Goal: Task Accomplishment & Management: Use online tool/utility

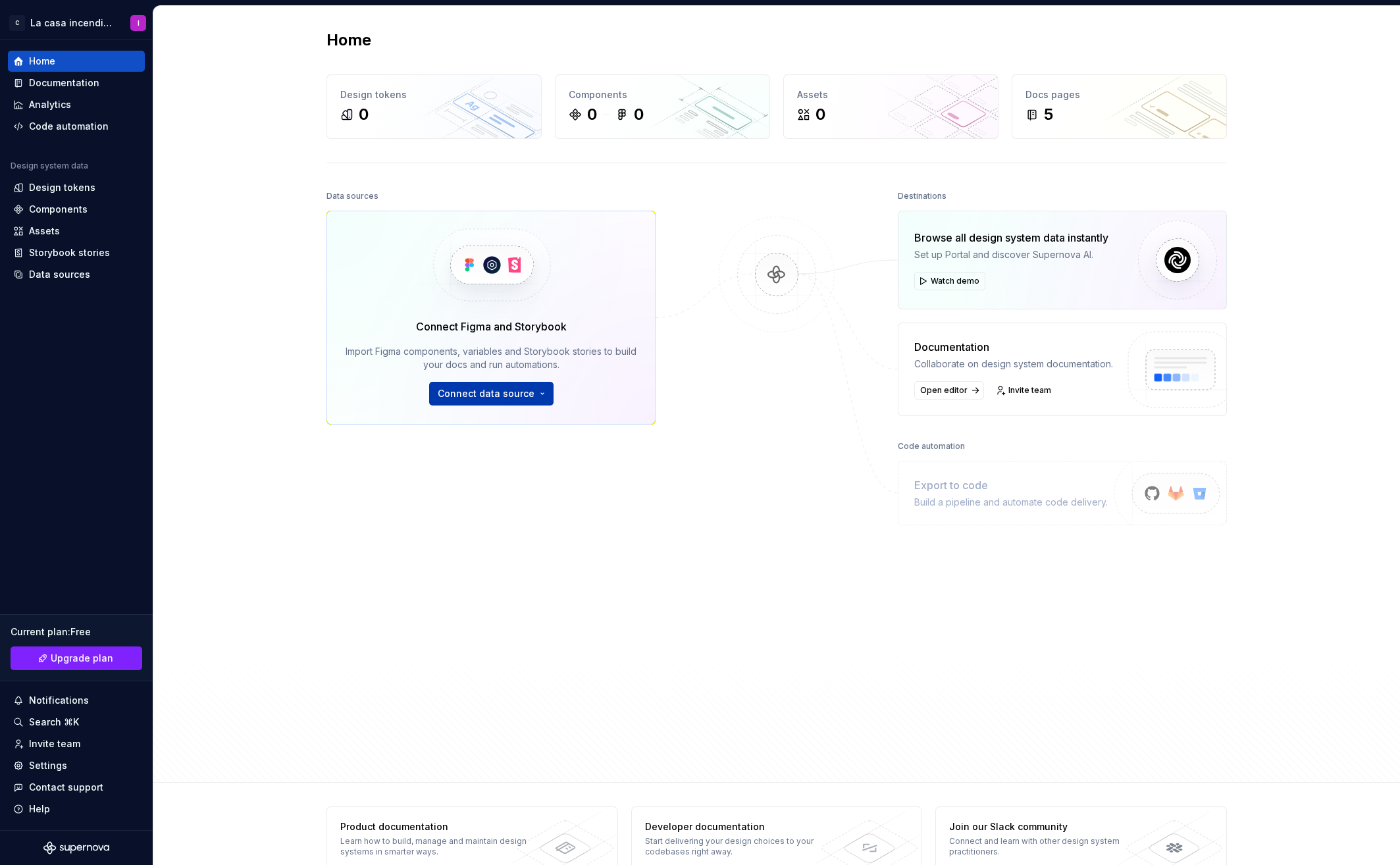
click at [450, 387] on button "Connect data source" at bounding box center [491, 394] width 125 height 24
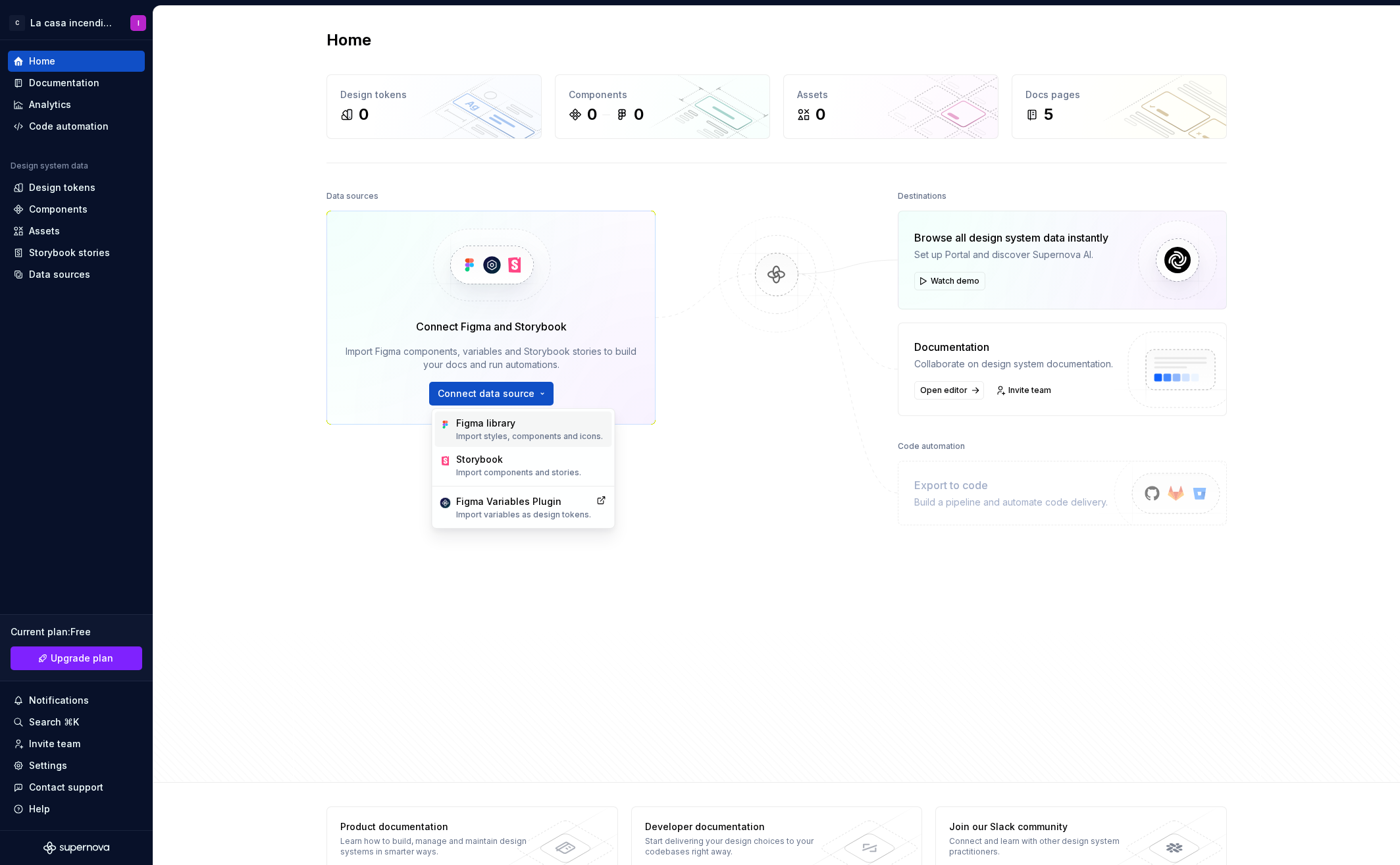
click at [483, 424] on div "Figma library" at bounding box center [530, 423] width 147 height 13
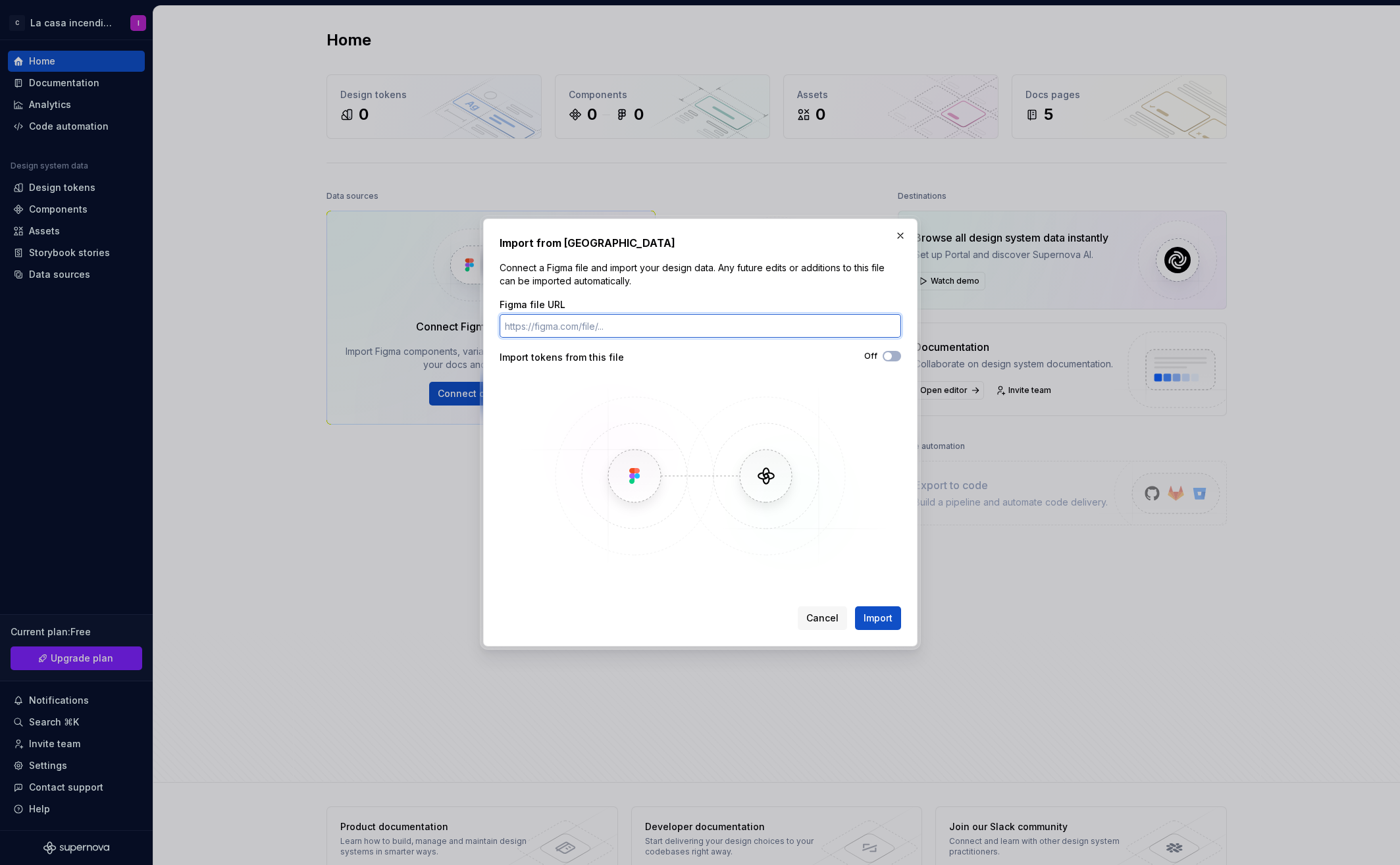
click at [545, 321] on input "Figma file URL" at bounding box center [700, 326] width 401 height 24
paste input "[URL][DOMAIN_NAME]"
type input "[URL][DOMAIN_NAME]"
click at [895, 358] on button "Off" at bounding box center [891, 356] width 18 height 10
click at [874, 613] on span "Import" at bounding box center [878, 618] width 29 height 13
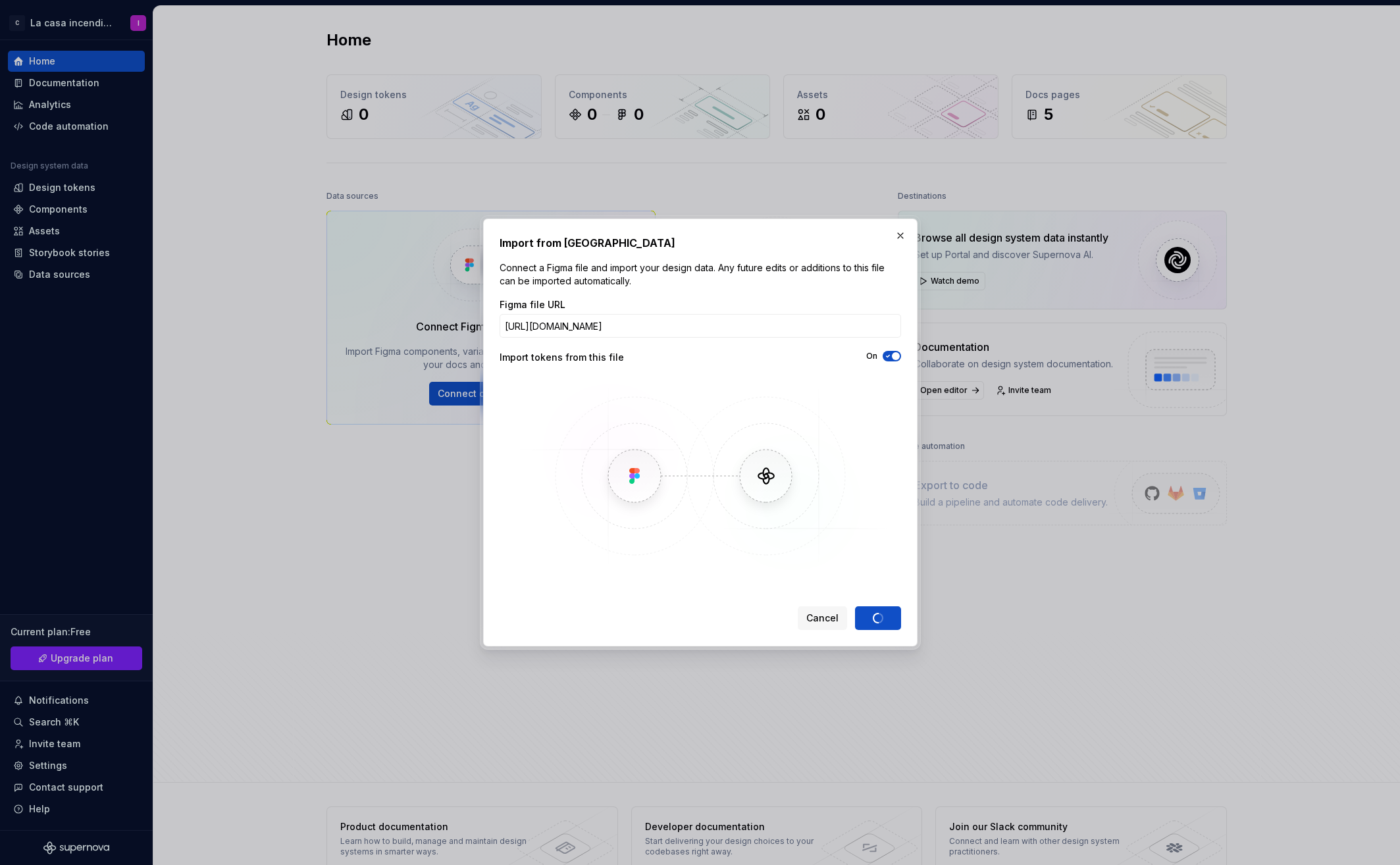
click at [526, 414] on img at bounding box center [700, 476] width 382 height 197
click at [725, 237] on h2 "Import from [GEOGRAPHIC_DATA]" at bounding box center [700, 242] width 401 height 16
click at [672, 605] on div "Cancel Import" at bounding box center [700, 616] width 401 height 29
drag, startPoint x: 781, startPoint y: 238, endPoint x: 692, endPoint y: 222, distance: 90.4
click at [692, 222] on div "Import from Figma Connect a Figma file and import your design data. Any future …" at bounding box center [700, 432] width 434 height 428
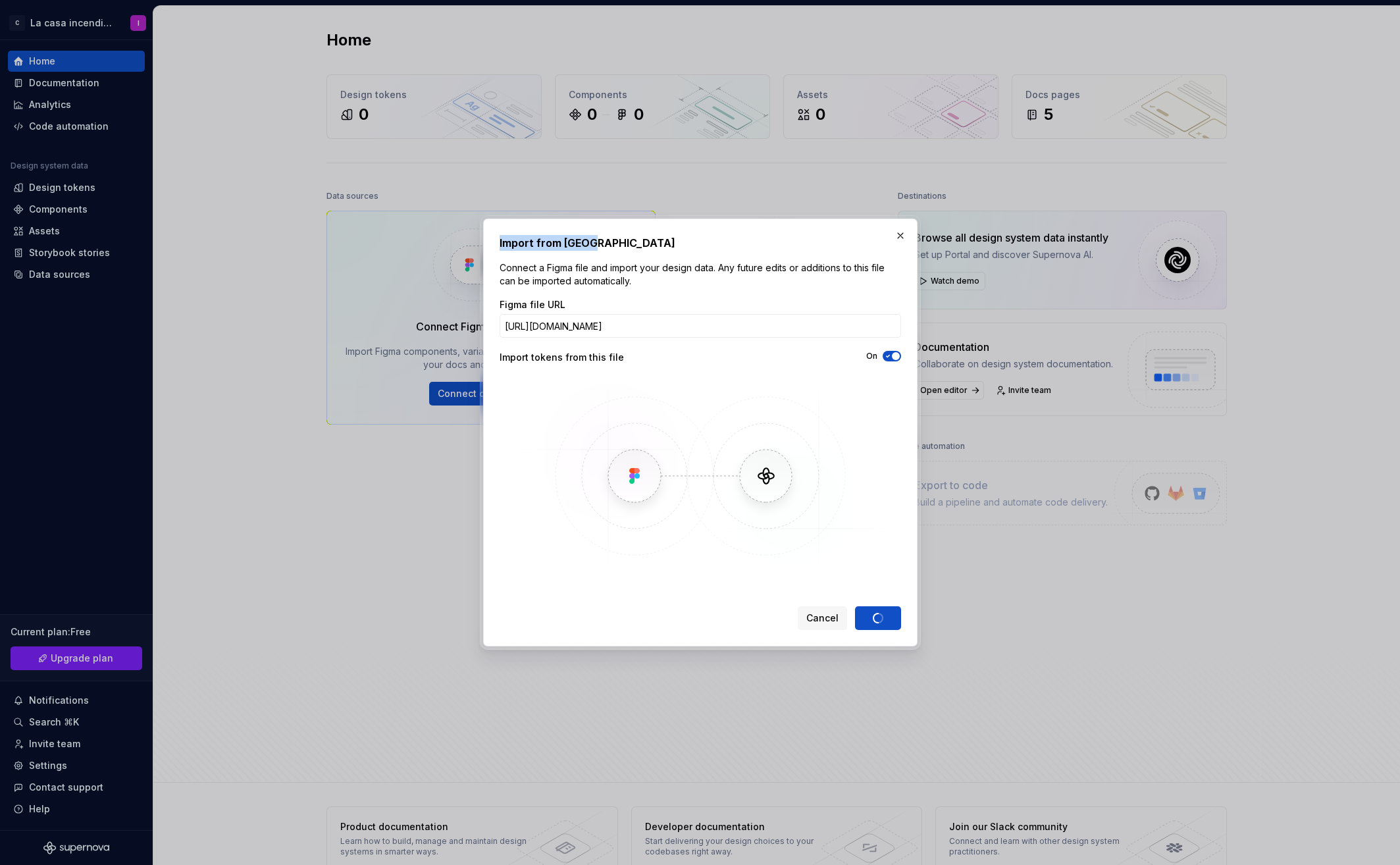
click at [690, 254] on div "Import from Figma Connect a Figma file and import your design data. Any future …" at bounding box center [700, 432] width 401 height 395
click at [697, 406] on img at bounding box center [700, 476] width 382 height 197
click at [771, 378] on img at bounding box center [700, 476] width 382 height 197
click at [721, 564] on img at bounding box center [700, 476] width 382 height 197
click at [867, 517] on img at bounding box center [700, 476] width 382 height 197
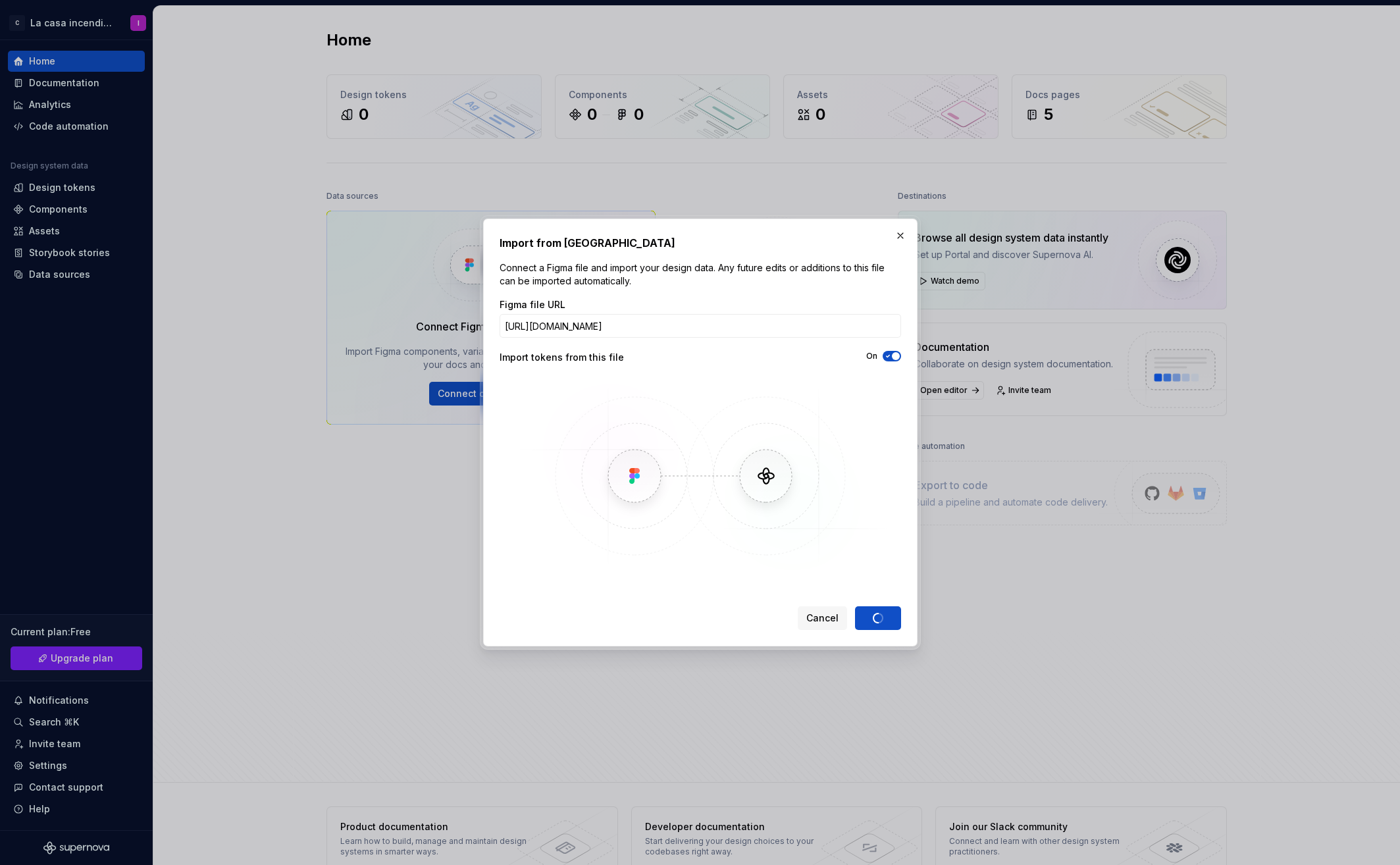
click at [824, 446] on img at bounding box center [700, 476] width 382 height 197
click at [540, 445] on img at bounding box center [700, 476] width 382 height 197
click at [872, 432] on img at bounding box center [700, 476] width 382 height 197
click at [541, 504] on img at bounding box center [700, 476] width 382 height 197
click at [718, 595] on div "Import from Figma Connect a Figma file and import your design data. Any future …" at bounding box center [700, 432] width 401 height 395
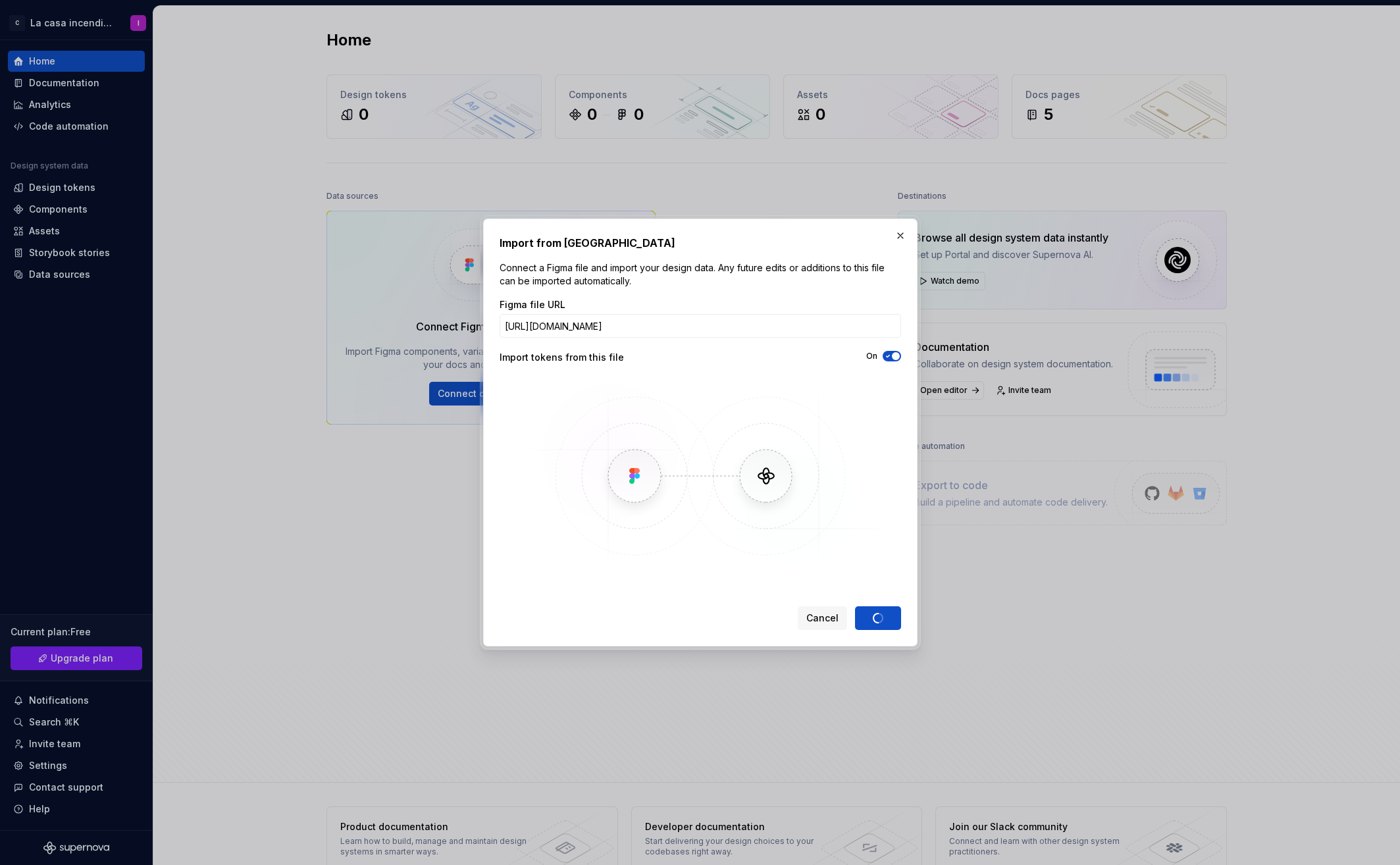
click at [541, 444] on img at bounding box center [700, 476] width 382 height 197
click at [517, 515] on img at bounding box center [700, 476] width 382 height 197
click at [578, 552] on img at bounding box center [700, 476] width 382 height 197
click at [620, 559] on img at bounding box center [700, 476] width 382 height 197
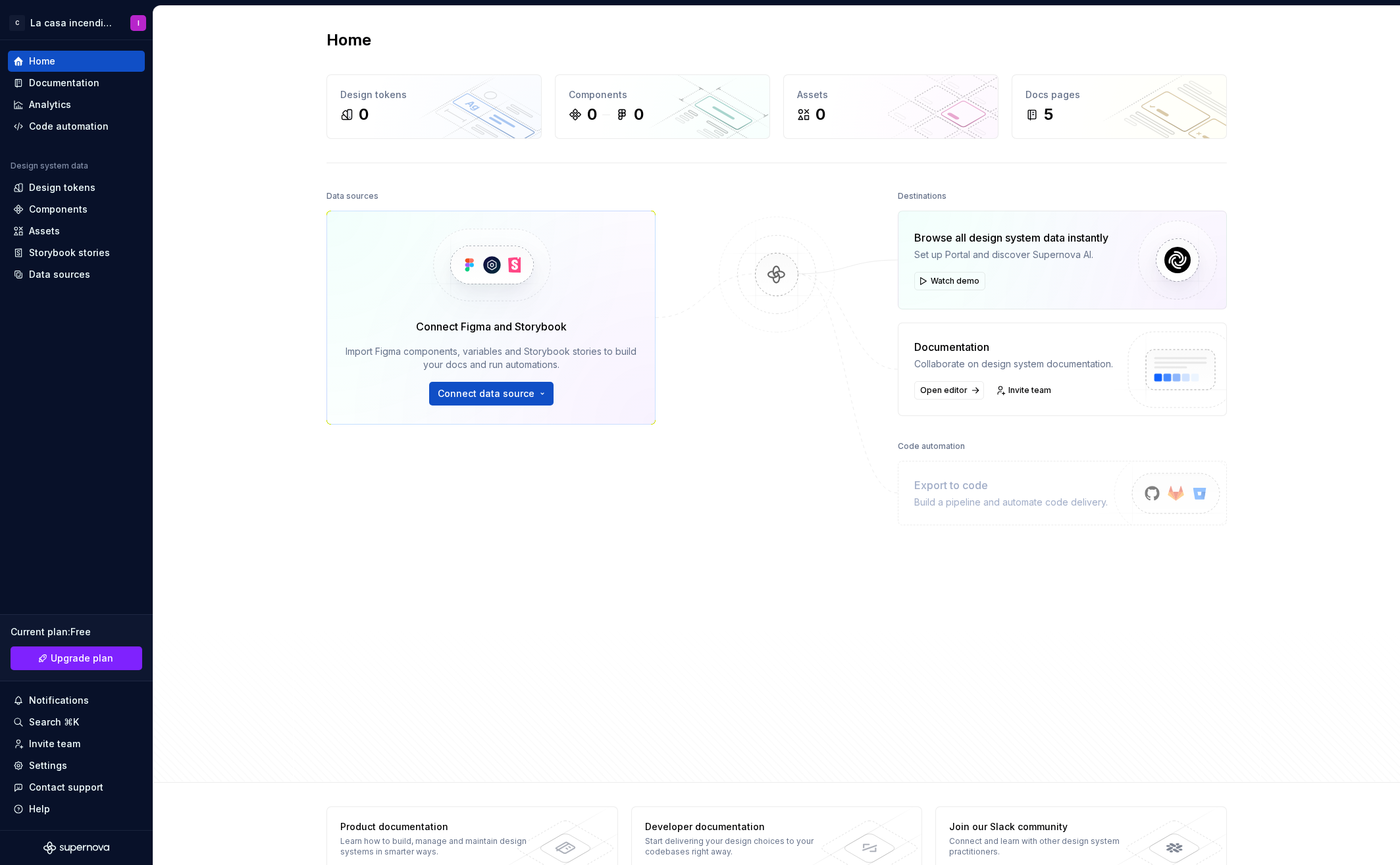
click at [758, 437] on div at bounding box center [777, 446] width 132 height 519
click at [508, 401] on button "Connect data source" at bounding box center [491, 394] width 125 height 24
click at [496, 425] on div "Figma library" at bounding box center [530, 423] width 147 height 13
click at [542, 394] on button "Connect data source" at bounding box center [491, 394] width 125 height 24
click at [742, 454] on div at bounding box center [777, 446] width 132 height 519
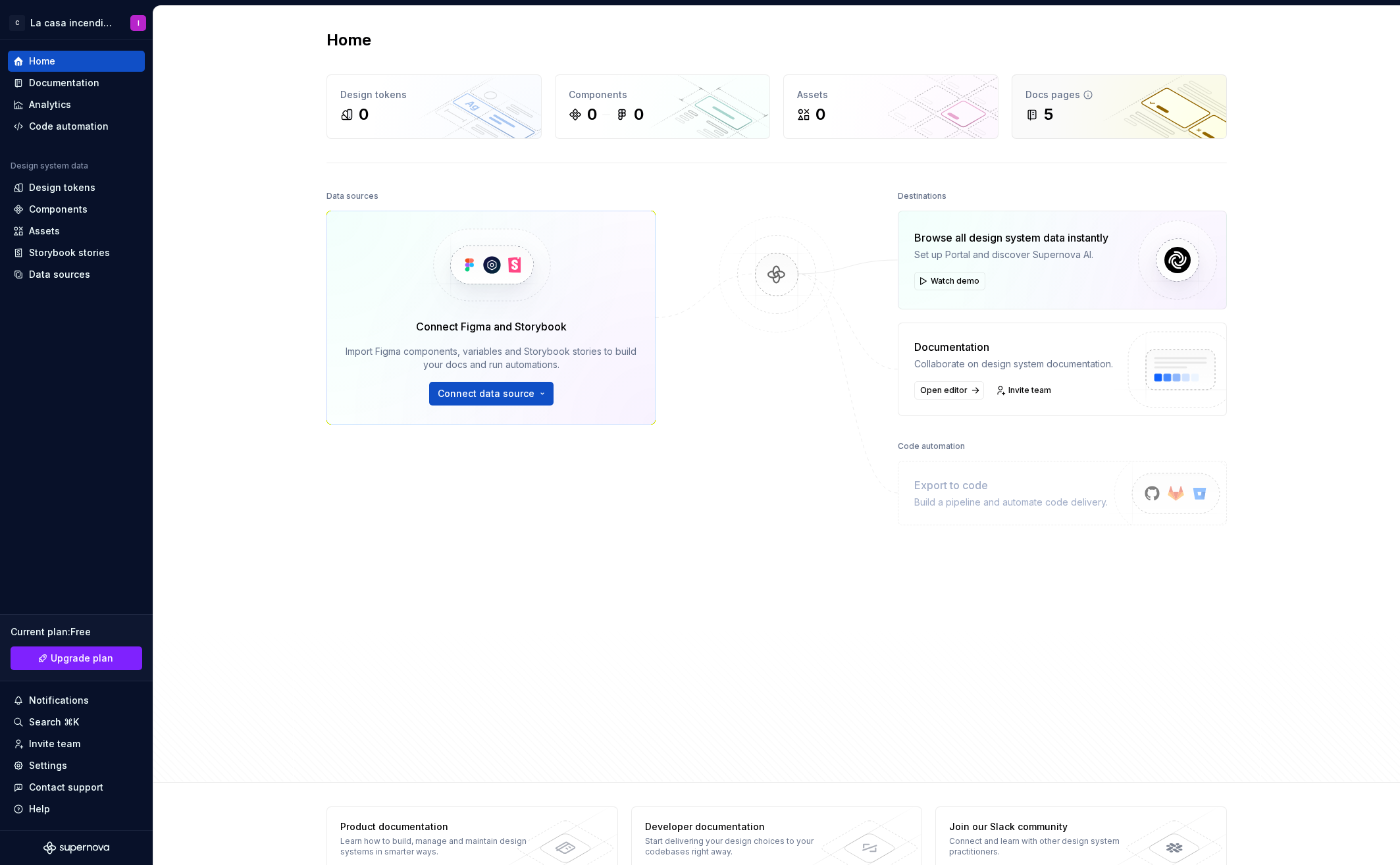
click at [1134, 126] on div "Docs pages 5" at bounding box center [1119, 106] width 213 height 63
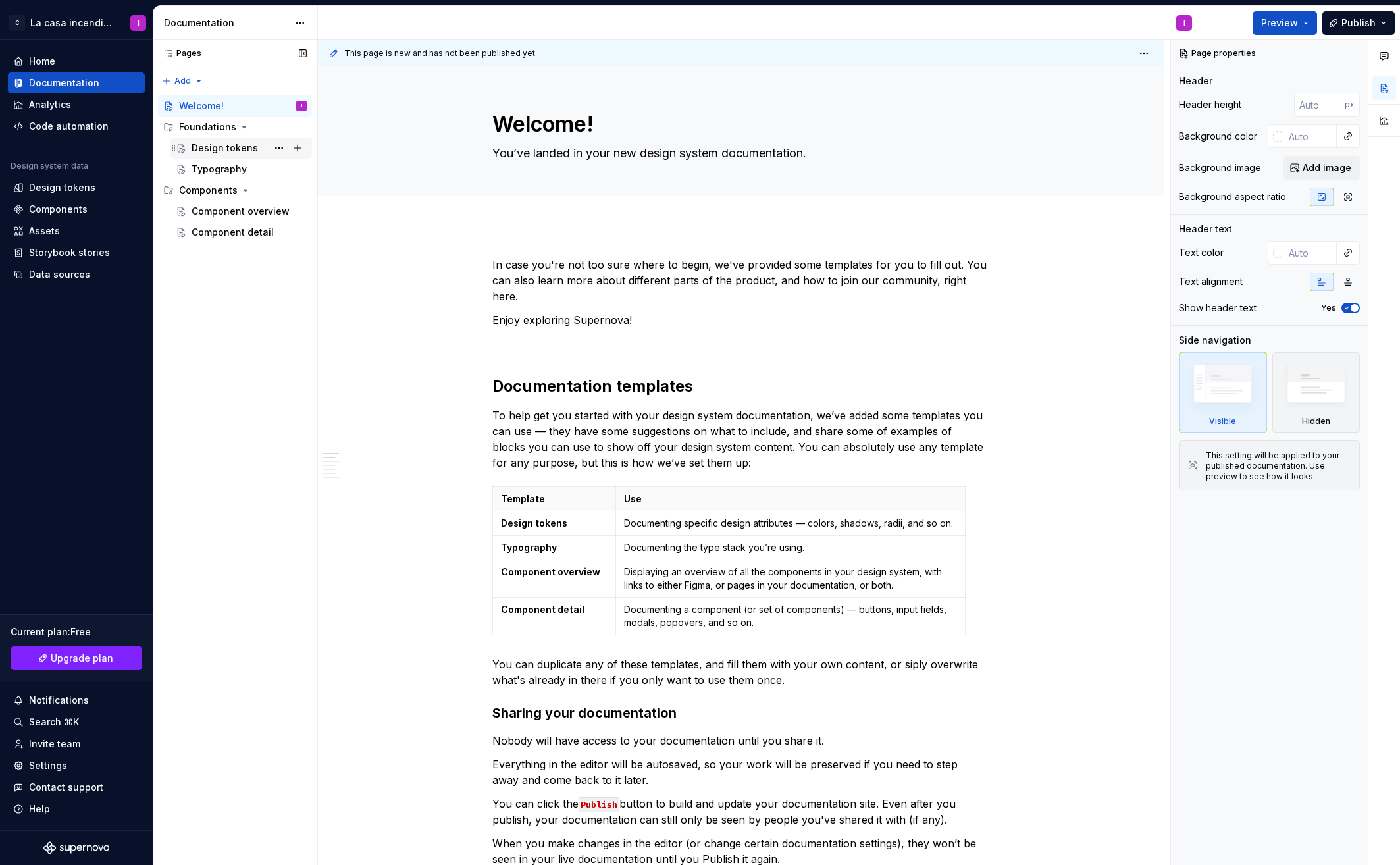
click at [228, 145] on div "Design tokens" at bounding box center [224, 148] width 67 height 13
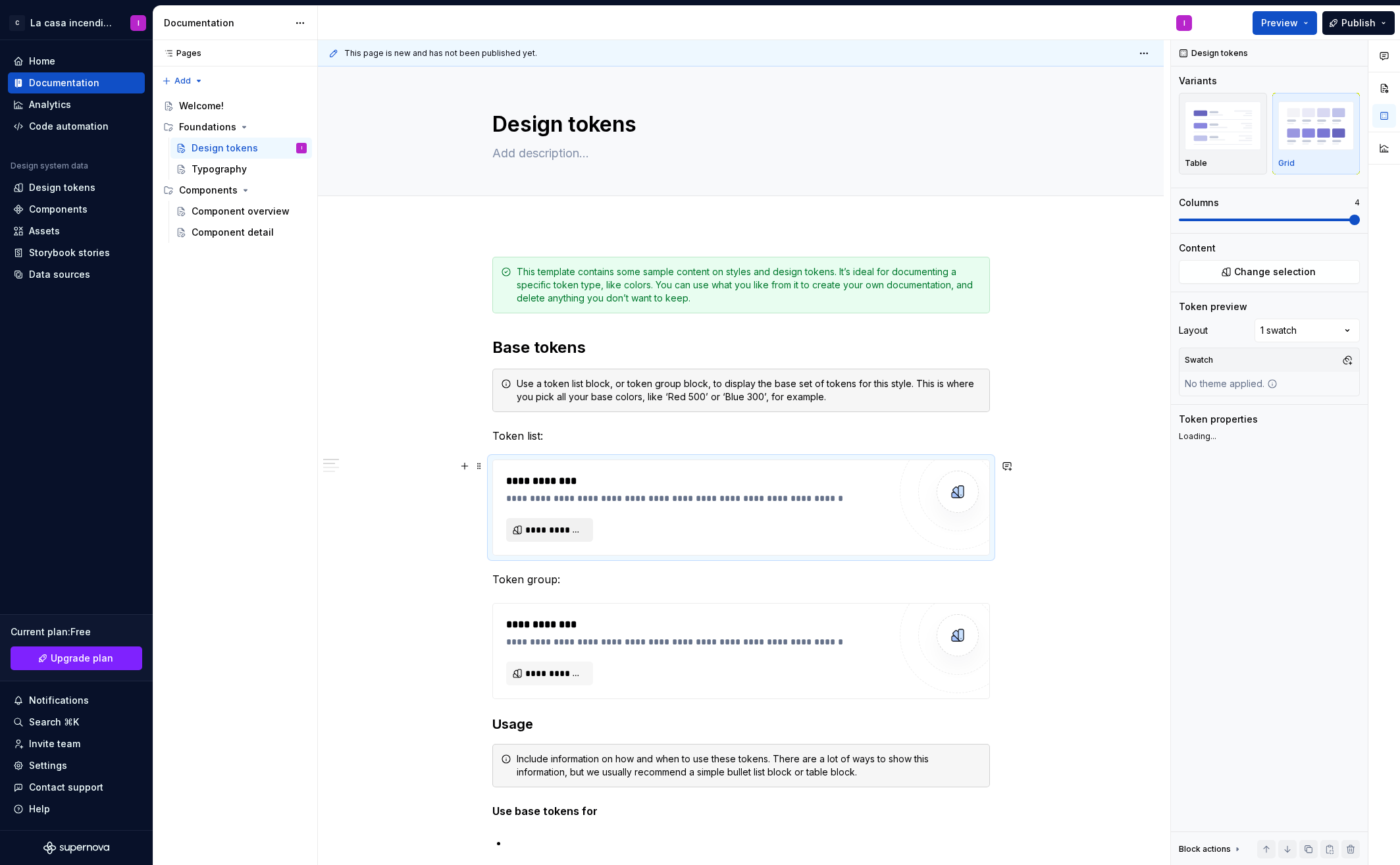
click at [571, 534] on span "**********" at bounding box center [554, 530] width 60 height 13
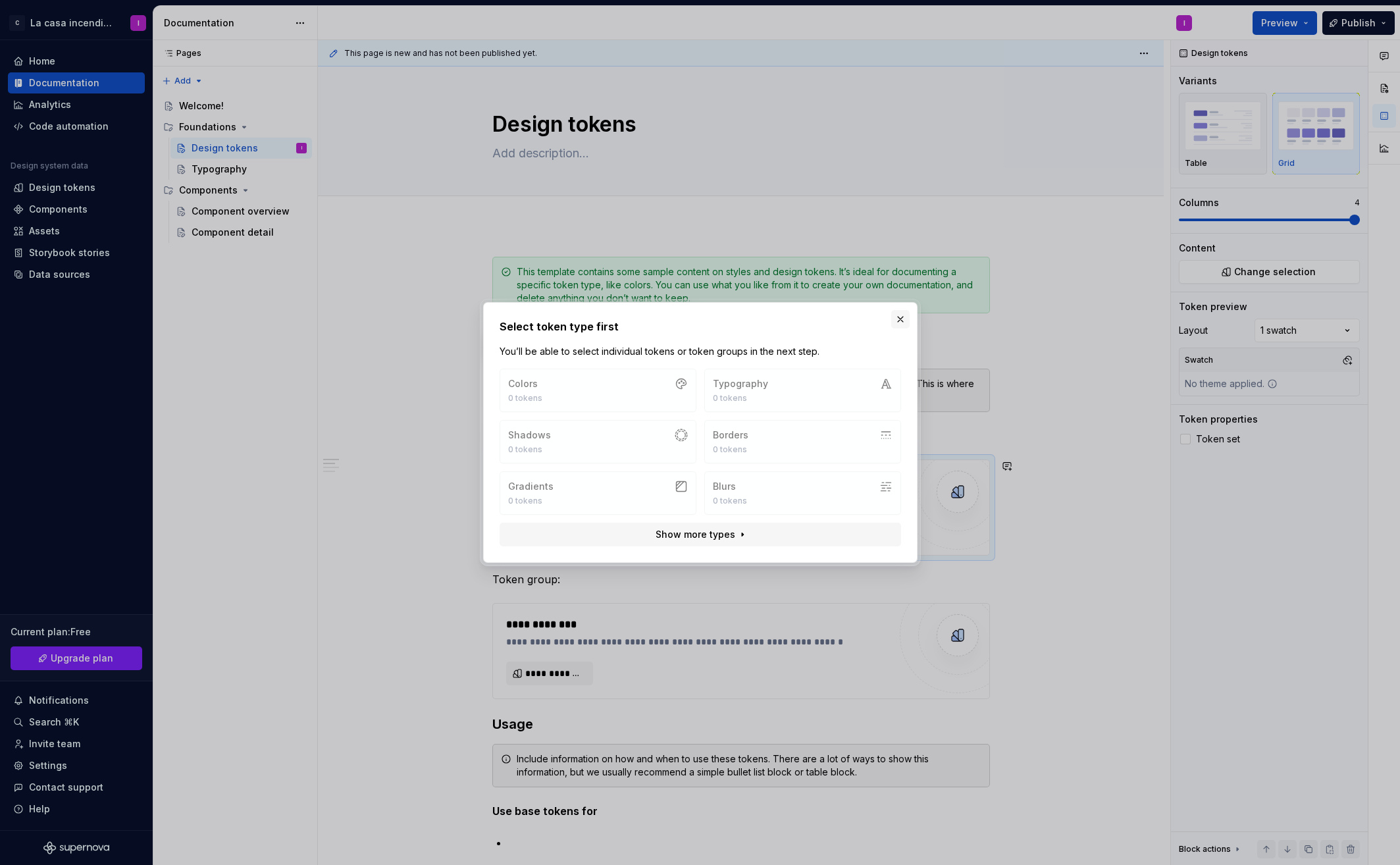
click at [901, 321] on button "button" at bounding box center [900, 319] width 18 height 18
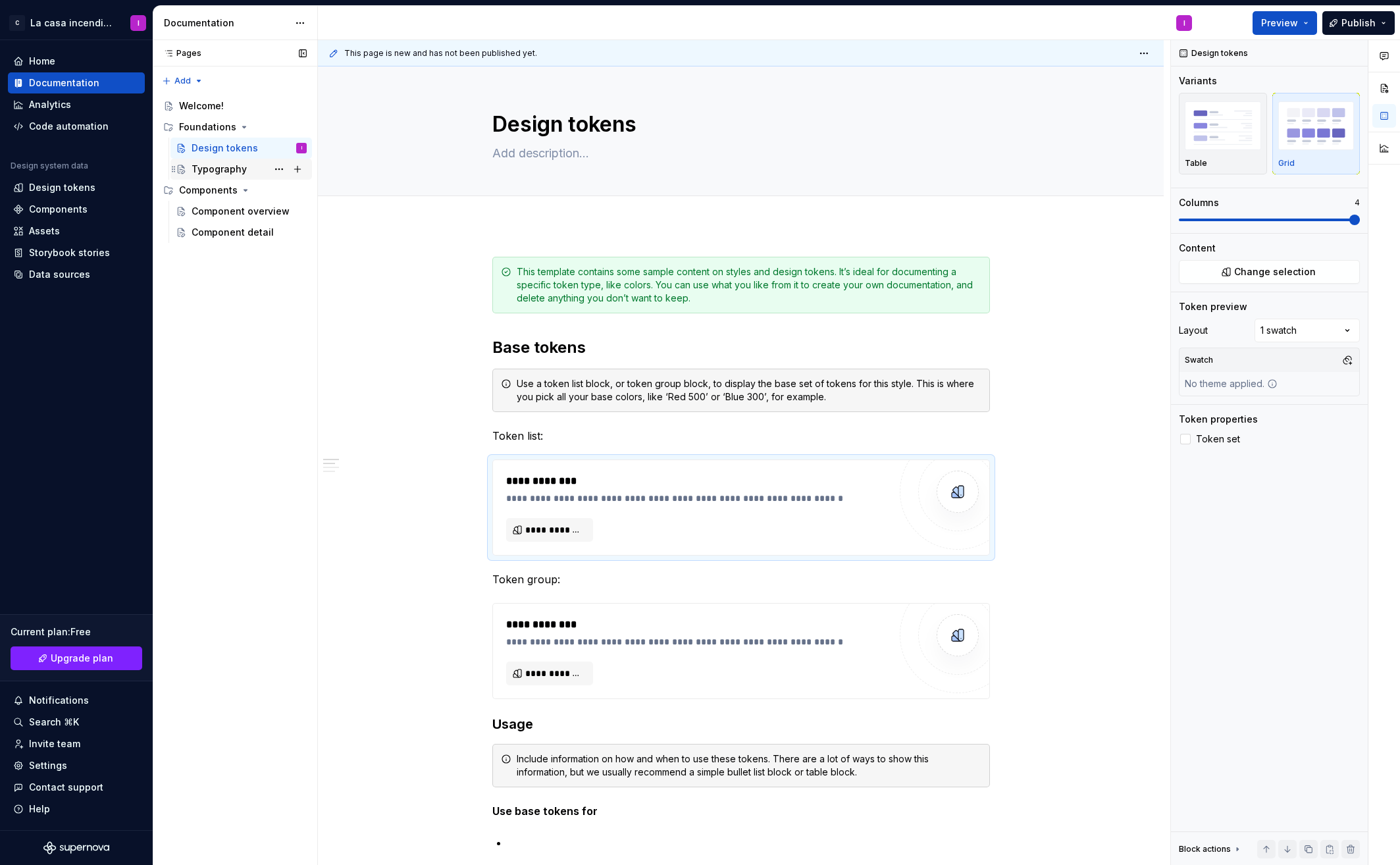
click at [235, 163] on div "Typography" at bounding box center [219, 169] width 55 height 13
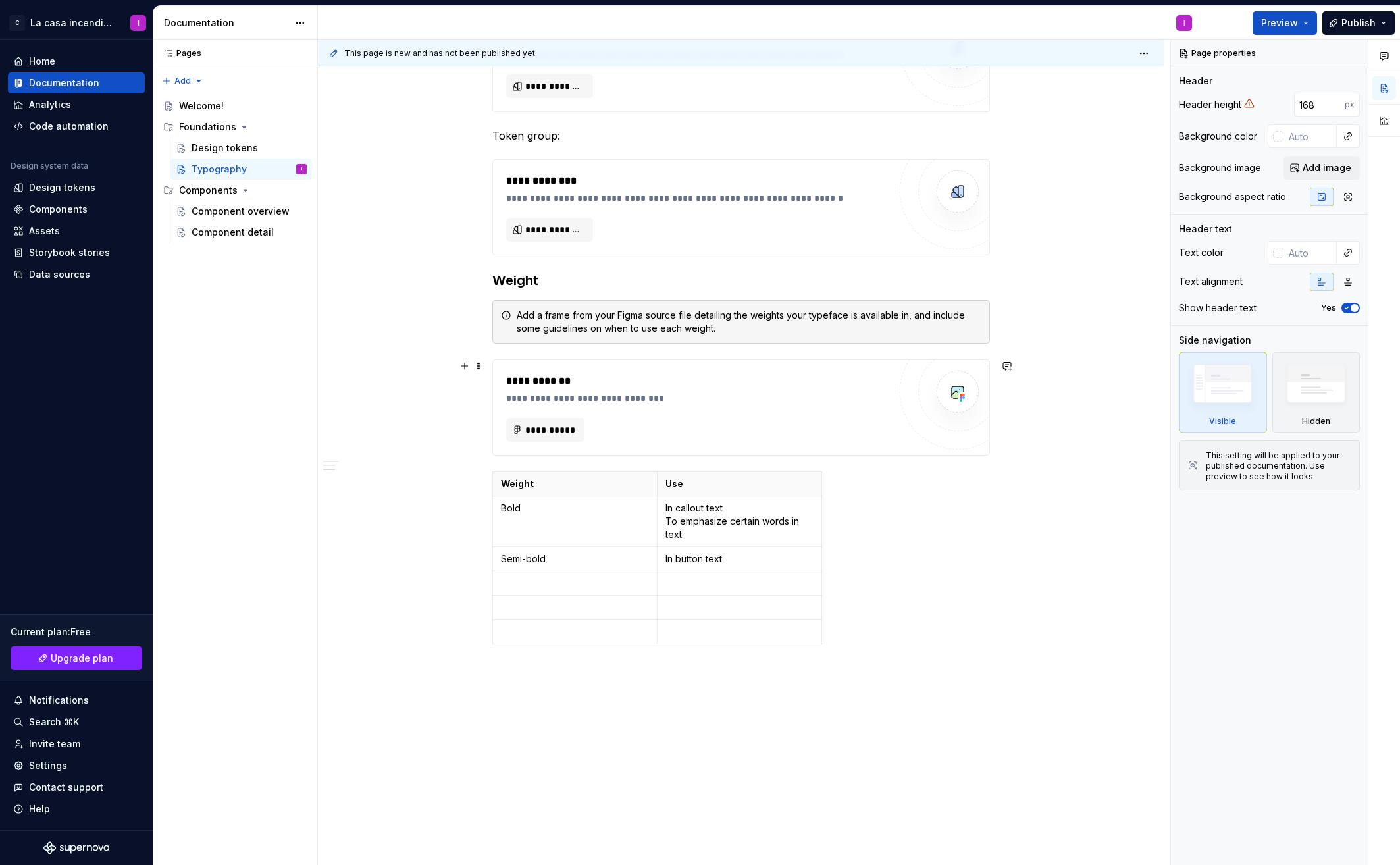
scroll to position [636, 0]
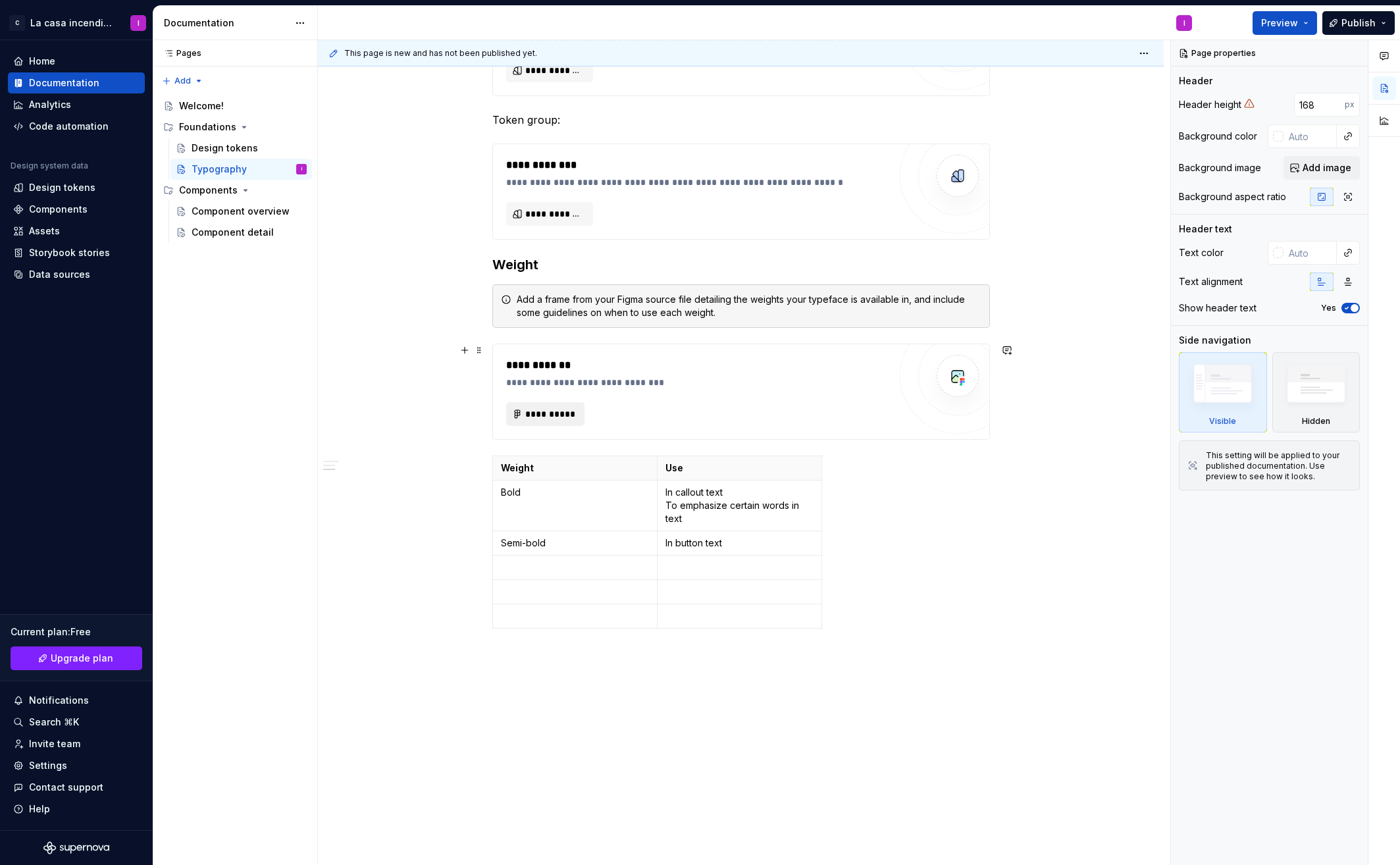
click at [555, 416] on span "**********" at bounding box center [551, 414] width 51 height 13
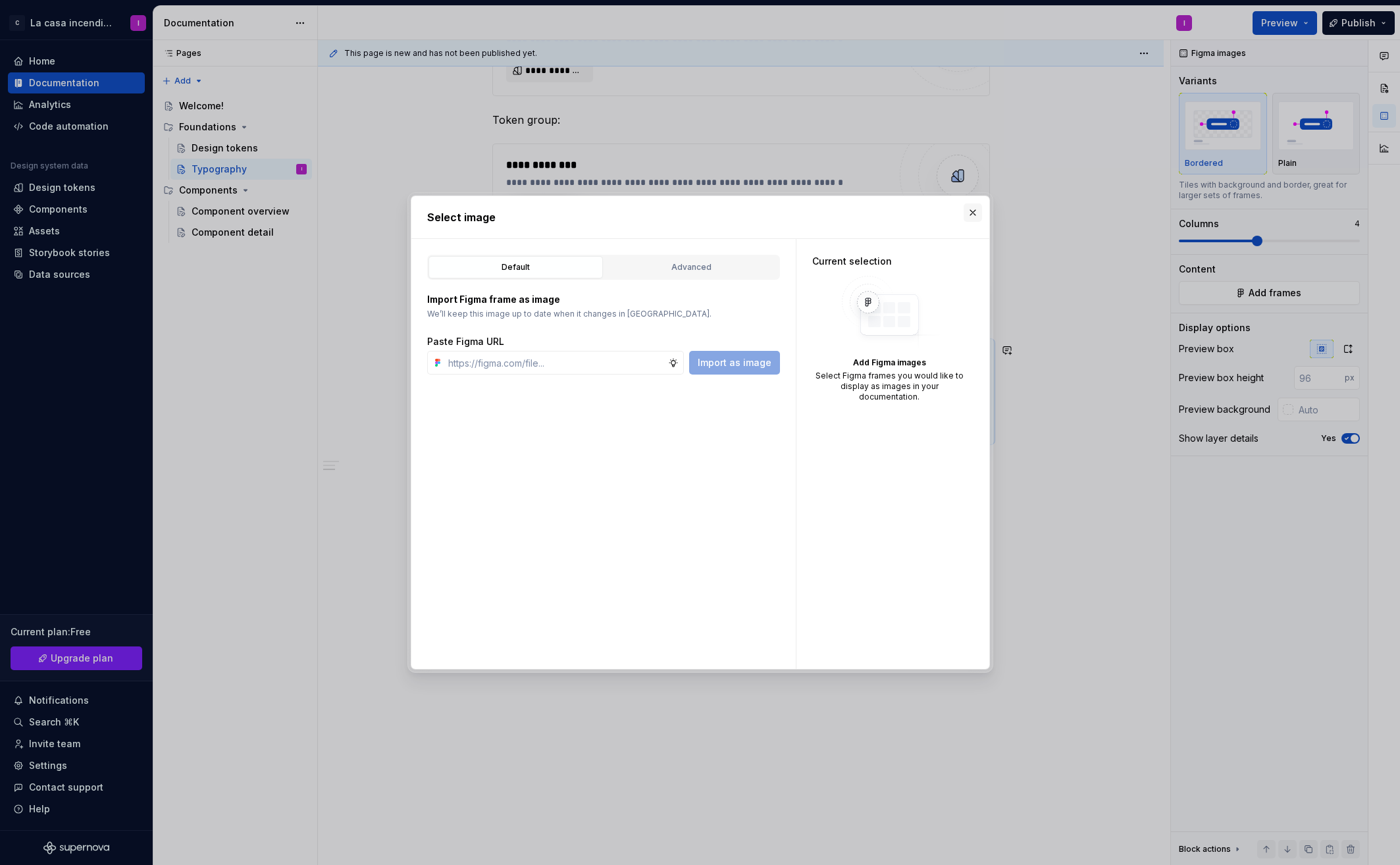
click at [970, 214] on button "button" at bounding box center [972, 213] width 18 height 18
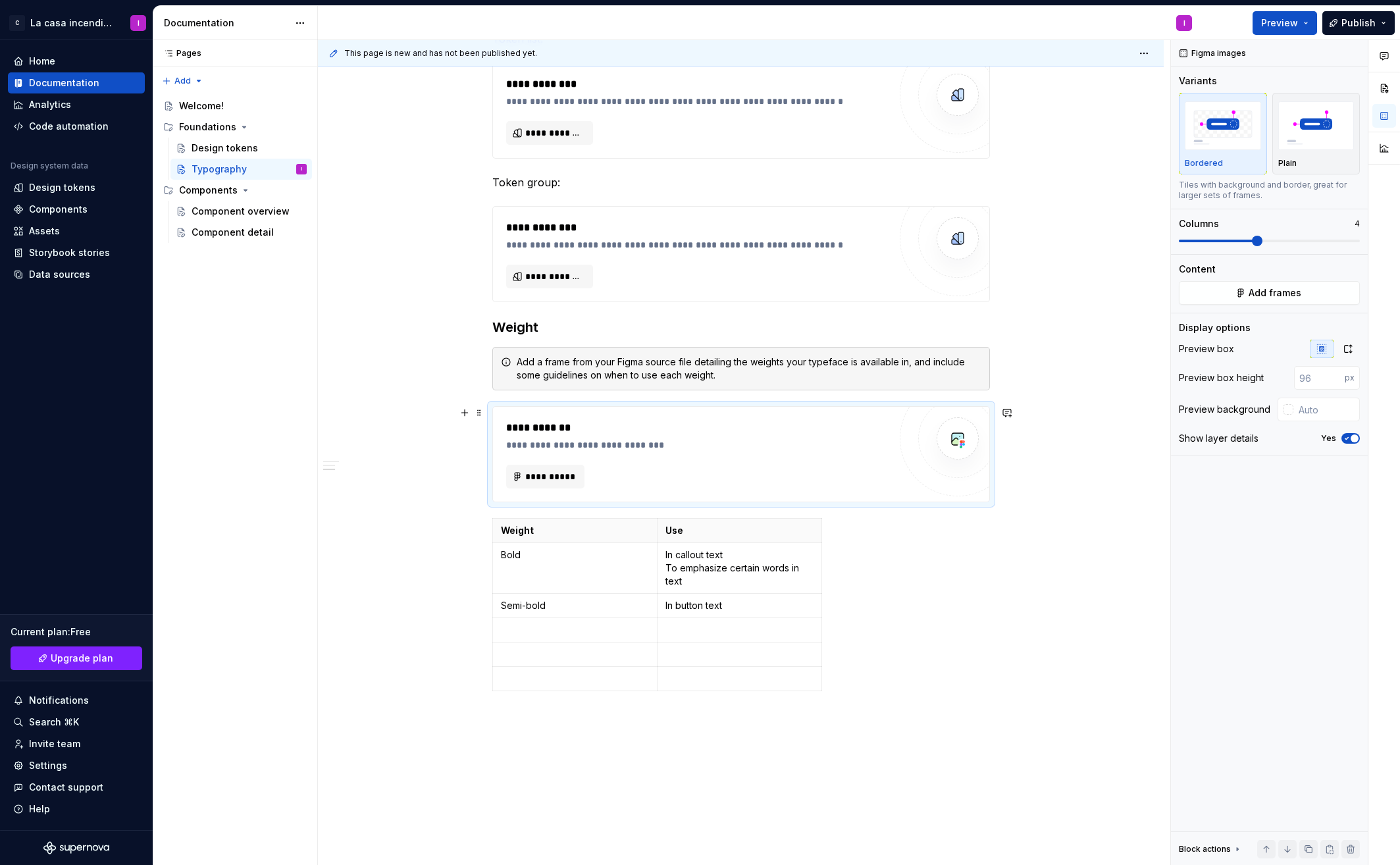
scroll to position [531, 0]
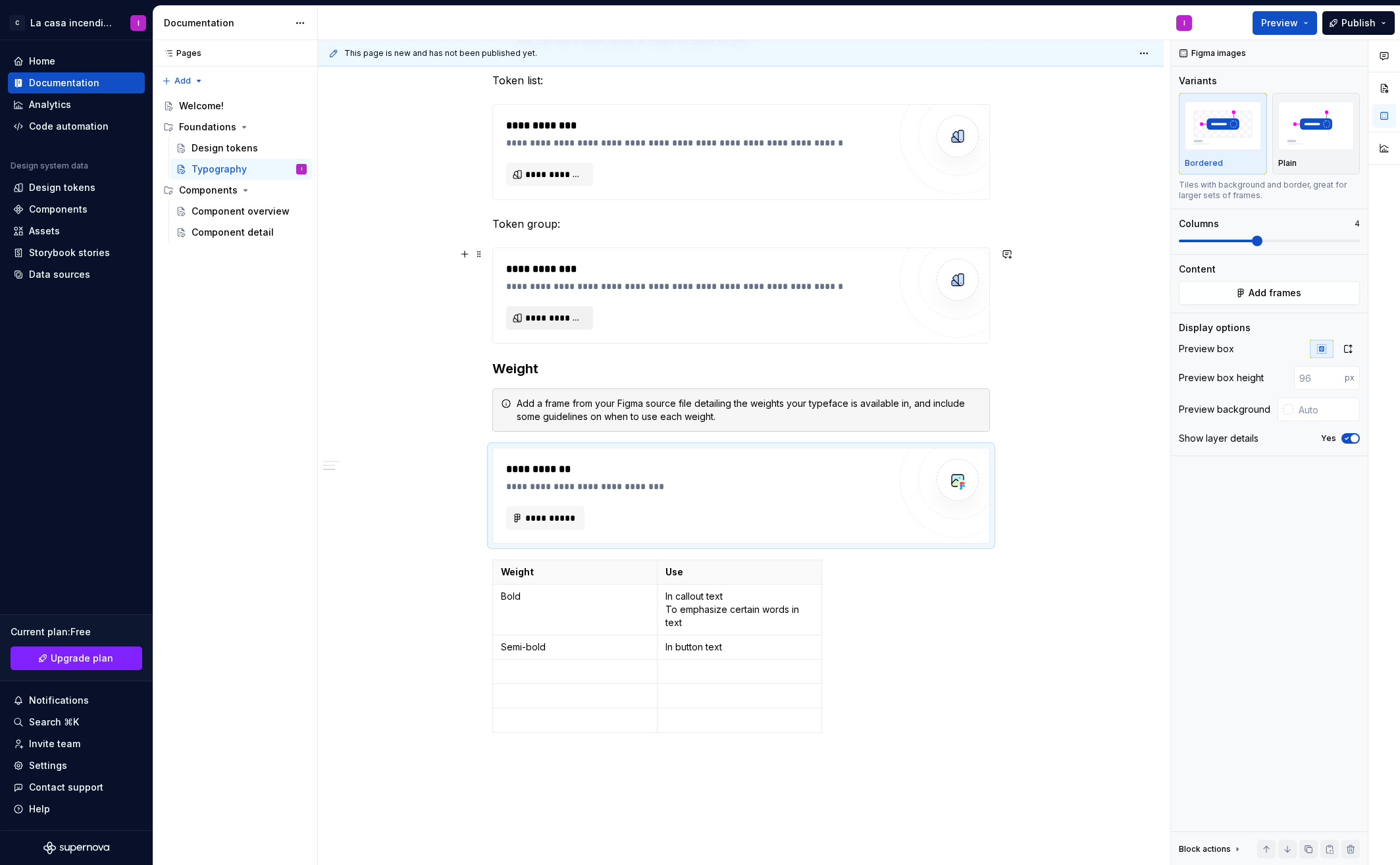
click at [557, 316] on span "**********" at bounding box center [554, 318] width 60 height 13
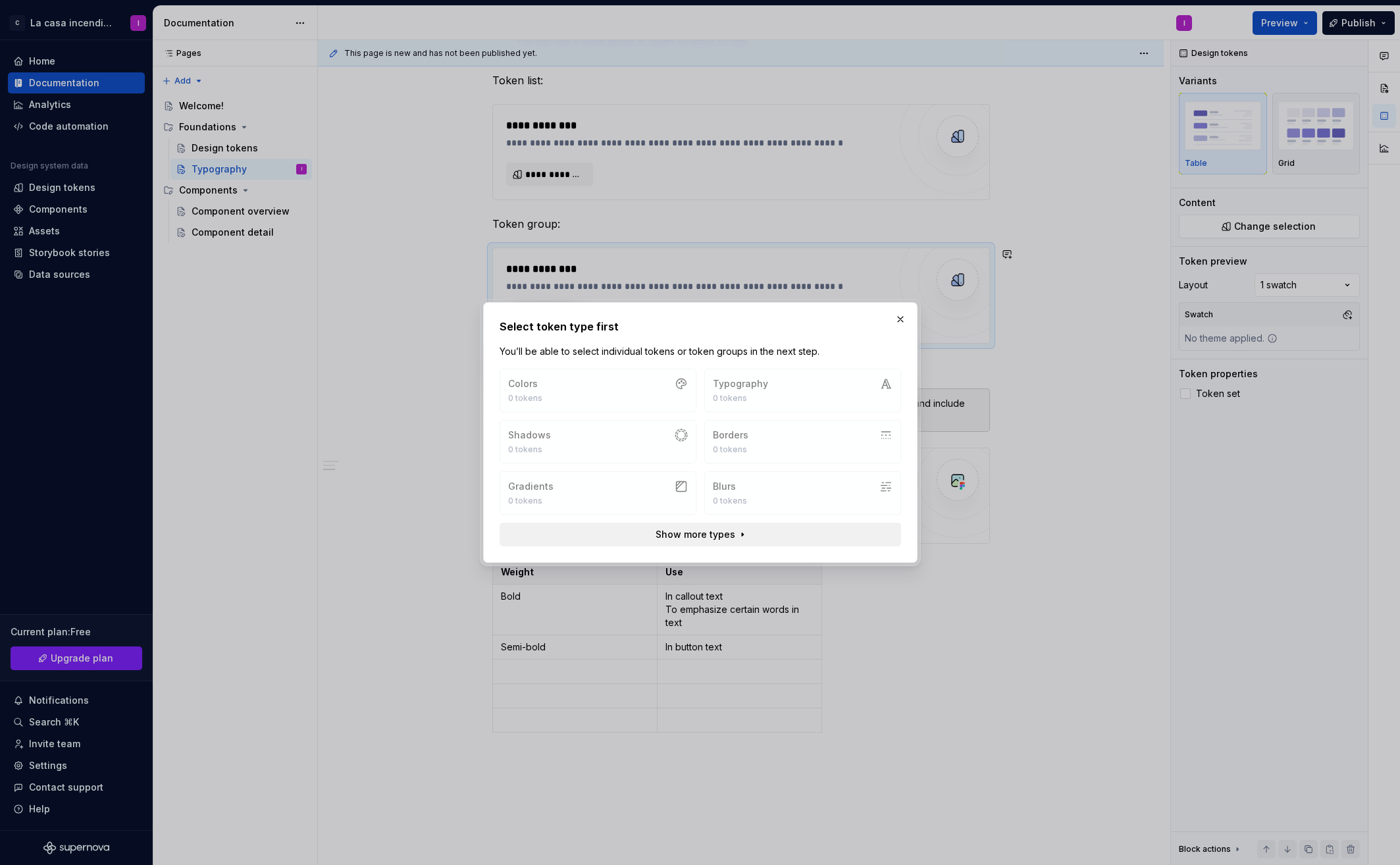
click at [727, 537] on span "Show more types" at bounding box center [695, 534] width 80 height 13
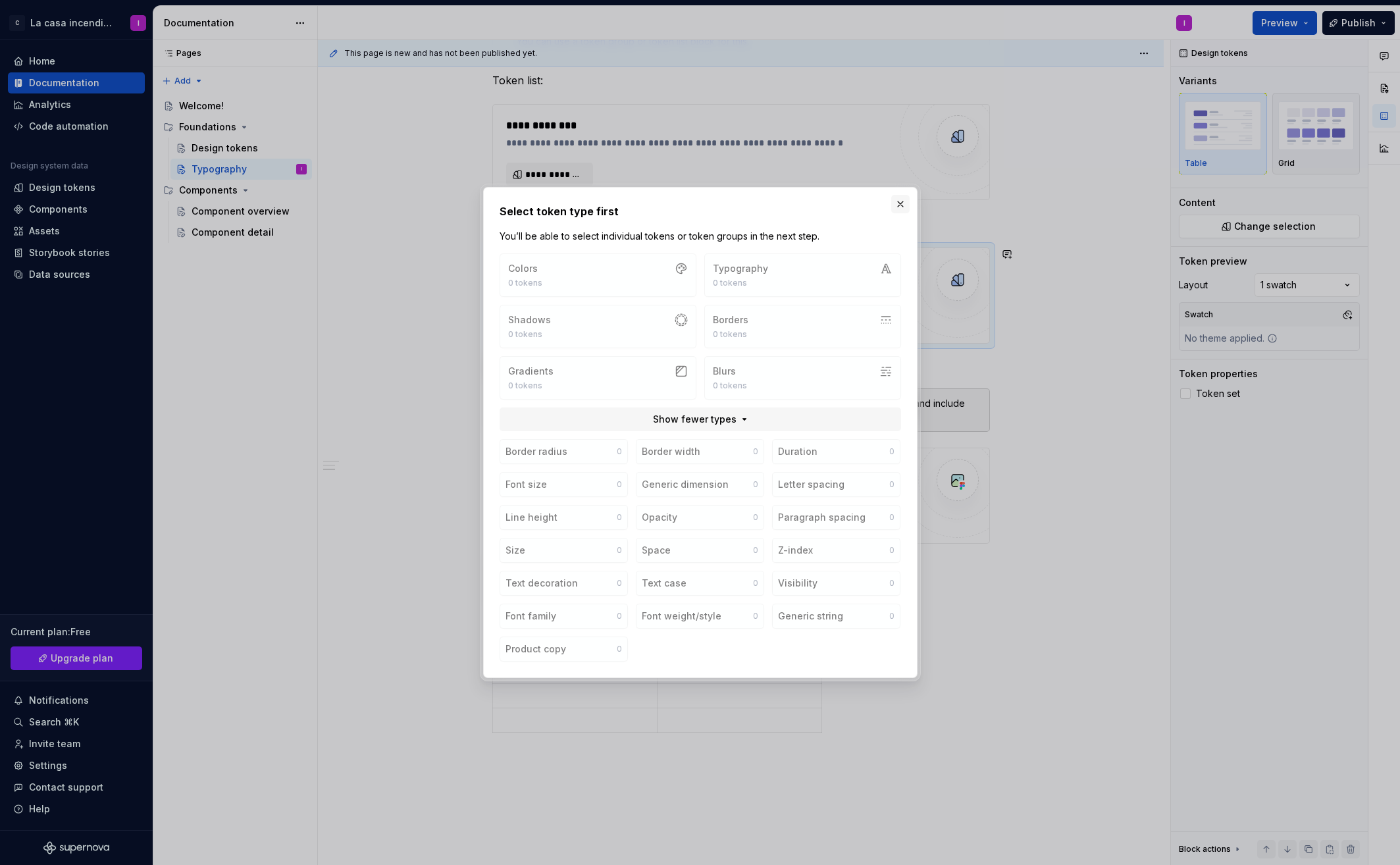
click at [900, 205] on button "button" at bounding box center [900, 204] width 18 height 18
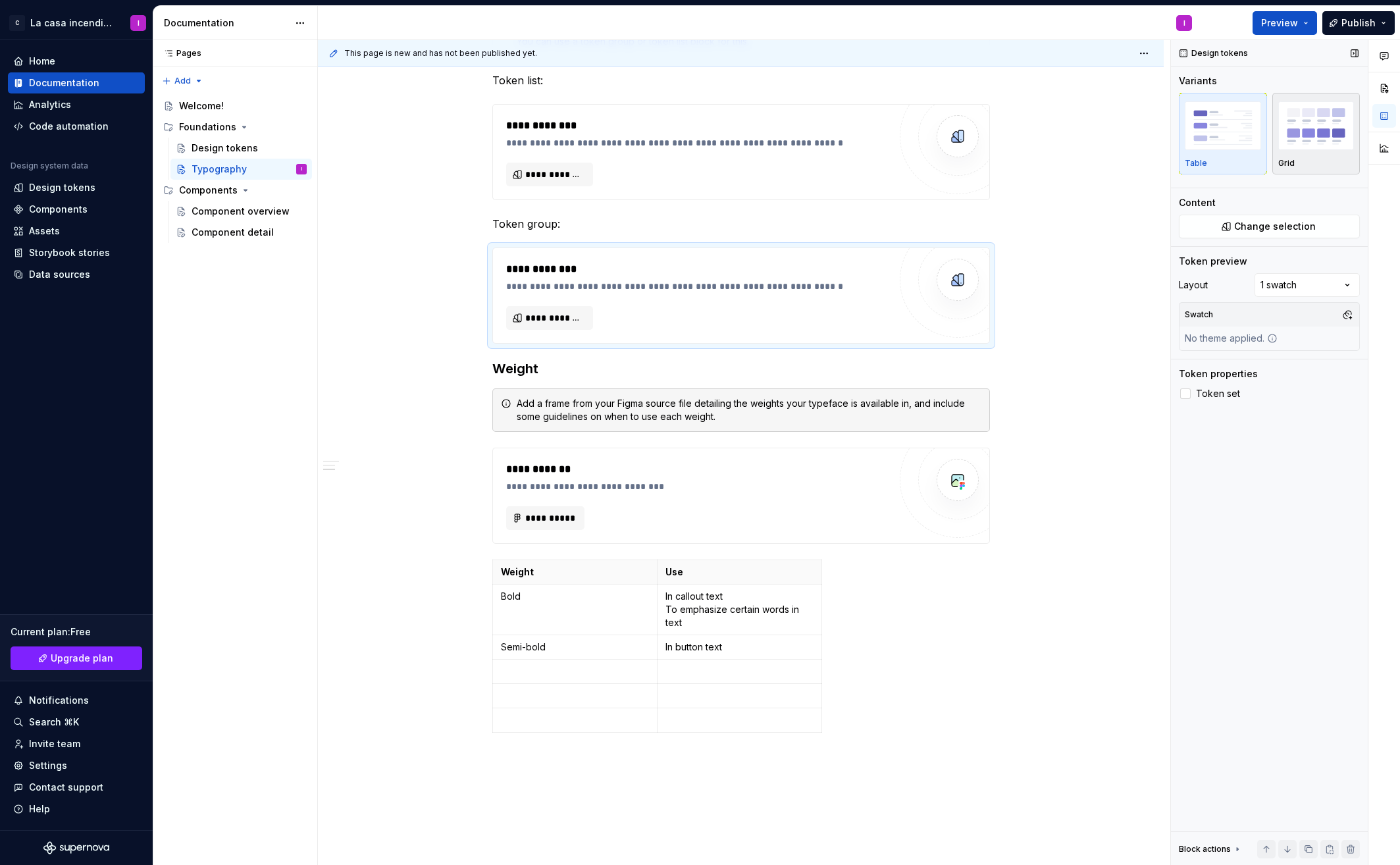
click at [1306, 150] on div "button" at bounding box center [1316, 126] width 76 height 54
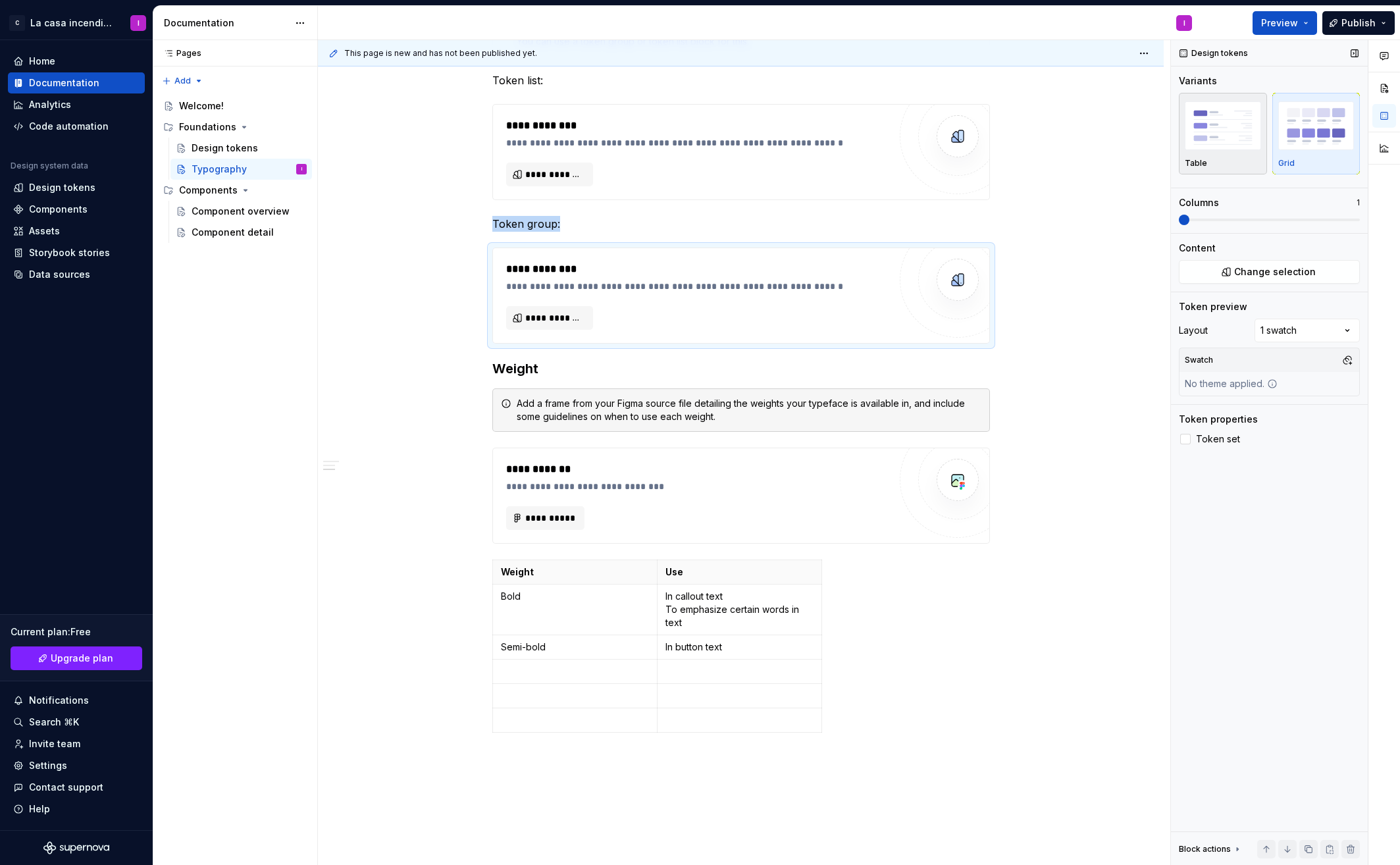
click at [1221, 139] on img "button" at bounding box center [1222, 126] width 76 height 48
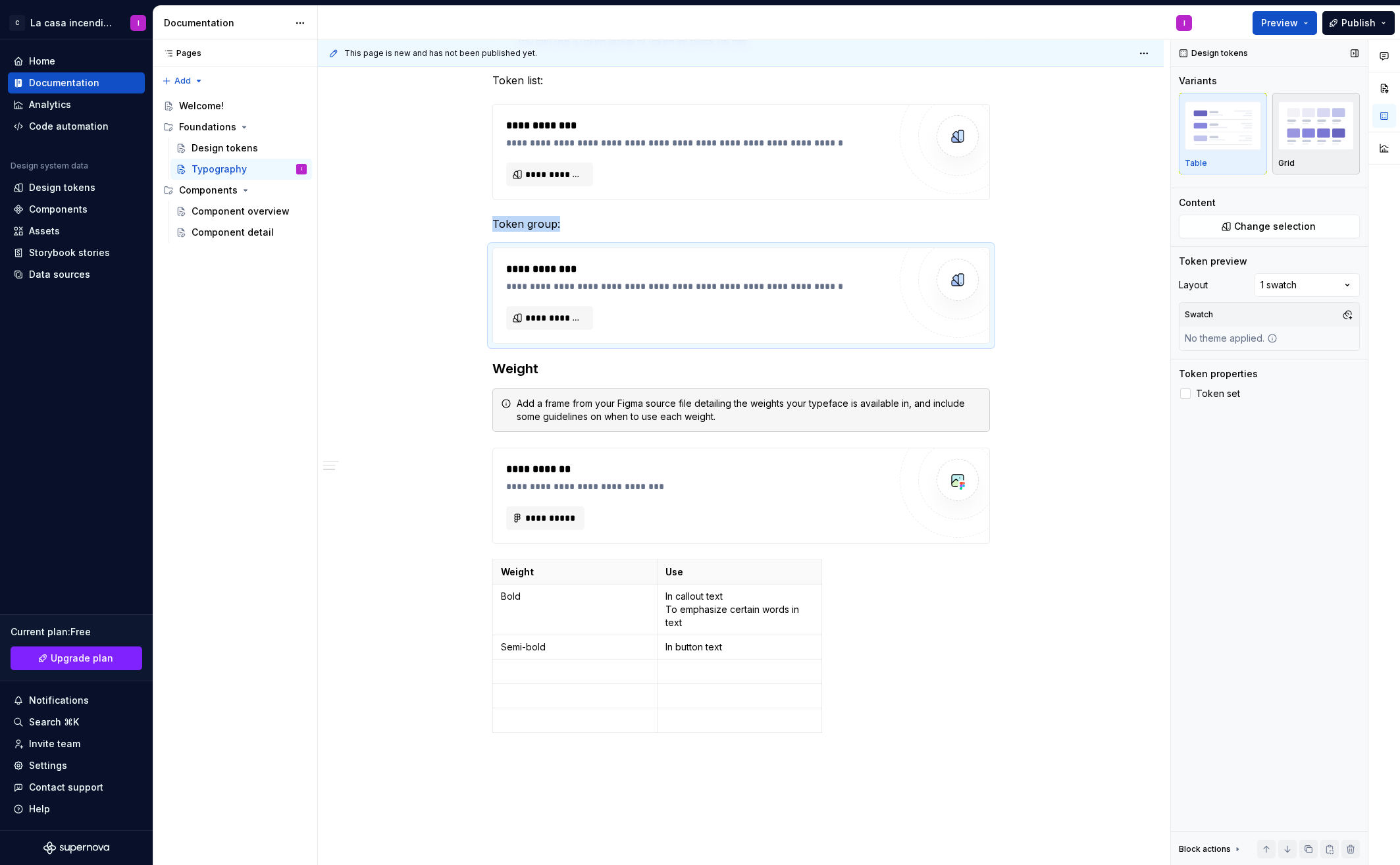
click at [1302, 142] on img "button" at bounding box center [1316, 126] width 76 height 48
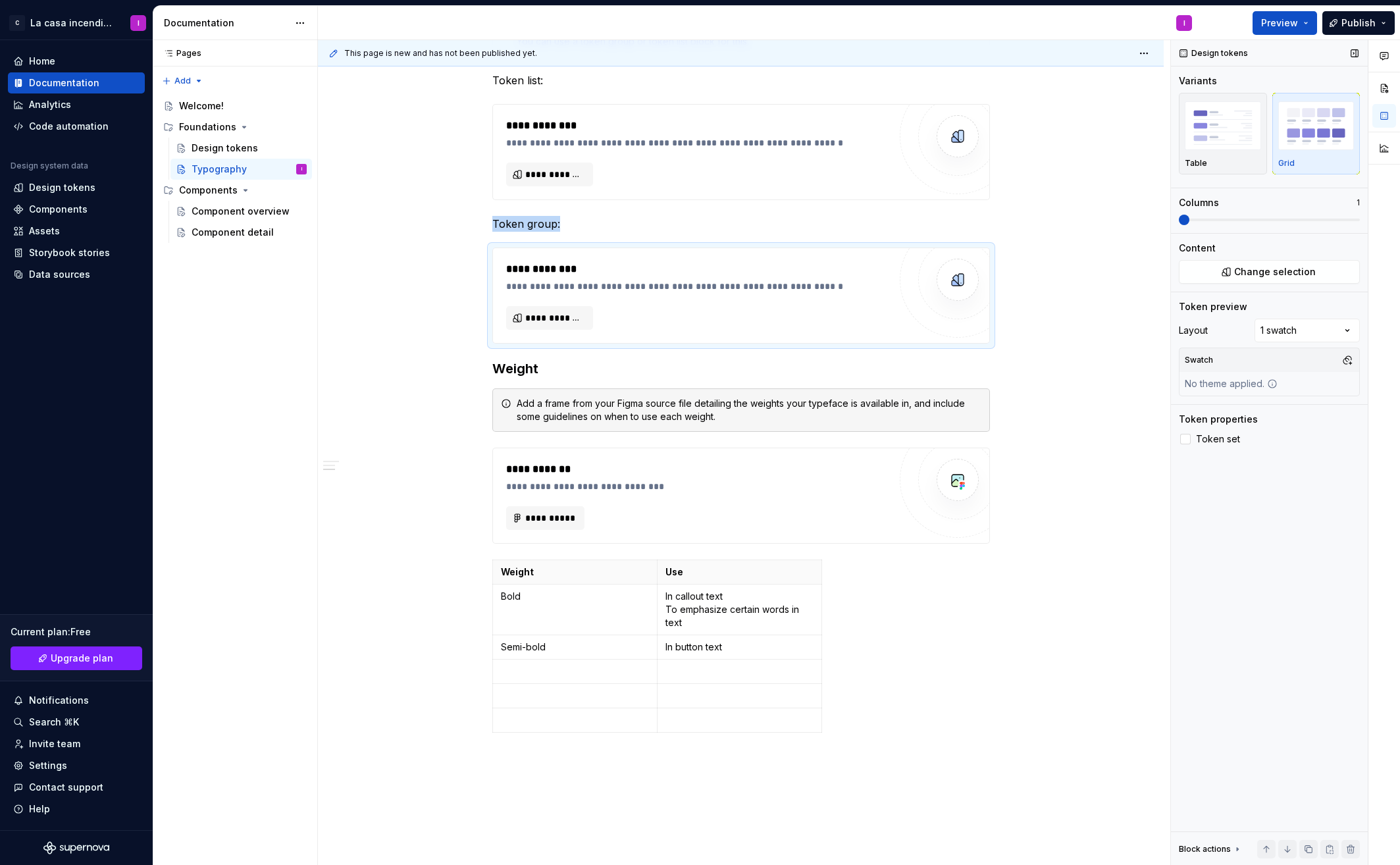
click at [1165, 218] on div "**********" at bounding box center [859, 453] width 1082 height 826
click at [400, 233] on div "**********" at bounding box center [740, 368] width 846 height 1351
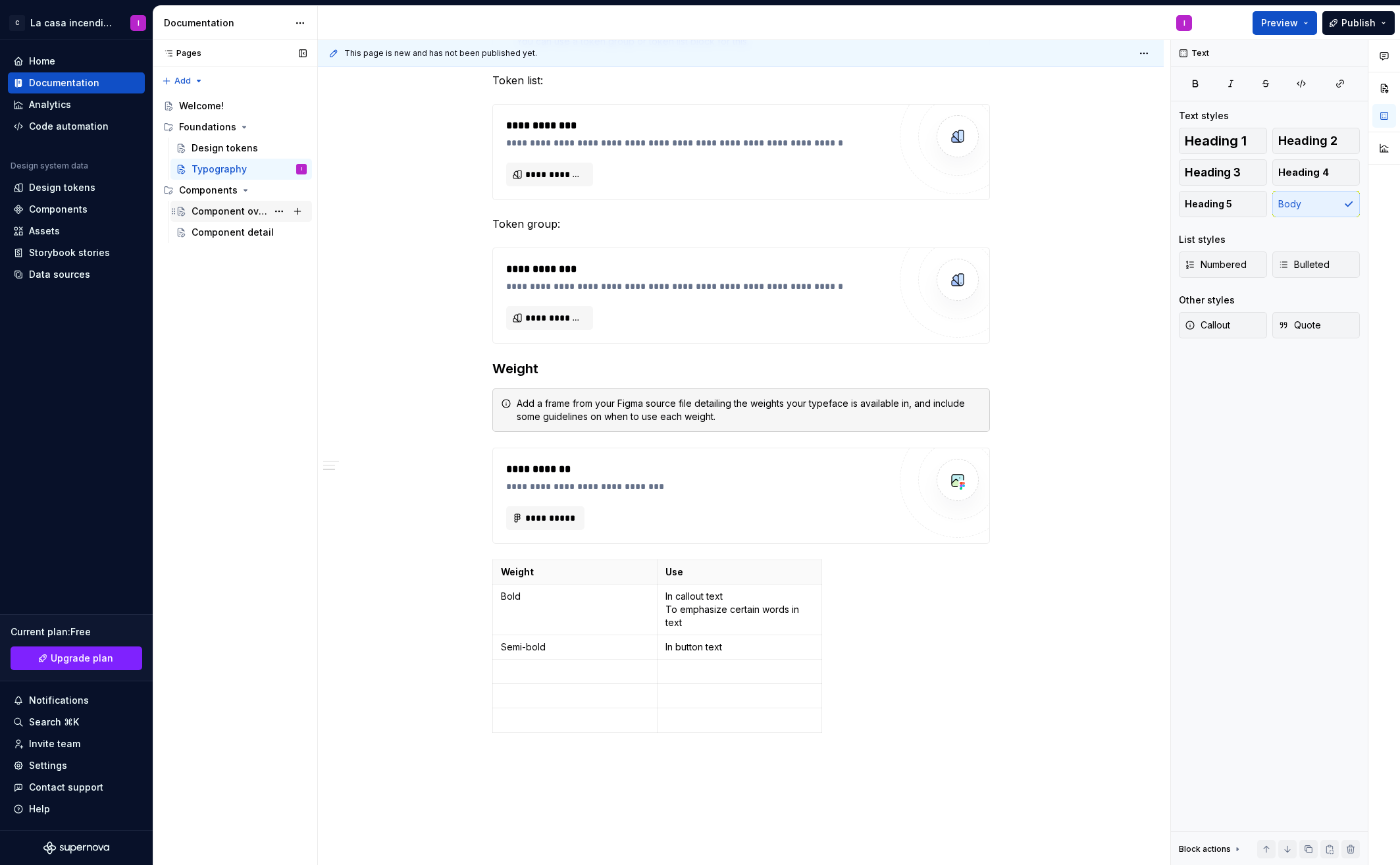
click at [207, 213] on div "Component overview" at bounding box center [229, 211] width 76 height 13
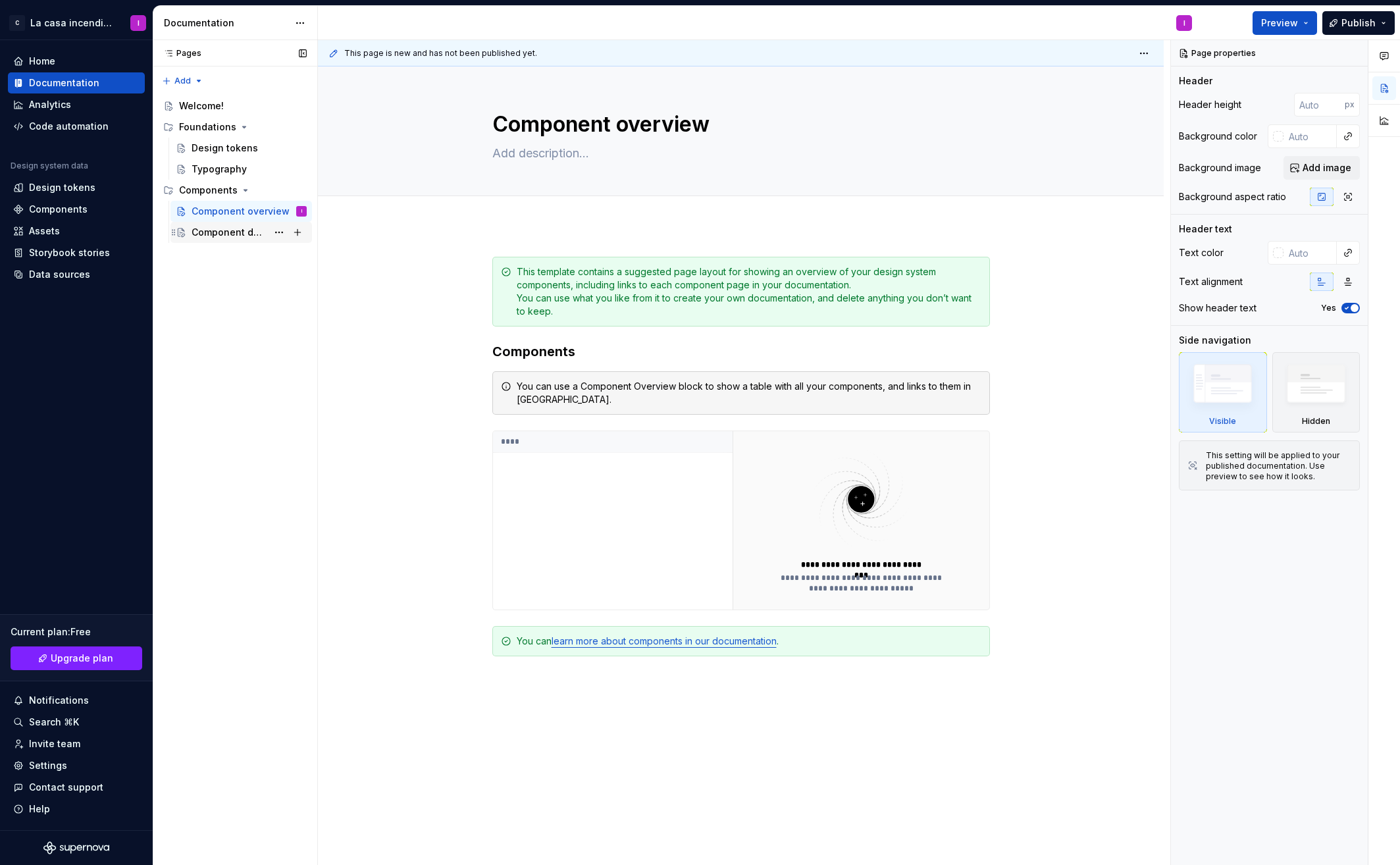
click at [213, 233] on div "Component detail" at bounding box center [229, 232] width 76 height 13
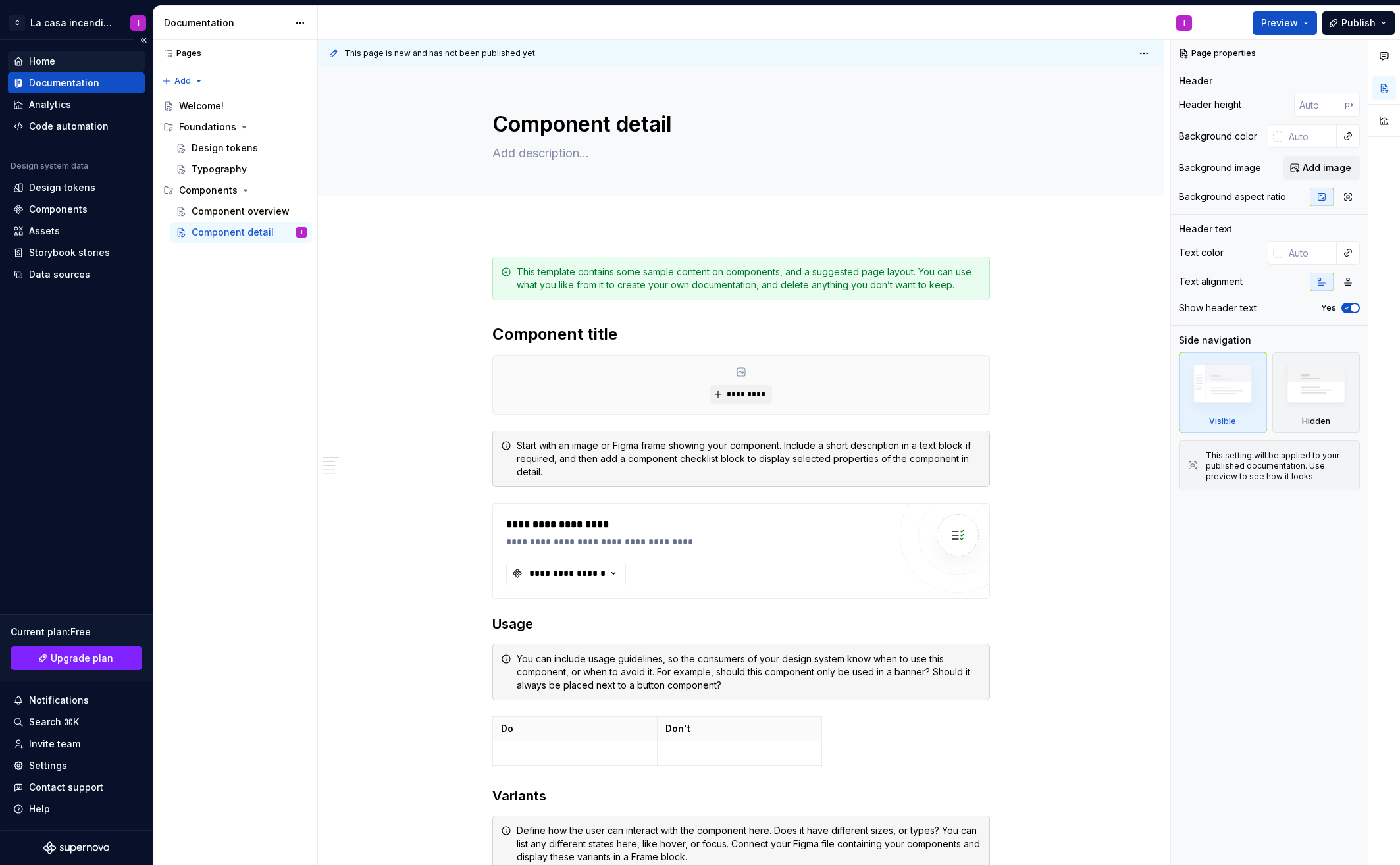
click at [44, 61] on div "Home" at bounding box center [42, 61] width 27 height 13
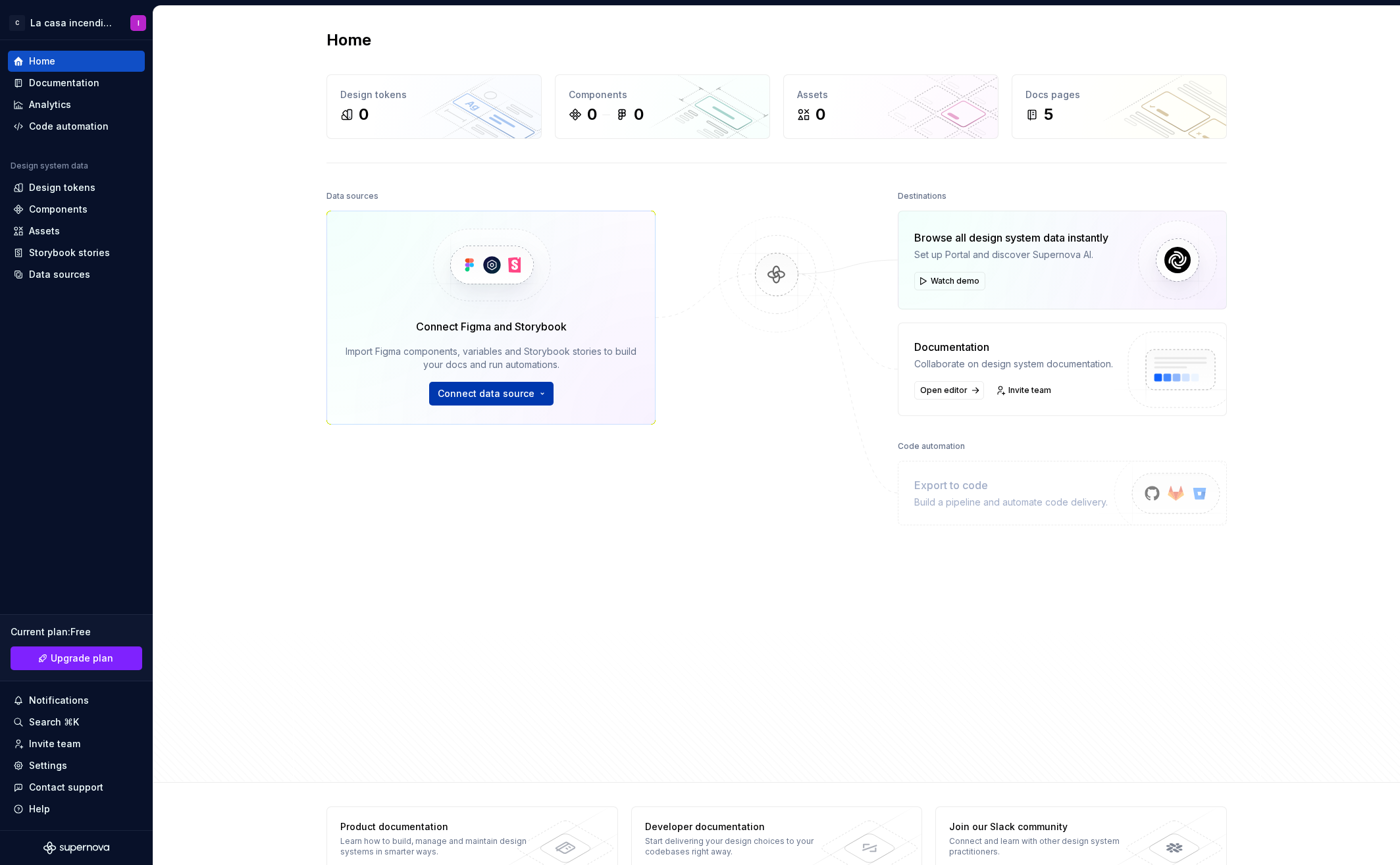
click at [514, 398] on span "Connect data source" at bounding box center [487, 393] width 97 height 13
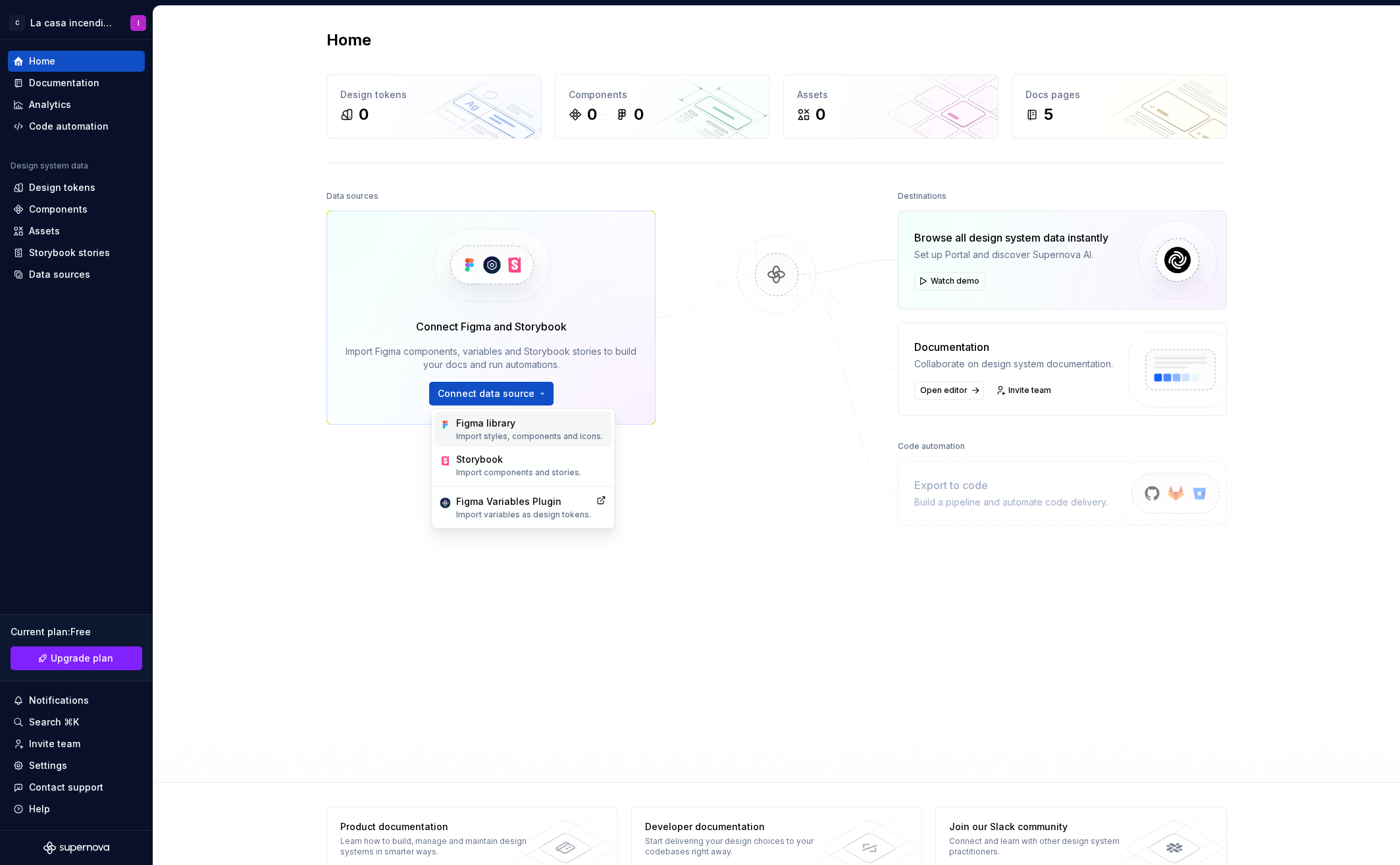
click at [494, 422] on div "Figma library" at bounding box center [530, 423] width 147 height 13
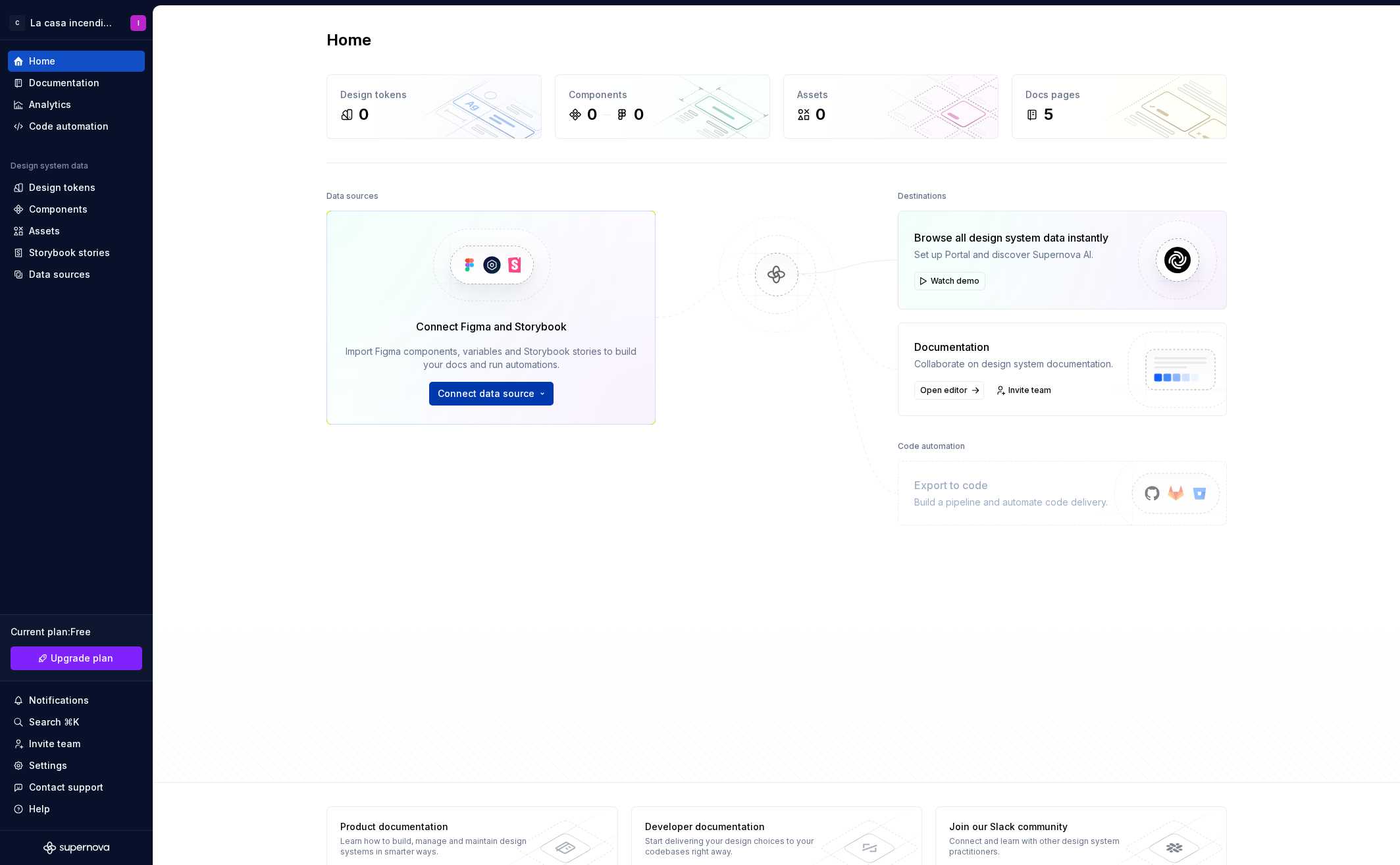
click at [530, 389] on span "Connect data source" at bounding box center [487, 393] width 97 height 13
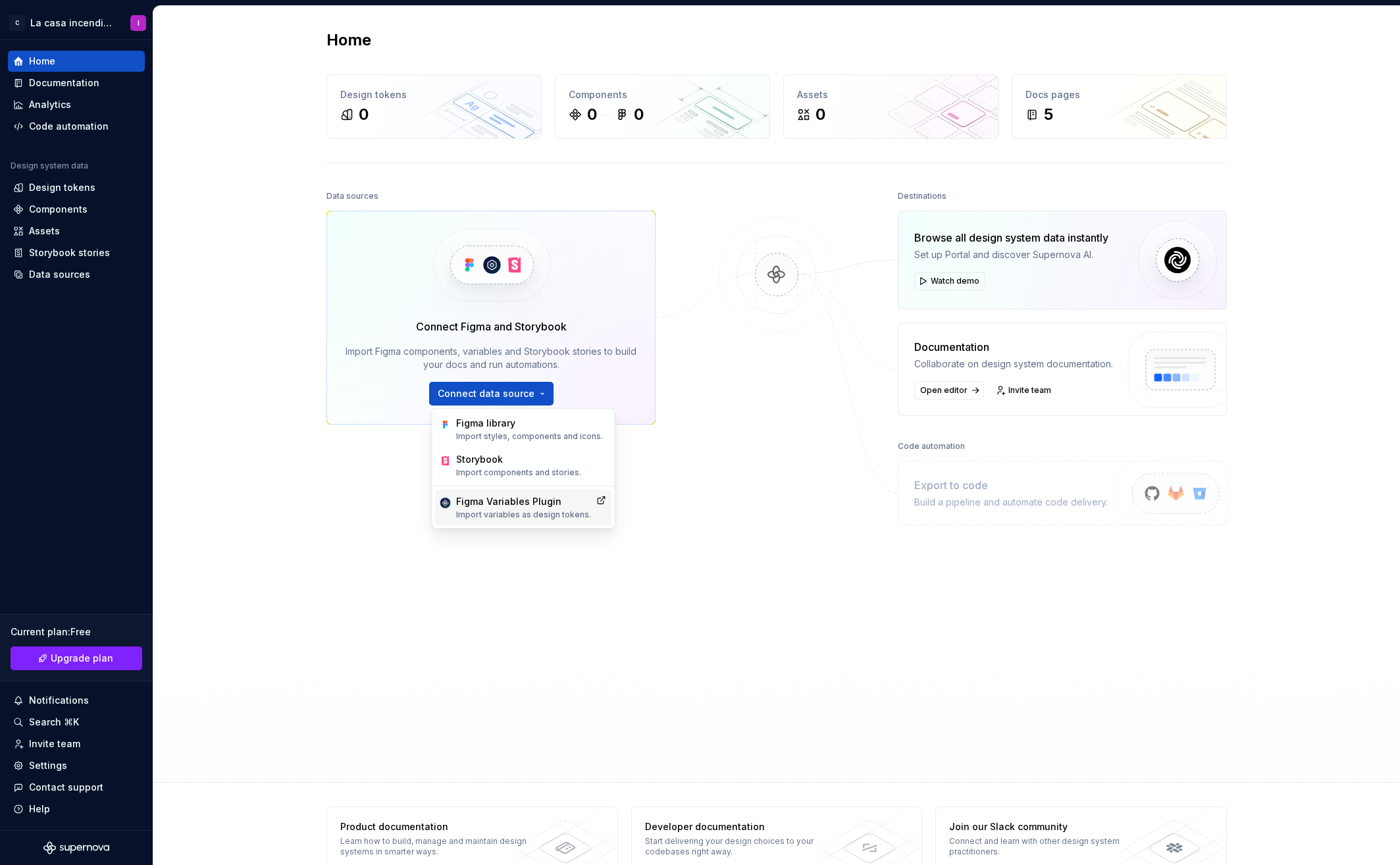
click at [477, 504] on div "Figma Variables Plugin" at bounding box center [523, 501] width 135 height 13
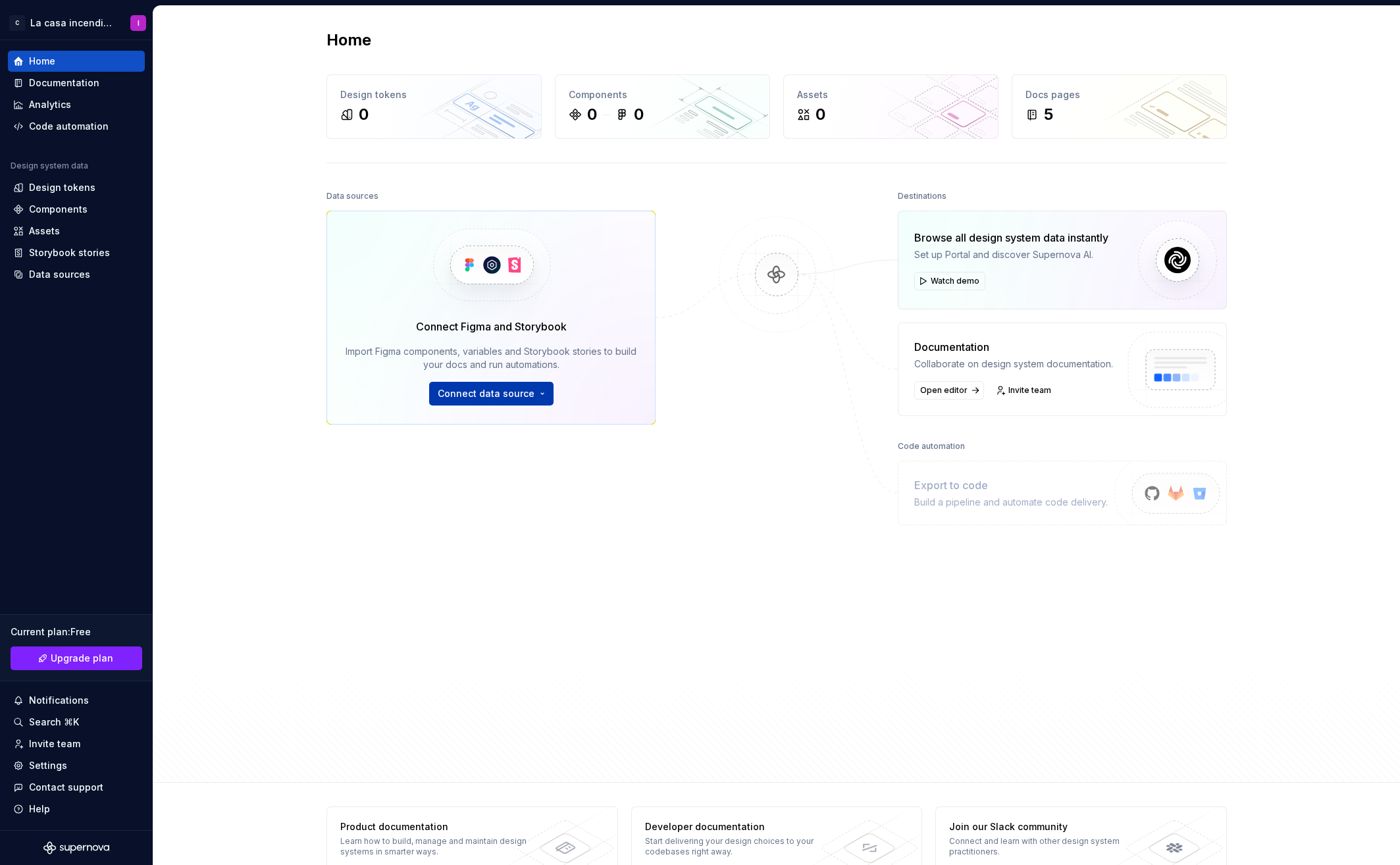
click at [527, 397] on span "Connect data source" at bounding box center [487, 393] width 97 height 13
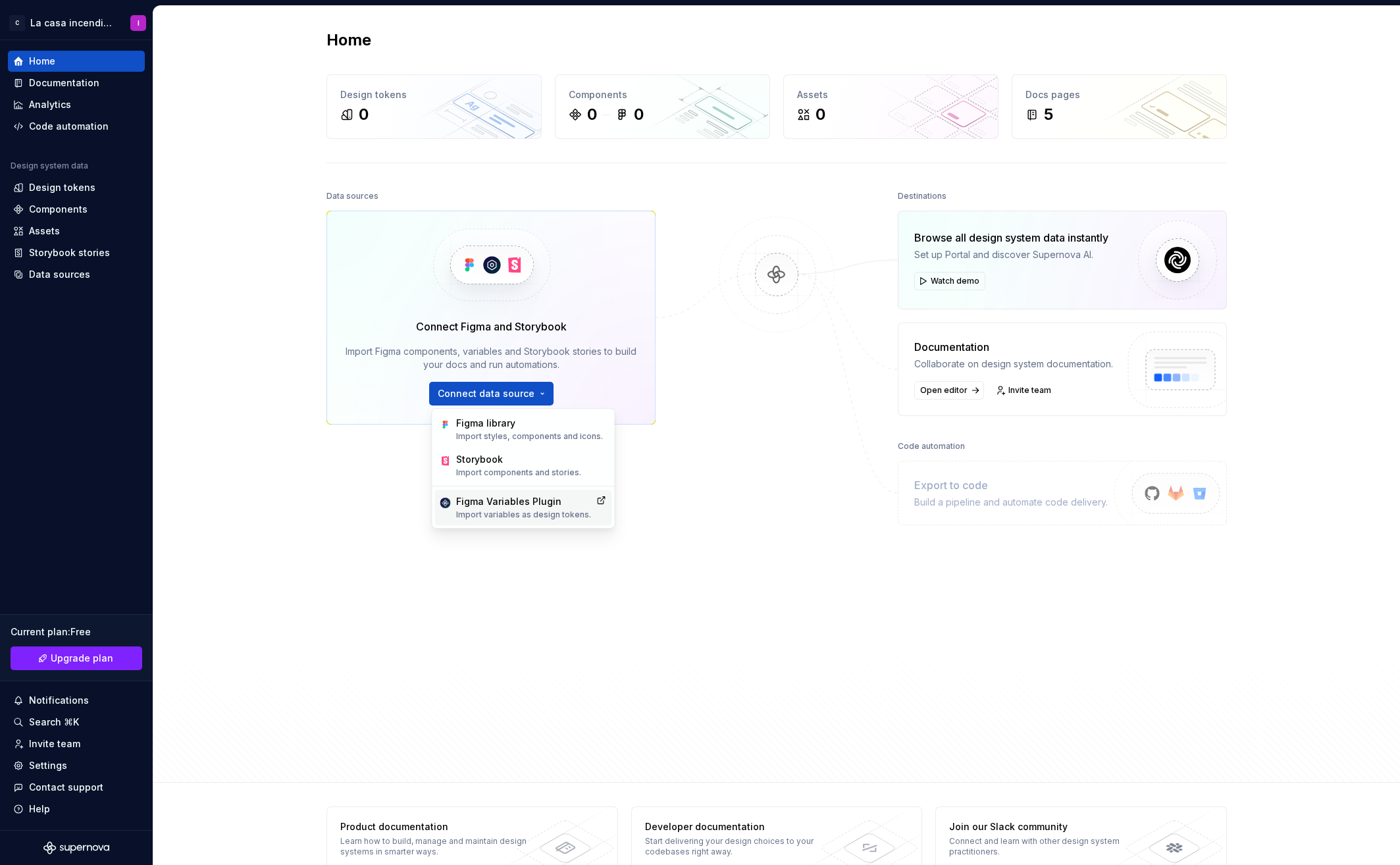
click at [487, 504] on div "Figma Variables Plugin" at bounding box center [523, 501] width 135 height 13
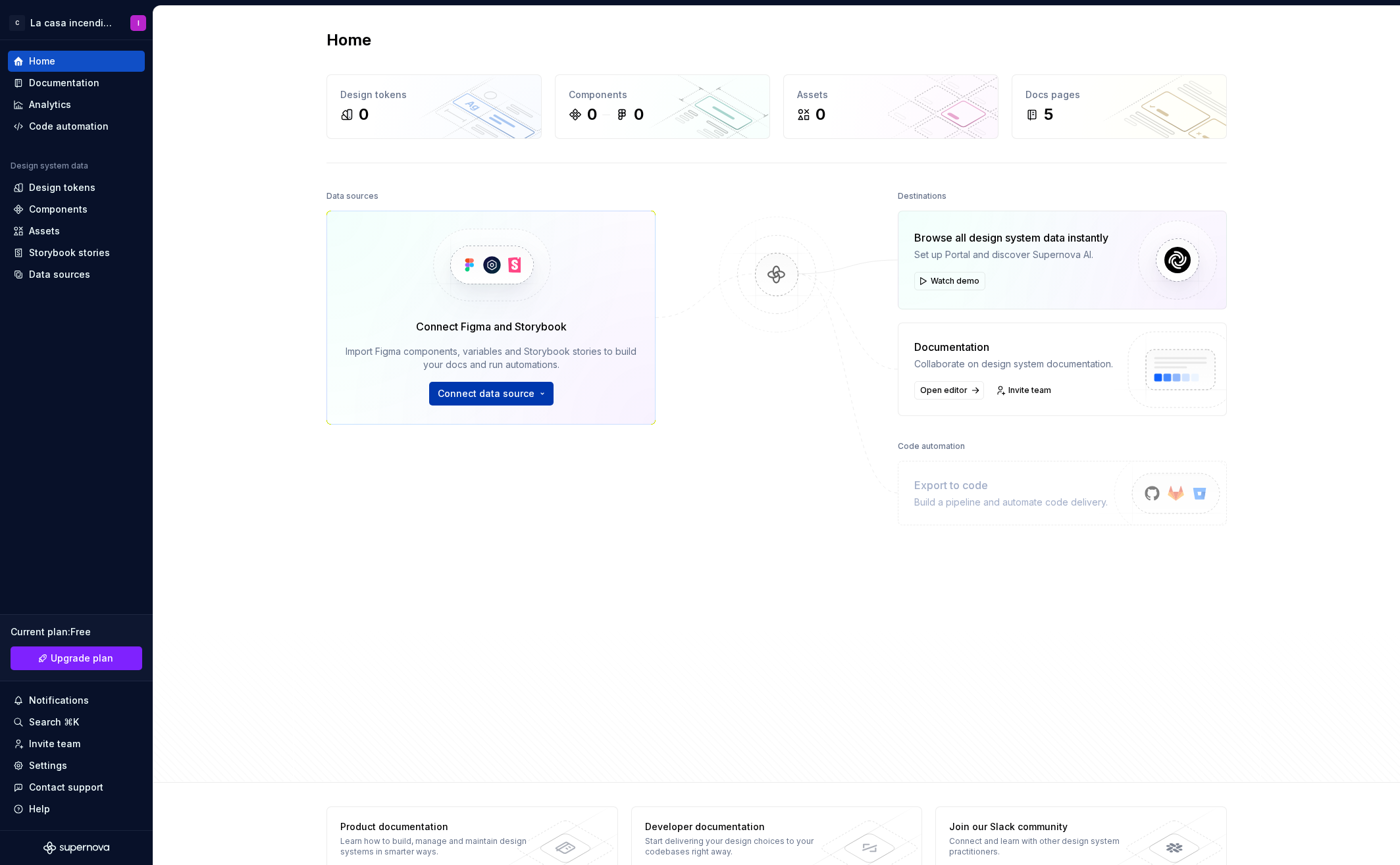
click at [530, 396] on span "Connect data source" at bounding box center [487, 393] width 97 height 13
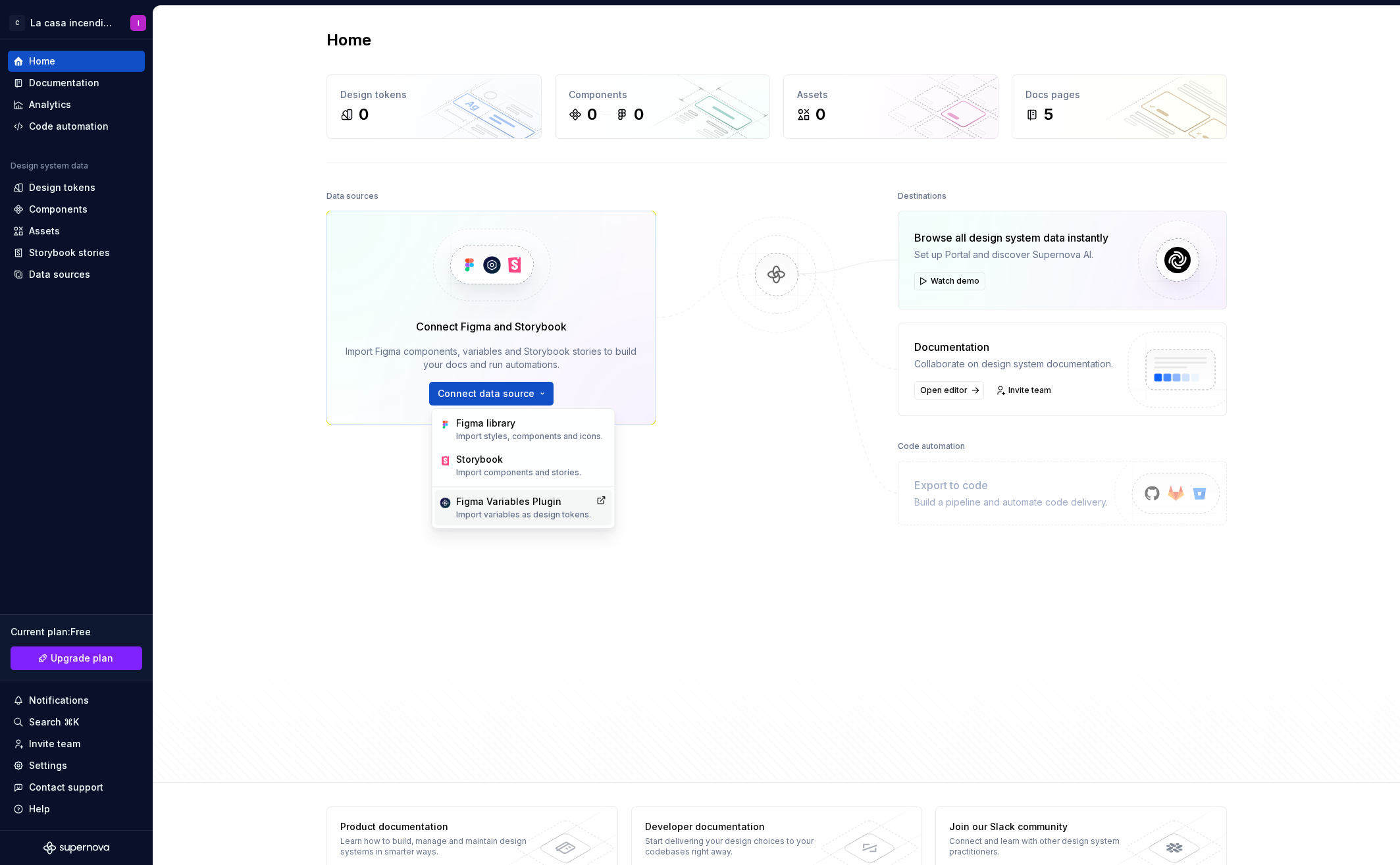
click at [502, 503] on div "Figma Variables Plugin" at bounding box center [523, 501] width 135 height 13
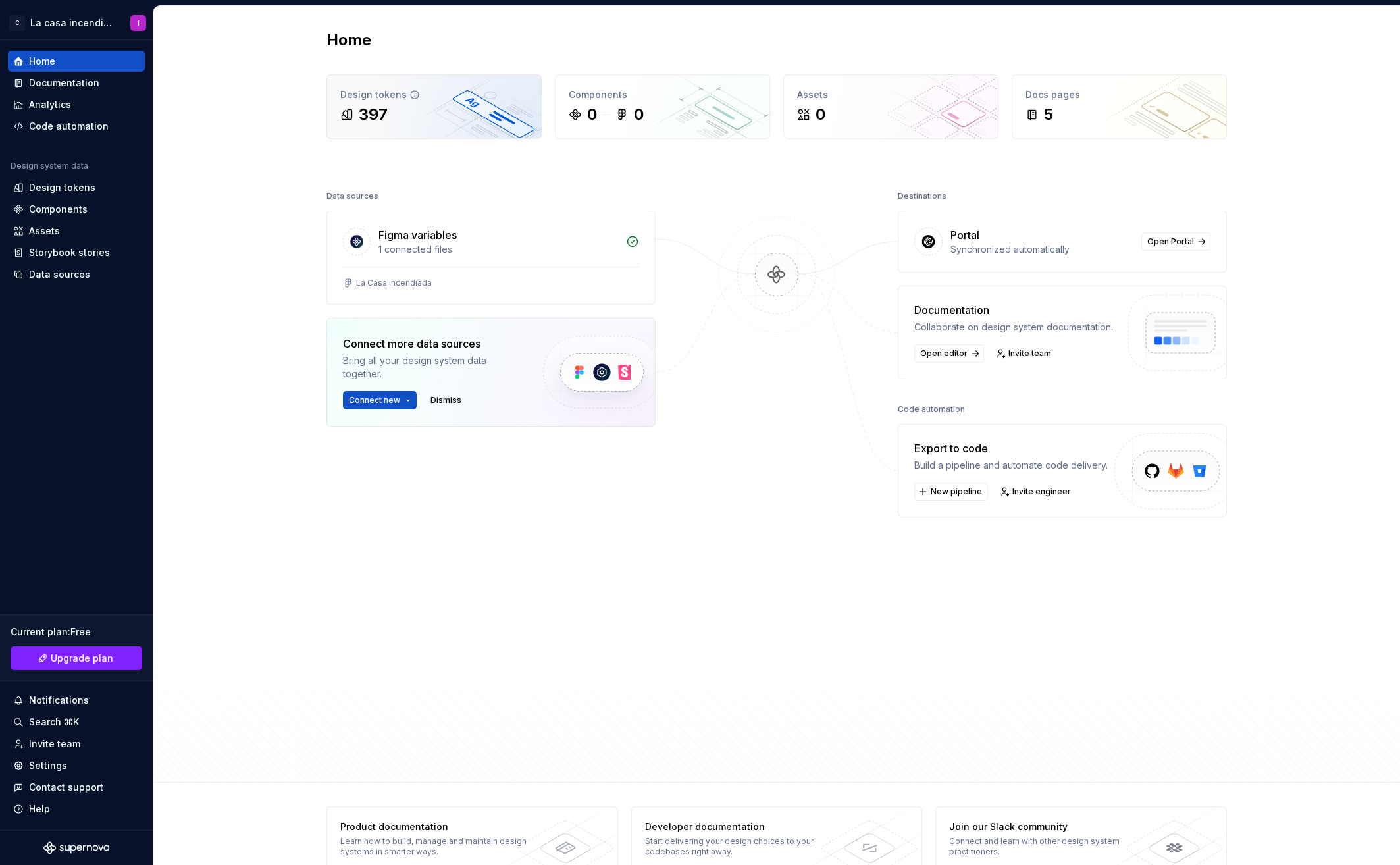
click at [423, 106] on div "397" at bounding box center [433, 114] width 188 height 21
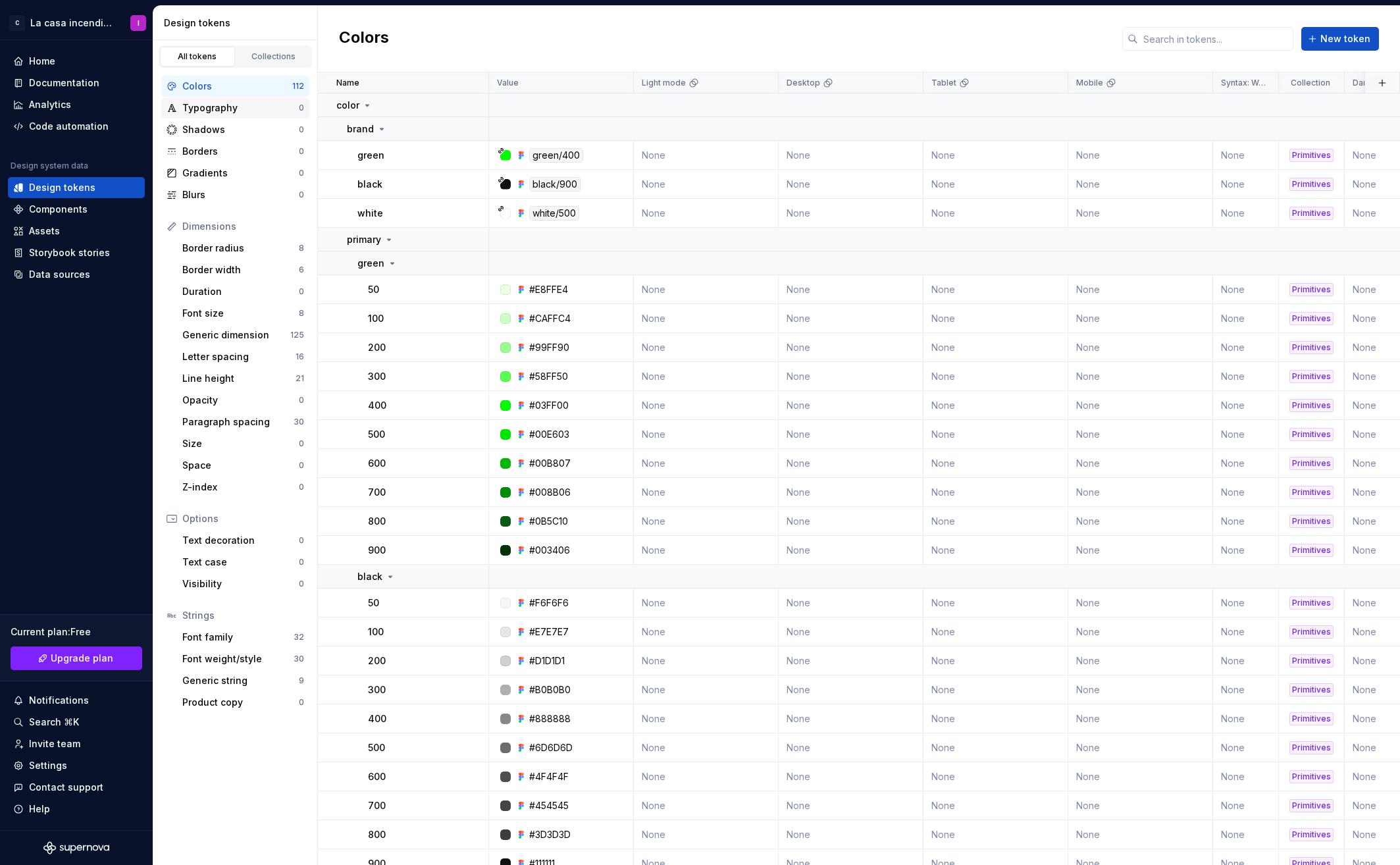
click at [191, 108] on div "Typography" at bounding box center [240, 108] width 116 height 13
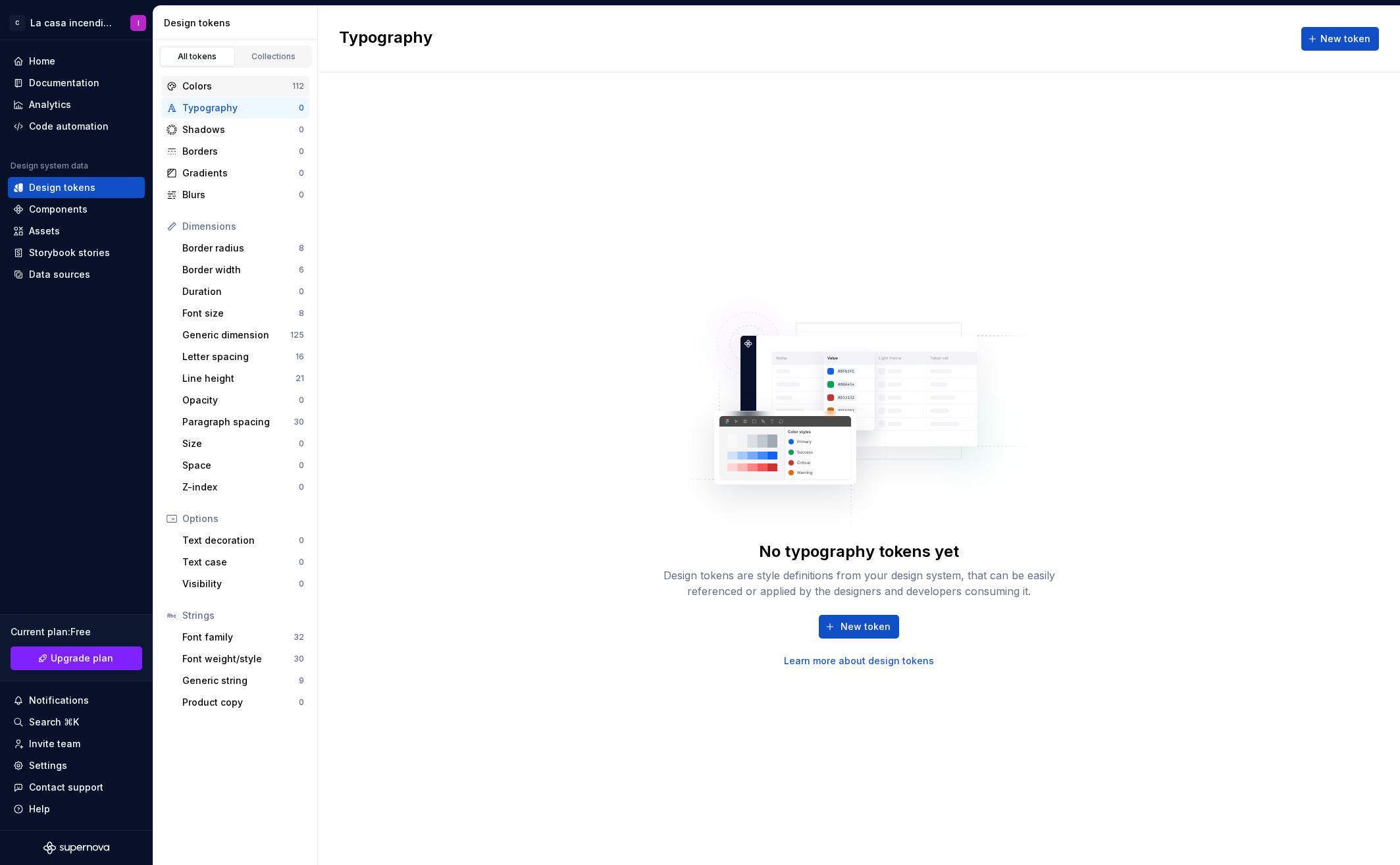
click at [206, 88] on div "Colors" at bounding box center [237, 86] width 110 height 13
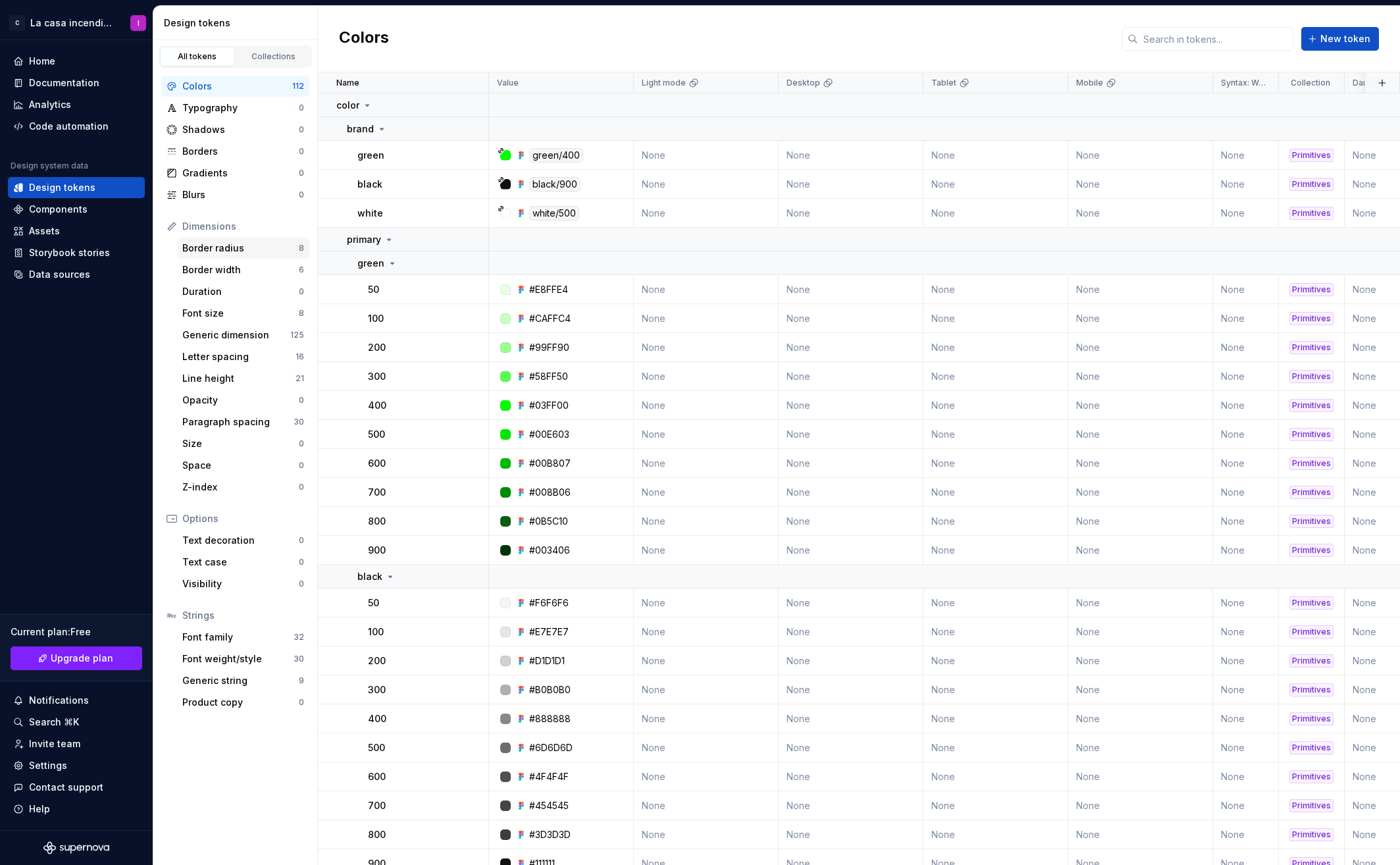
click at [208, 252] on div "Border radius" at bounding box center [240, 248] width 116 height 13
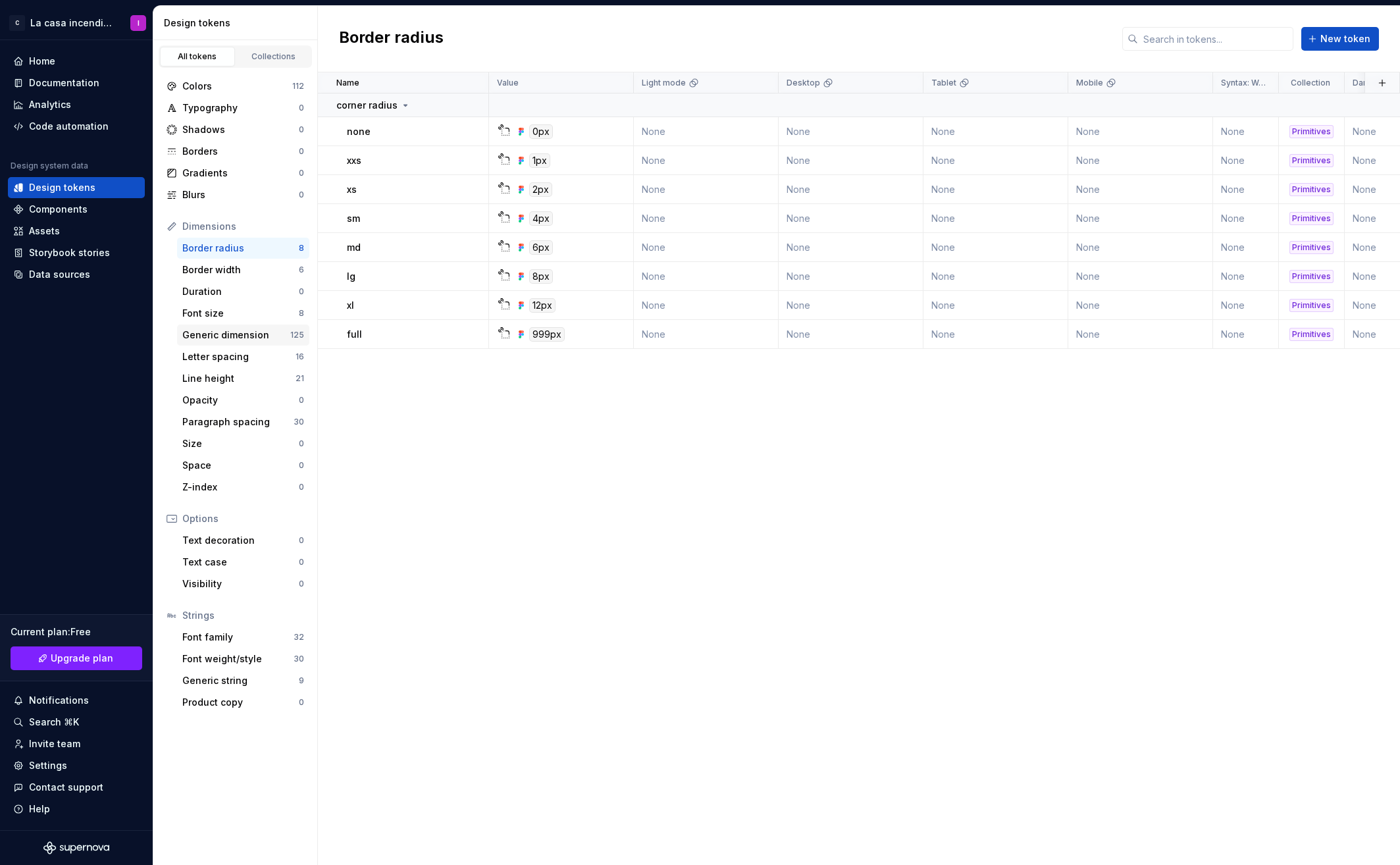
click at [208, 337] on div "Generic dimension" at bounding box center [236, 334] width 108 height 13
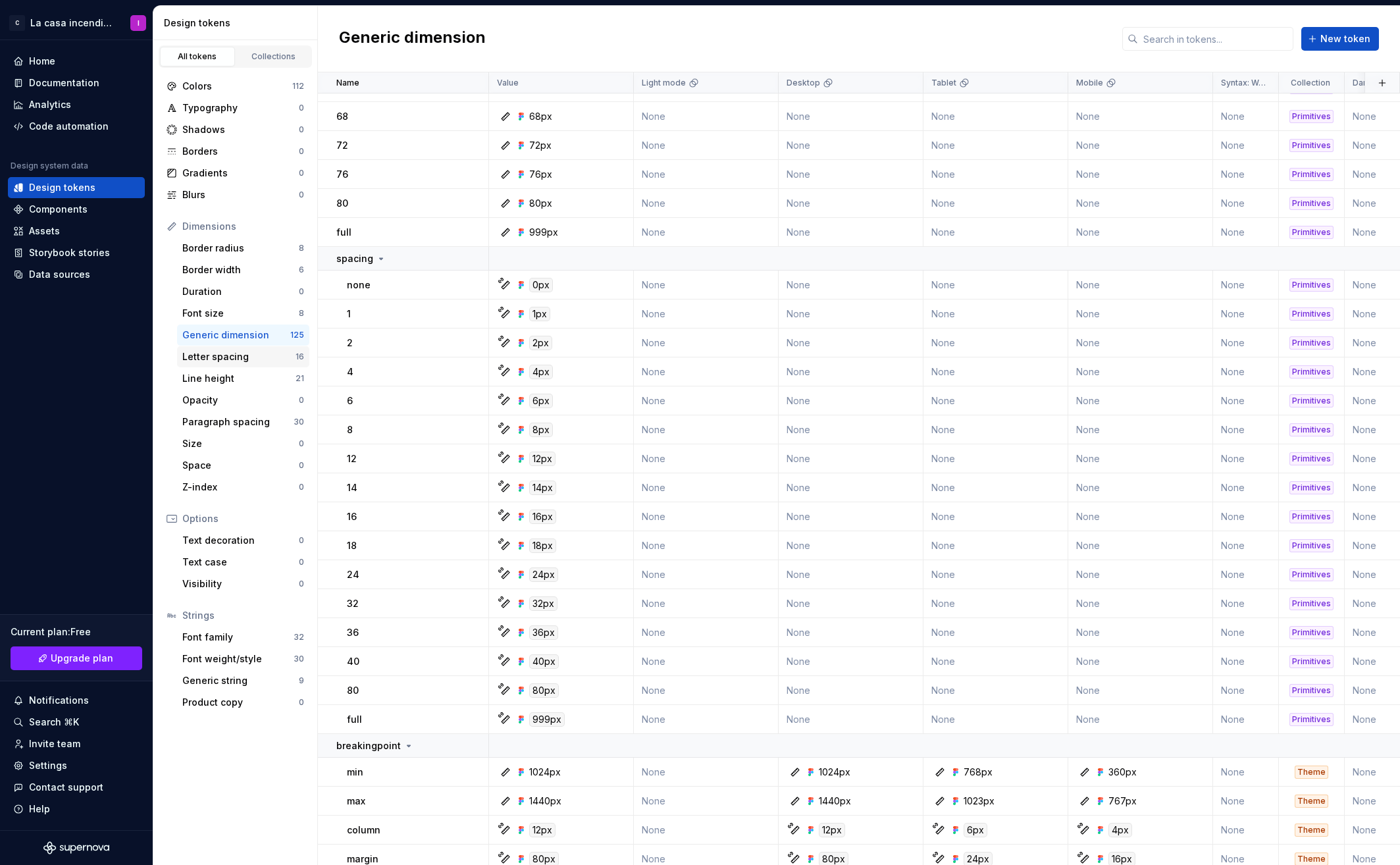
scroll to position [485, 0]
click at [209, 361] on div "Letter spacing" at bounding box center [239, 356] width 114 height 13
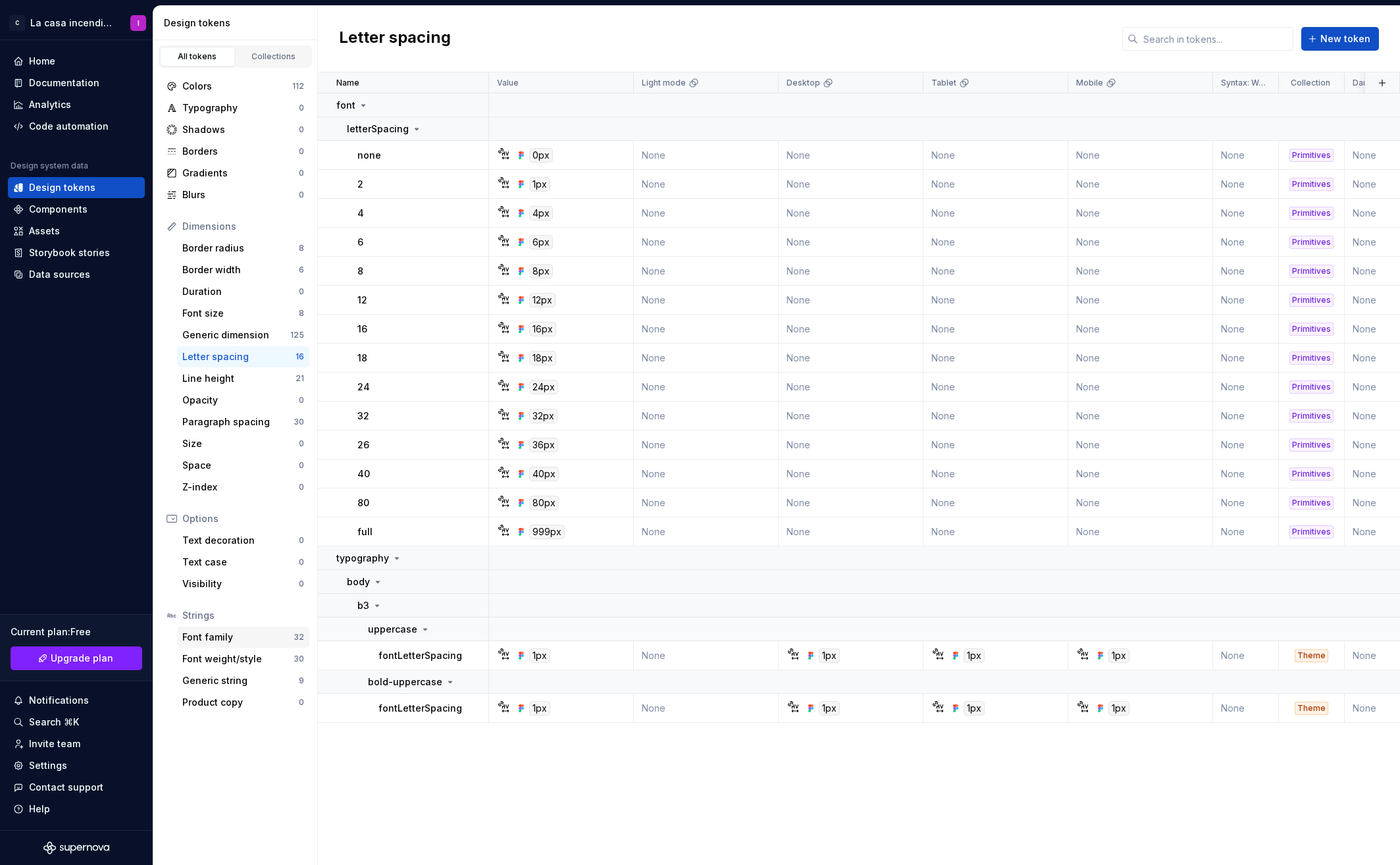
click at [202, 637] on div "Font family" at bounding box center [237, 637] width 111 height 13
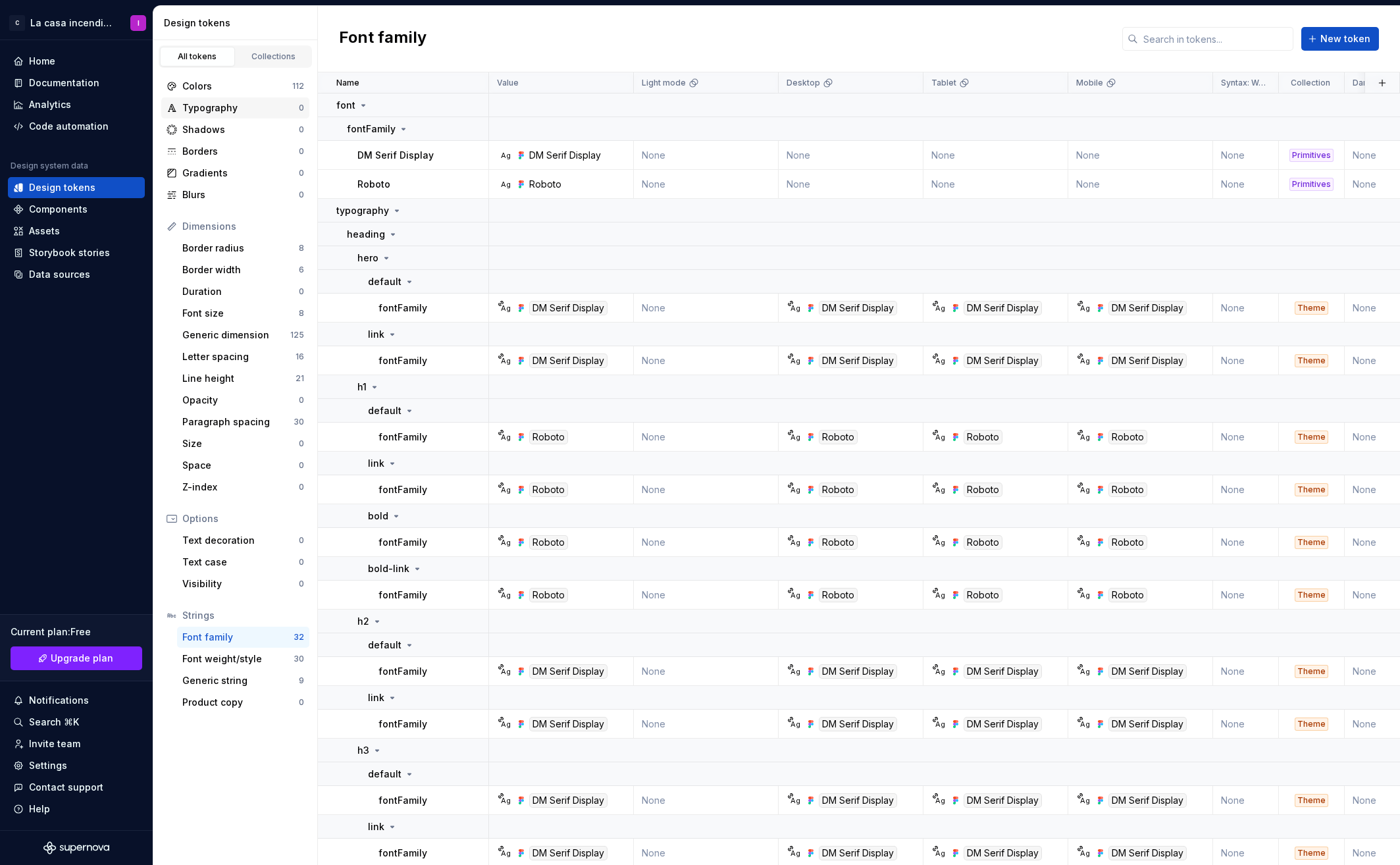
click at [199, 104] on div "Typography" at bounding box center [240, 108] width 116 height 13
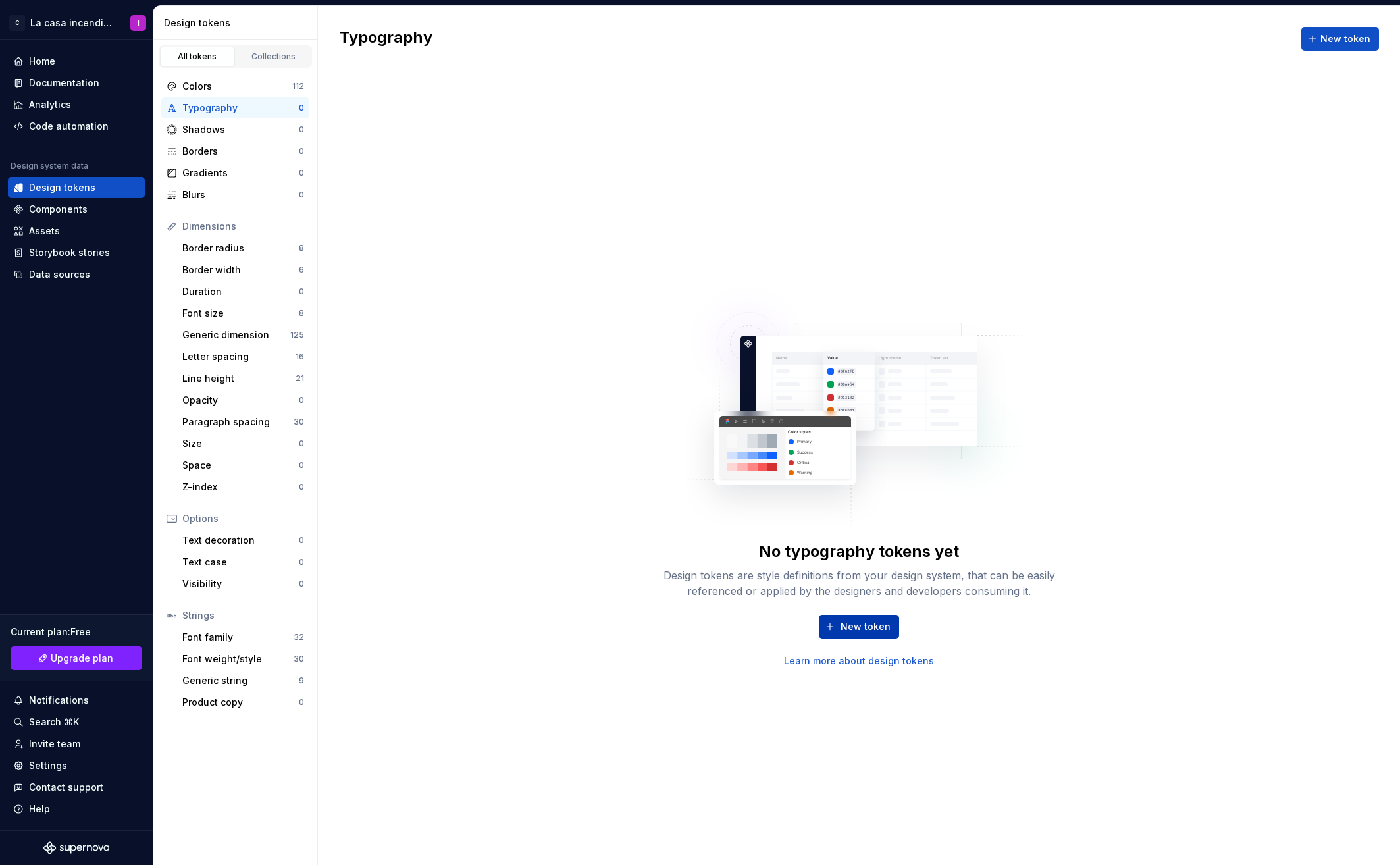
click at [854, 621] on span "New token" at bounding box center [865, 627] width 50 height 13
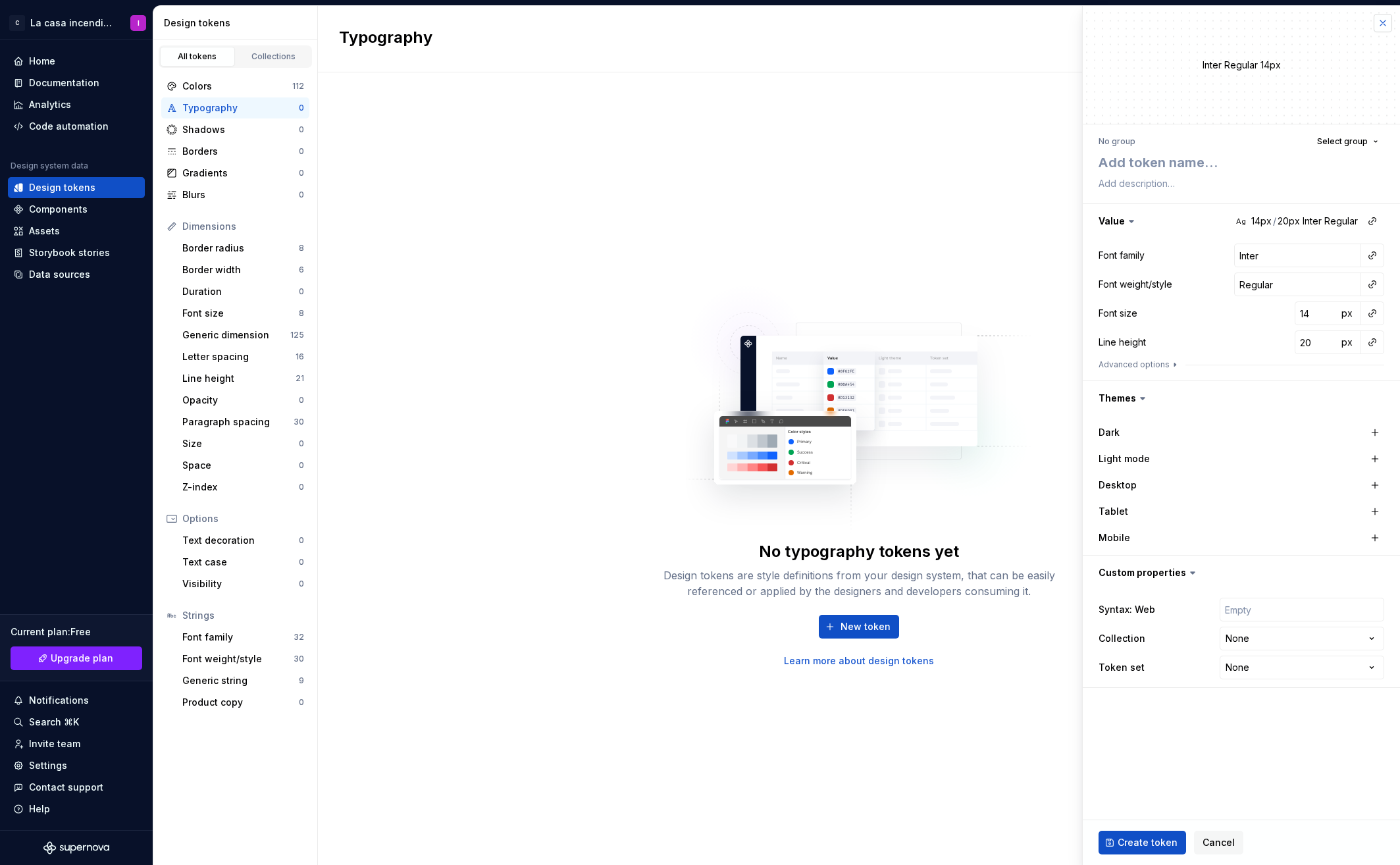
click at [1381, 22] on button "button" at bounding box center [1383, 23] width 18 height 18
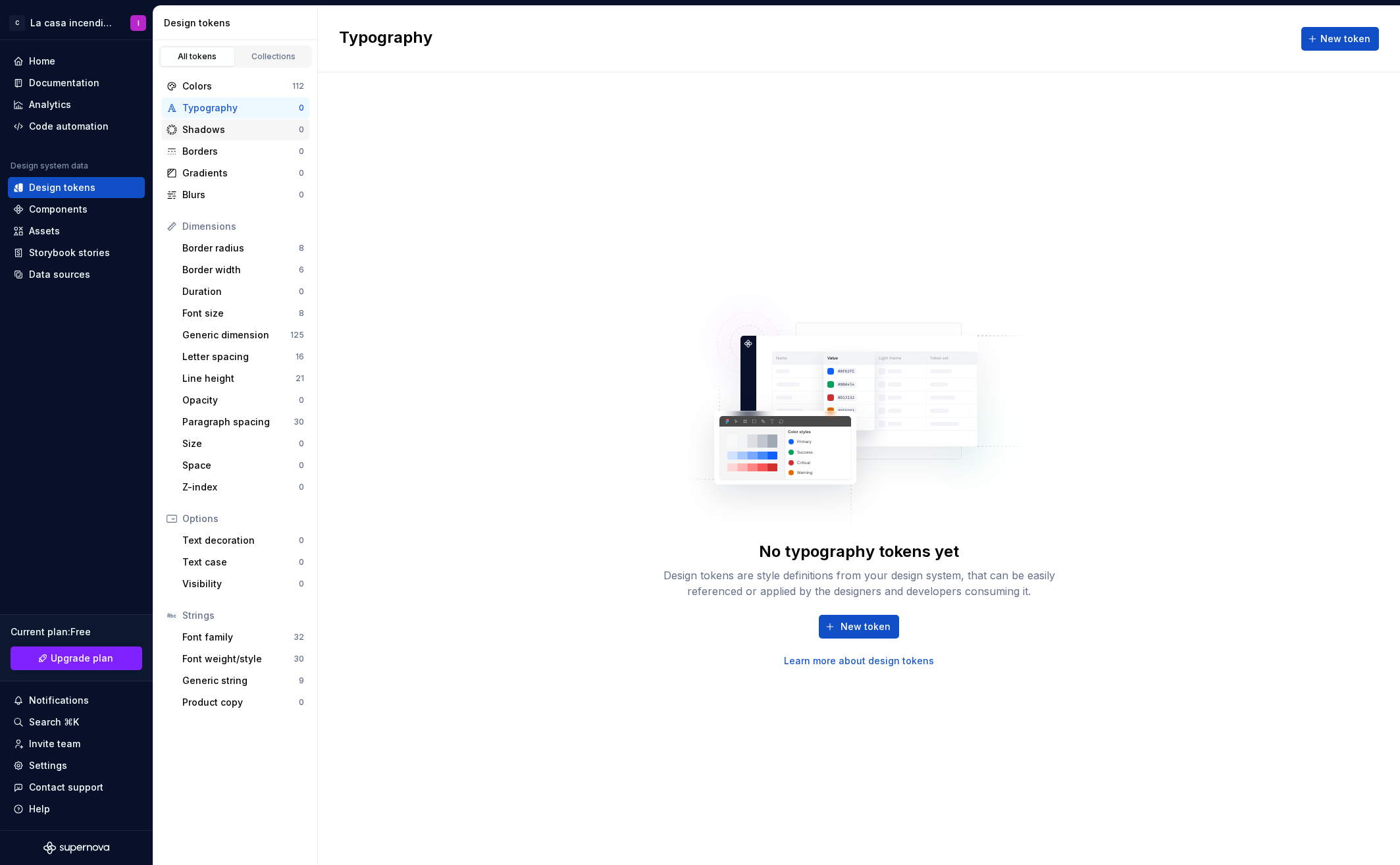
click at [200, 132] on div "Shadows" at bounding box center [240, 129] width 116 height 13
click at [202, 149] on div "Borders" at bounding box center [240, 151] width 116 height 13
click at [207, 660] on div "Font weight/style" at bounding box center [237, 659] width 111 height 13
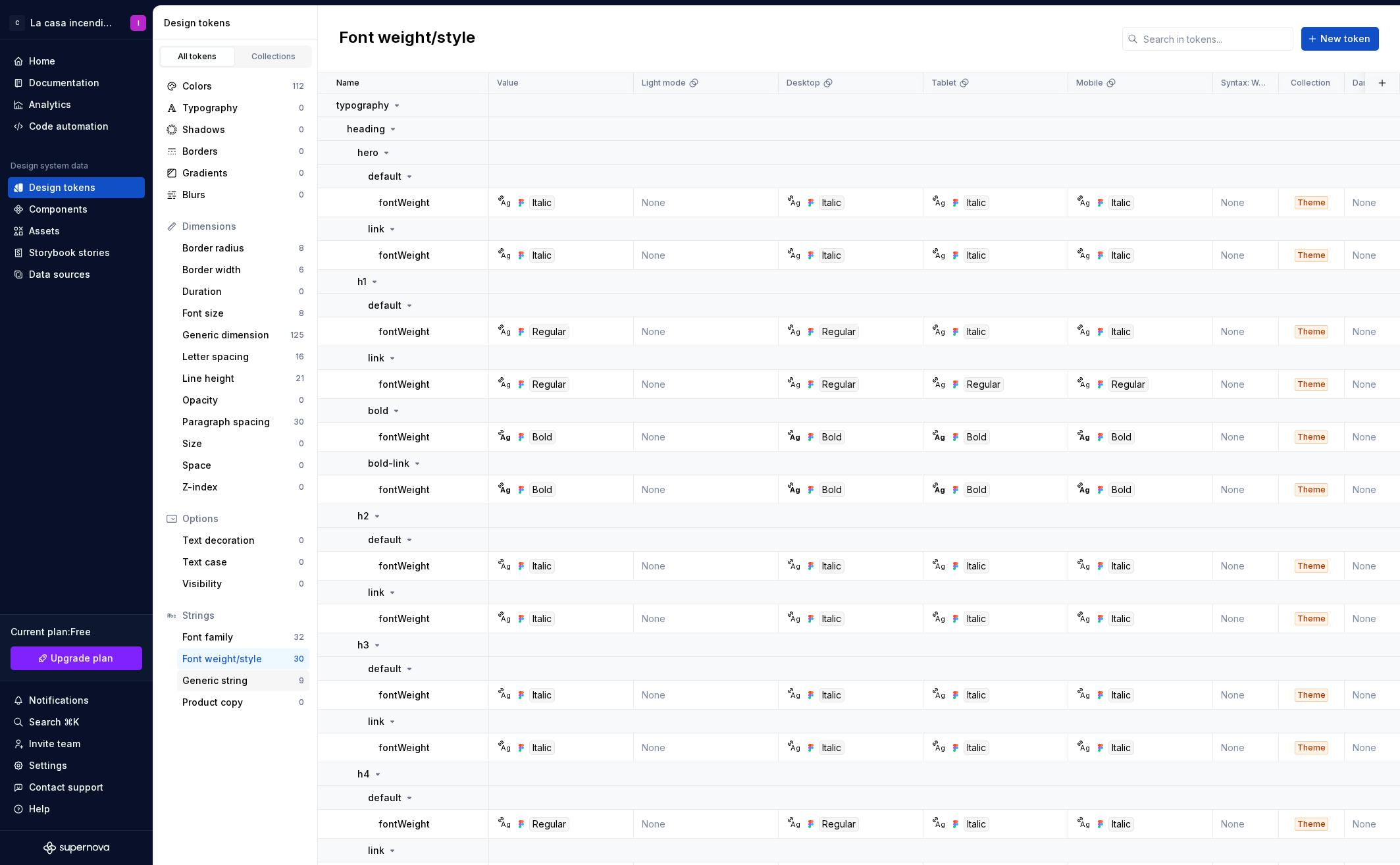
click at [213, 681] on div "Generic string" at bounding box center [240, 680] width 116 height 13
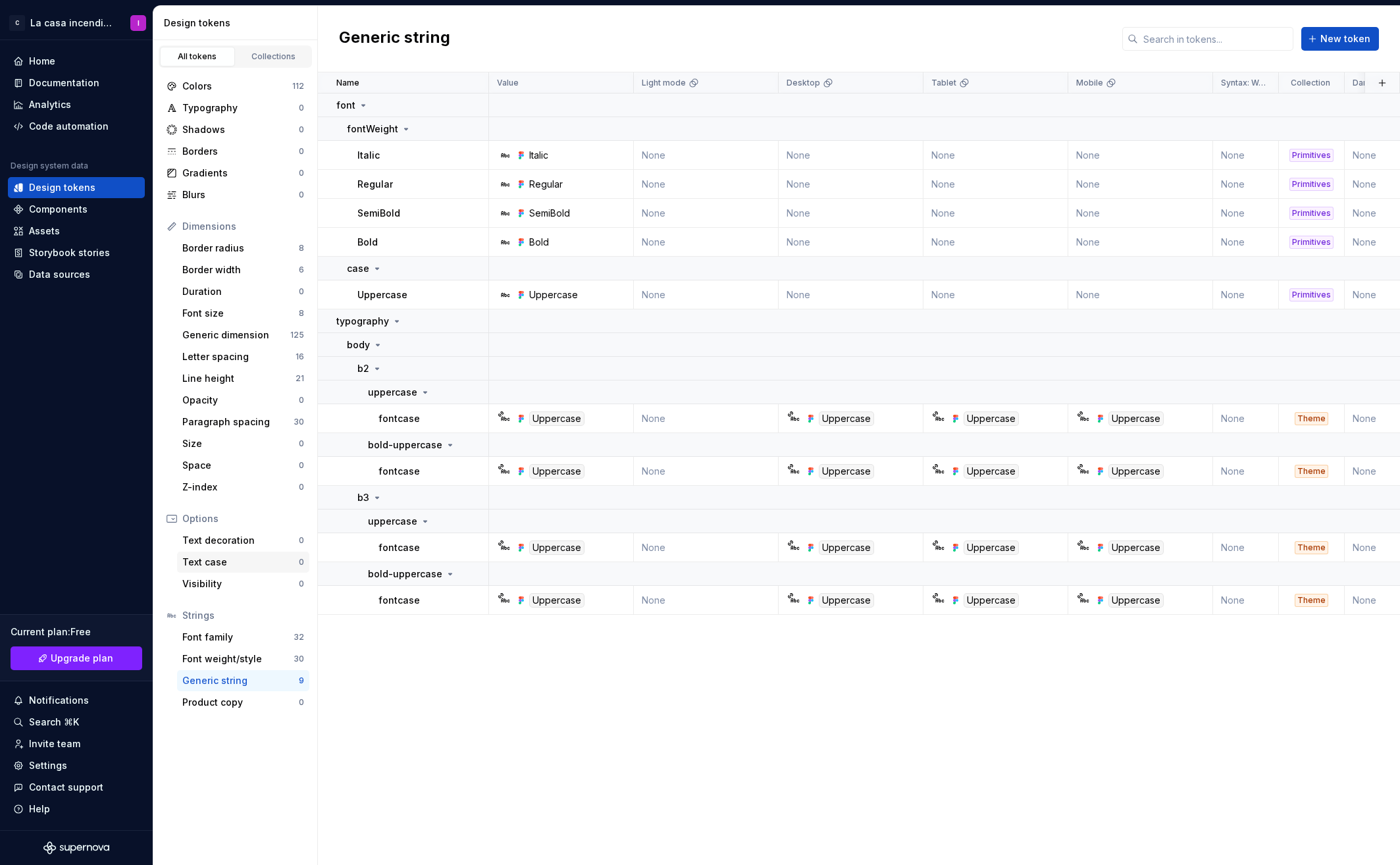
click at [209, 559] on div "Text case" at bounding box center [240, 562] width 116 height 13
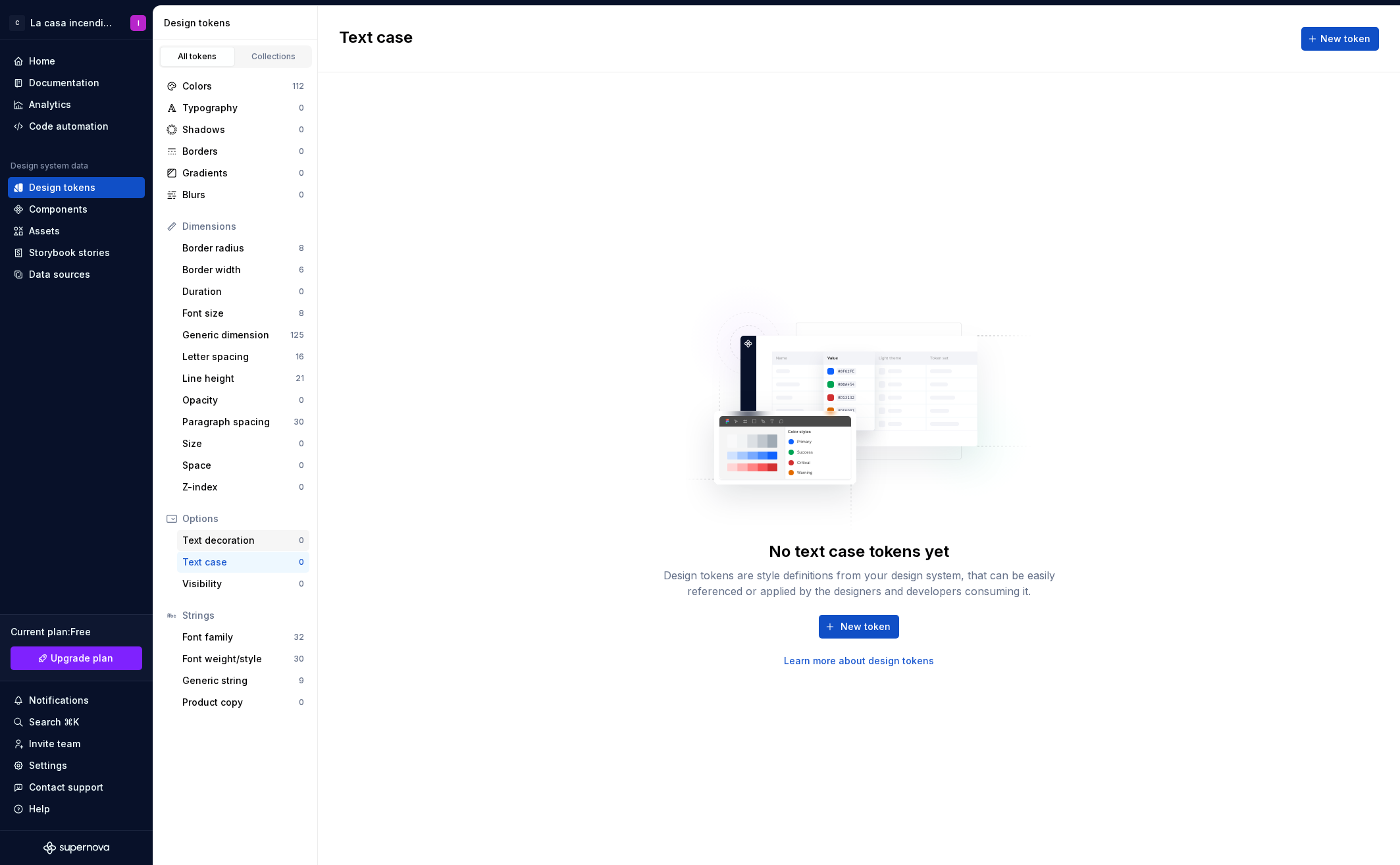
click at [219, 536] on div "Text decoration" at bounding box center [240, 540] width 116 height 13
click at [217, 683] on div "Generic string" at bounding box center [240, 680] width 116 height 13
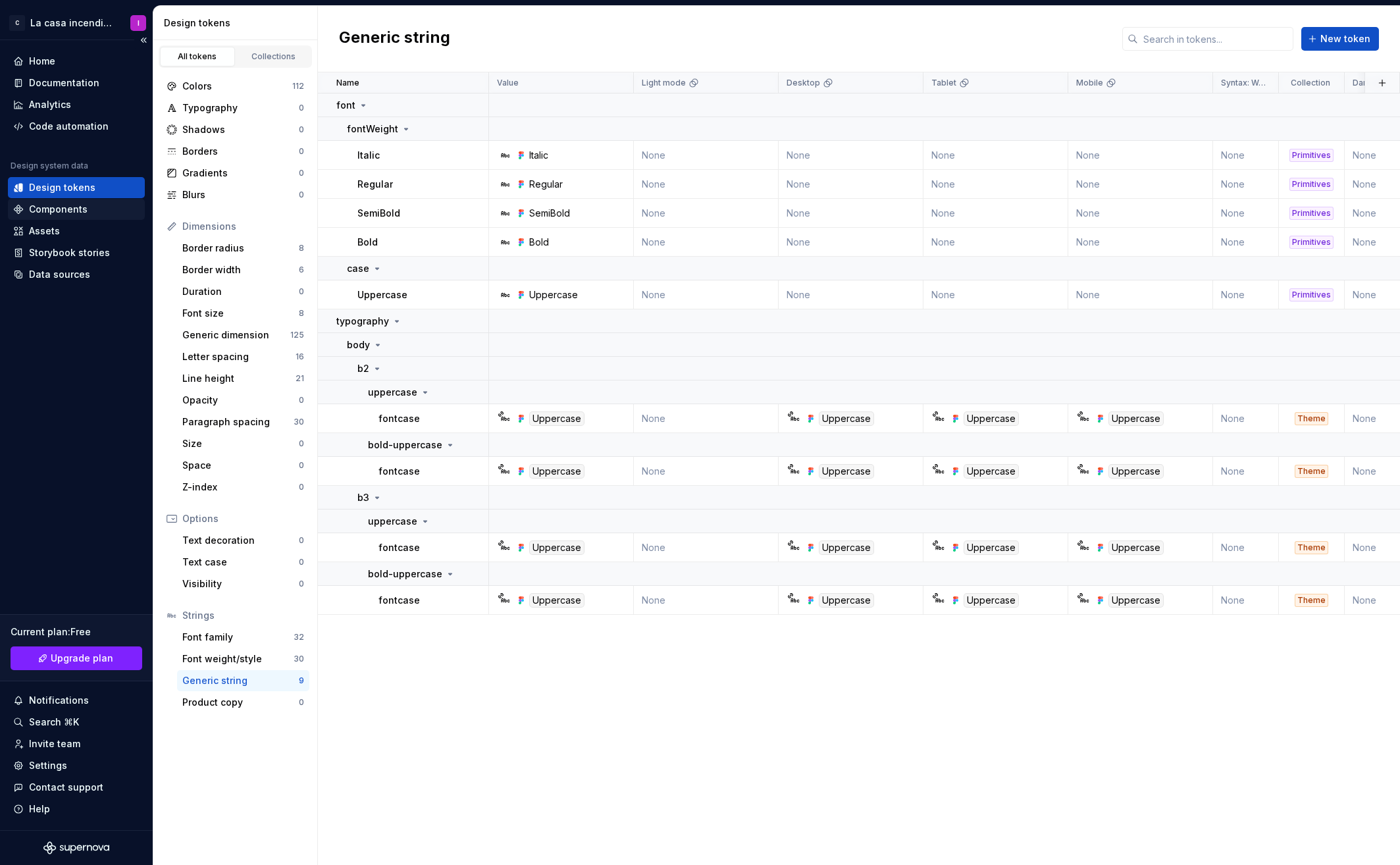
click at [55, 210] on div "Components" at bounding box center [59, 209] width 59 height 13
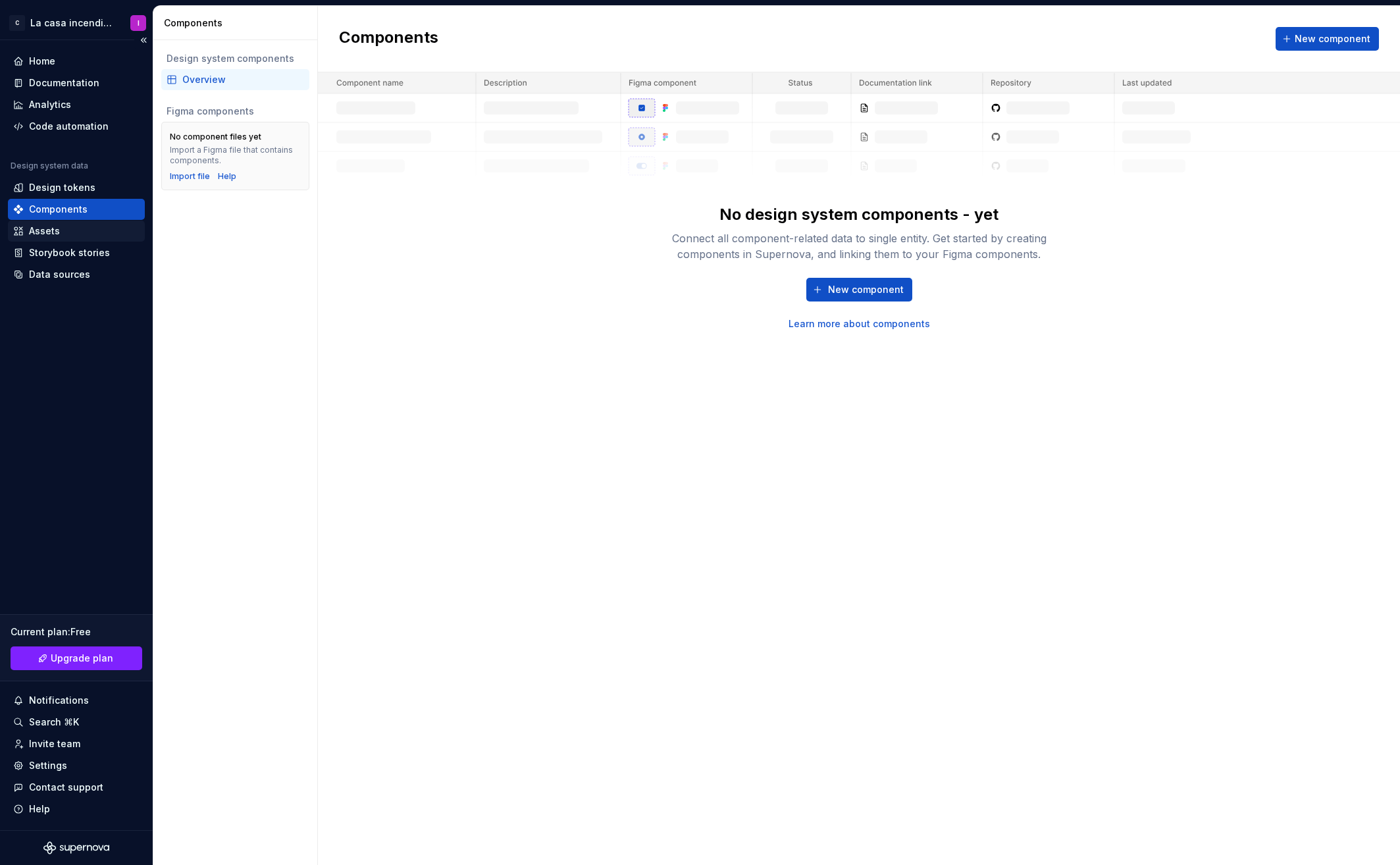
click at [42, 225] on div "Assets" at bounding box center [45, 231] width 31 height 13
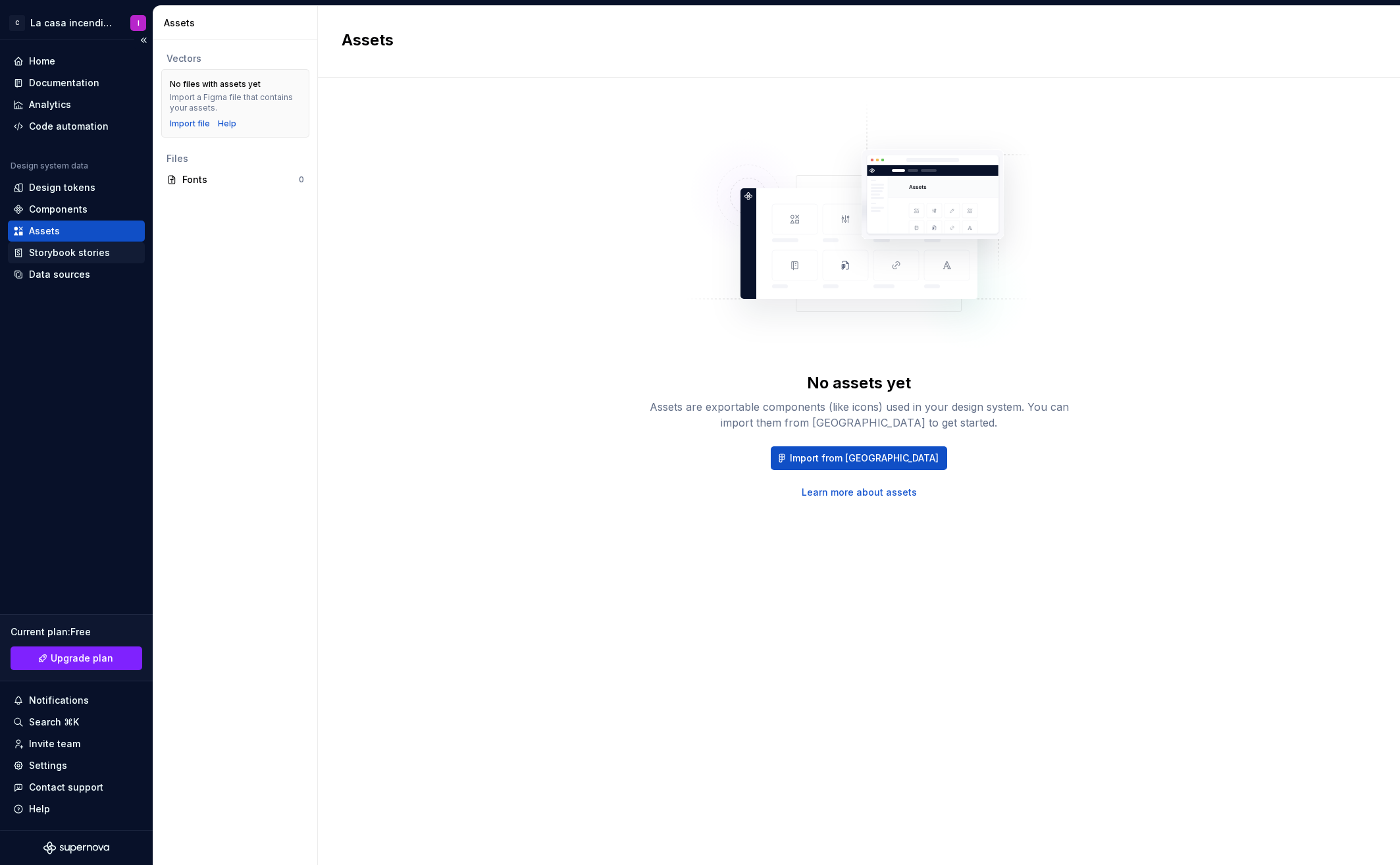
click at [67, 251] on div "Storybook stories" at bounding box center [70, 253] width 81 height 13
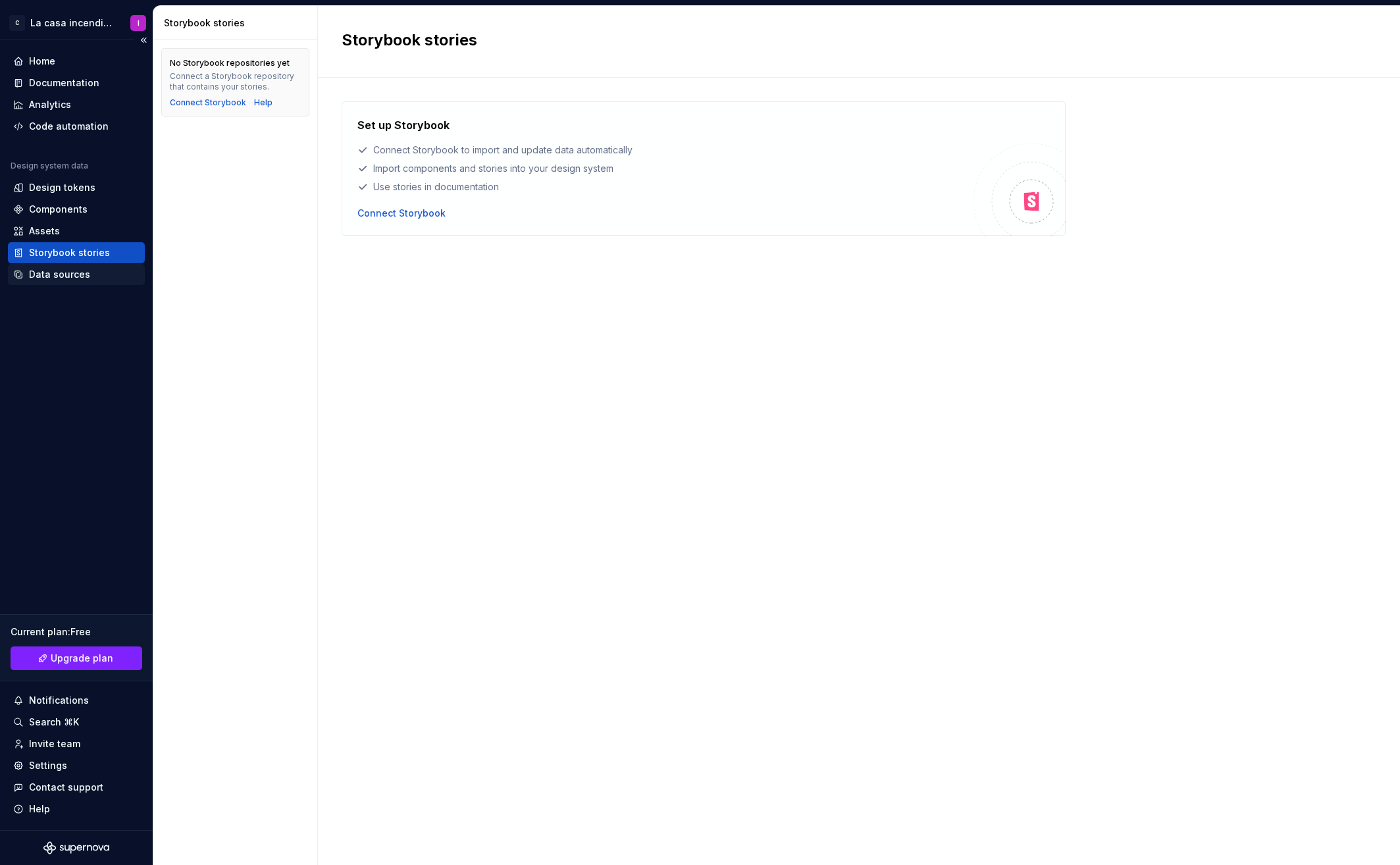
click at [59, 279] on div "Data sources" at bounding box center [60, 274] width 61 height 13
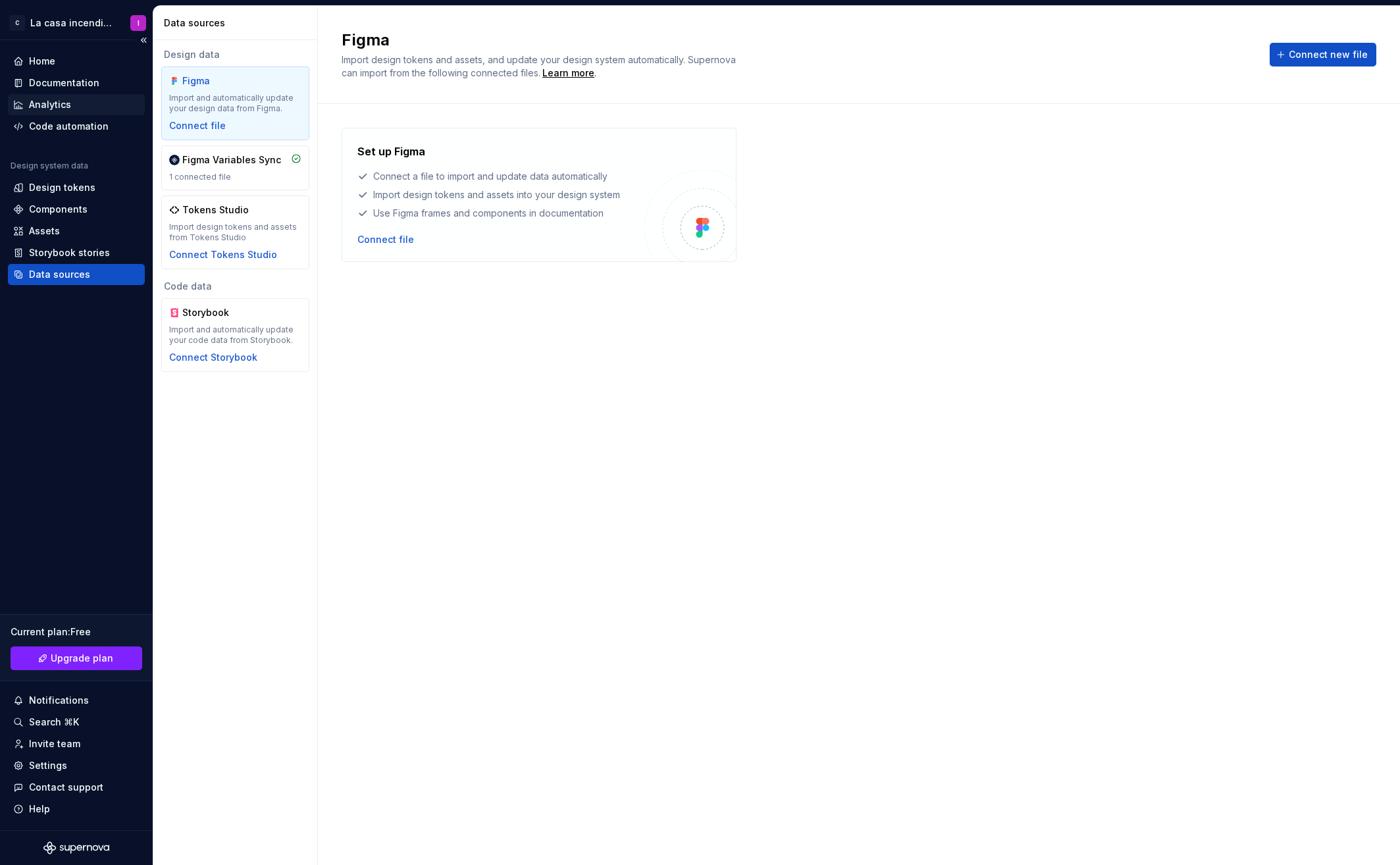
click at [47, 105] on div "Analytics" at bounding box center [50, 104] width 42 height 13
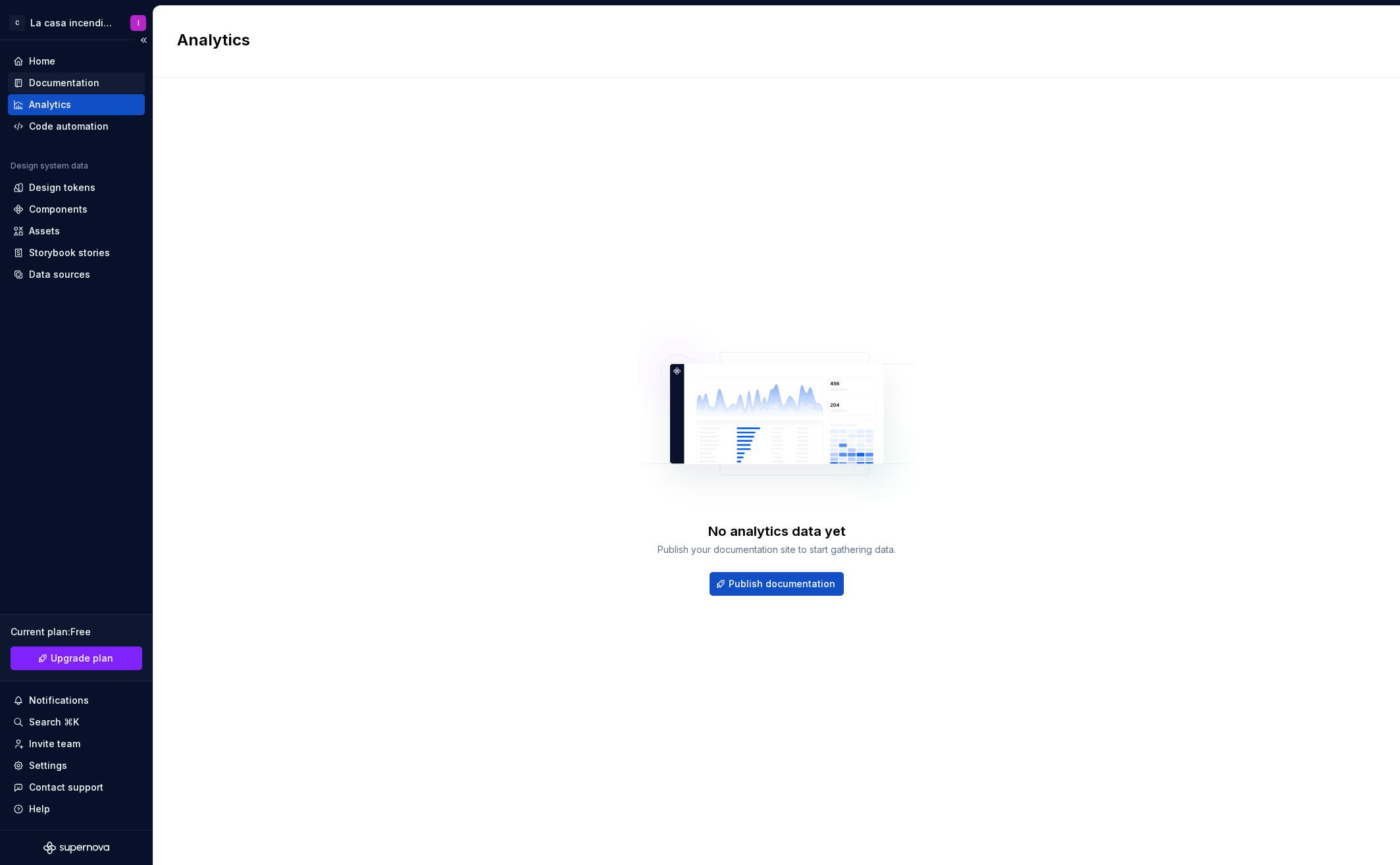
click at [51, 83] on div "Documentation" at bounding box center [64, 82] width 71 height 13
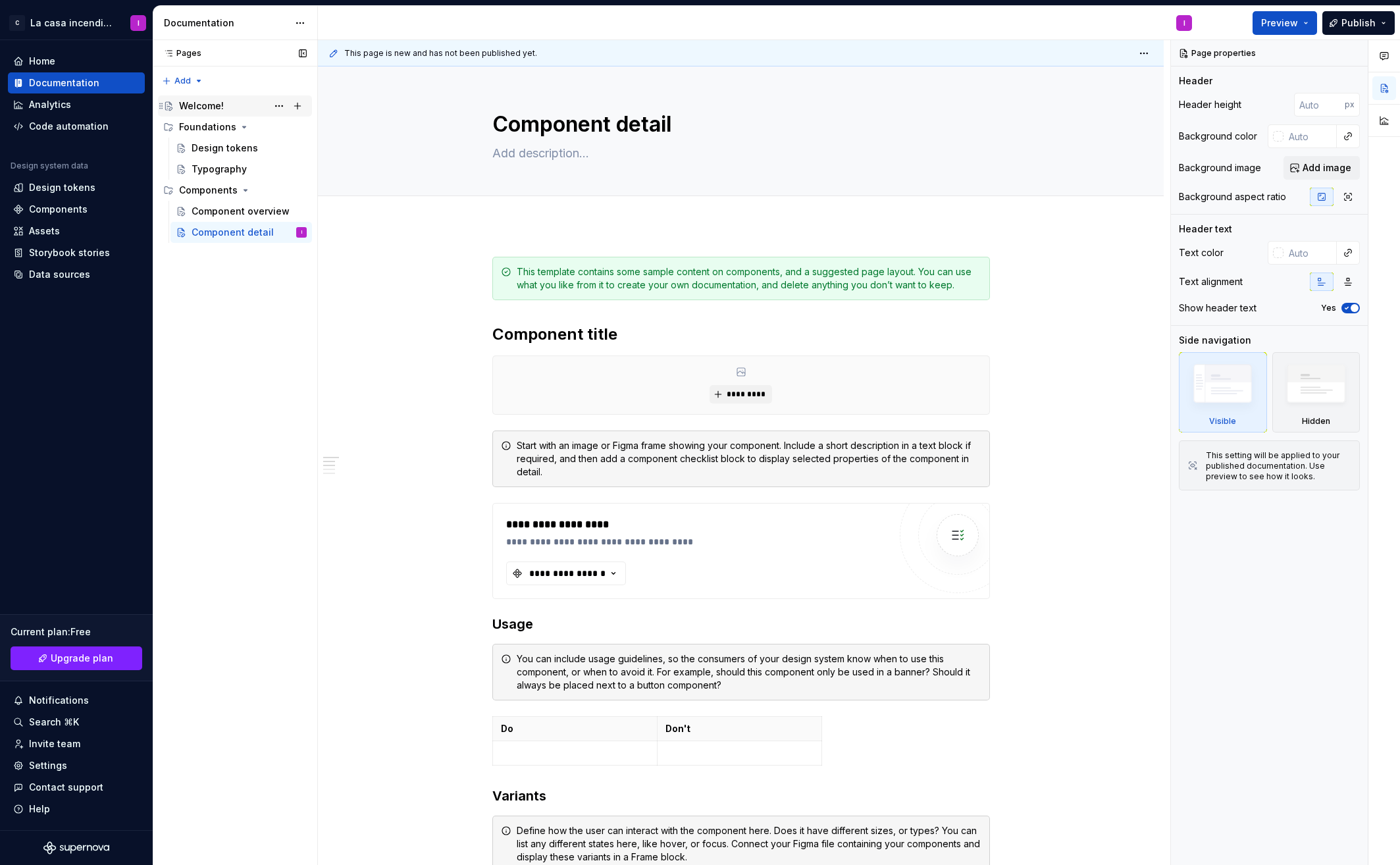
click at [195, 108] on div "Welcome!" at bounding box center [201, 105] width 45 height 13
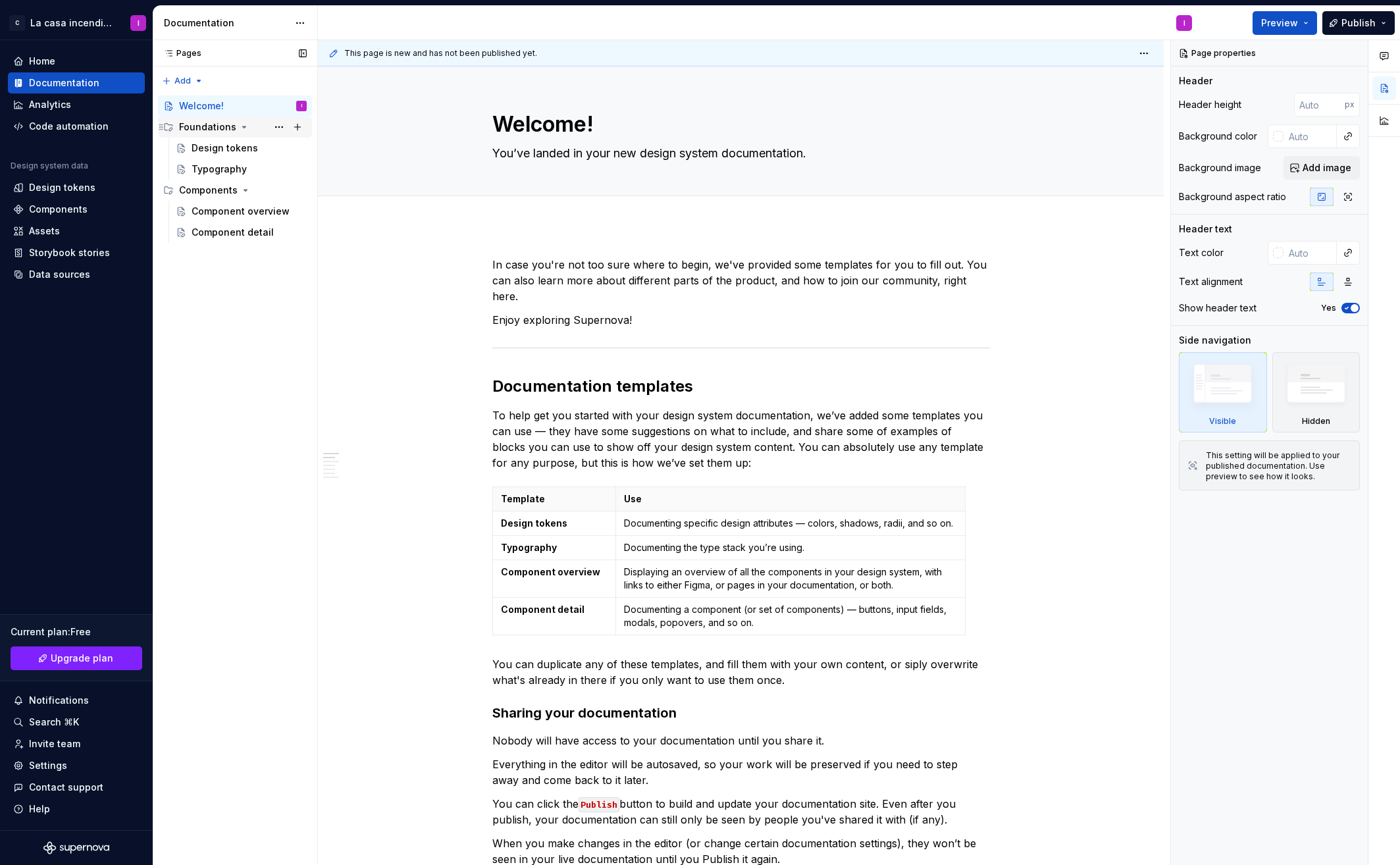
click at [203, 129] on div "Foundations" at bounding box center [207, 126] width 57 height 13
click at [207, 124] on div "Foundations" at bounding box center [207, 126] width 57 height 13
click at [209, 147] on div "Design tokens" at bounding box center [224, 148] width 67 height 13
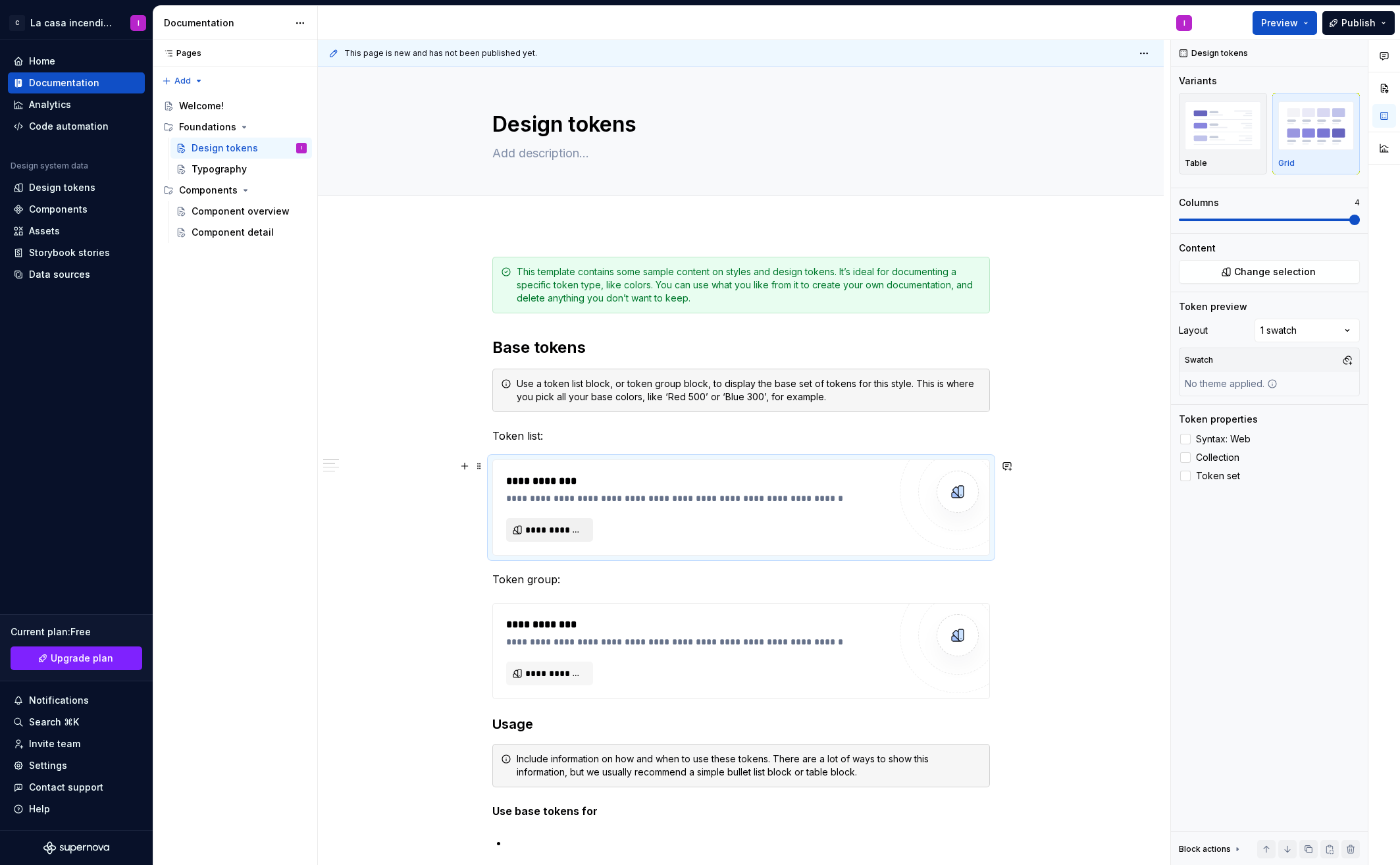
type textarea "*"
click at [558, 529] on span "**********" at bounding box center [554, 530] width 60 height 13
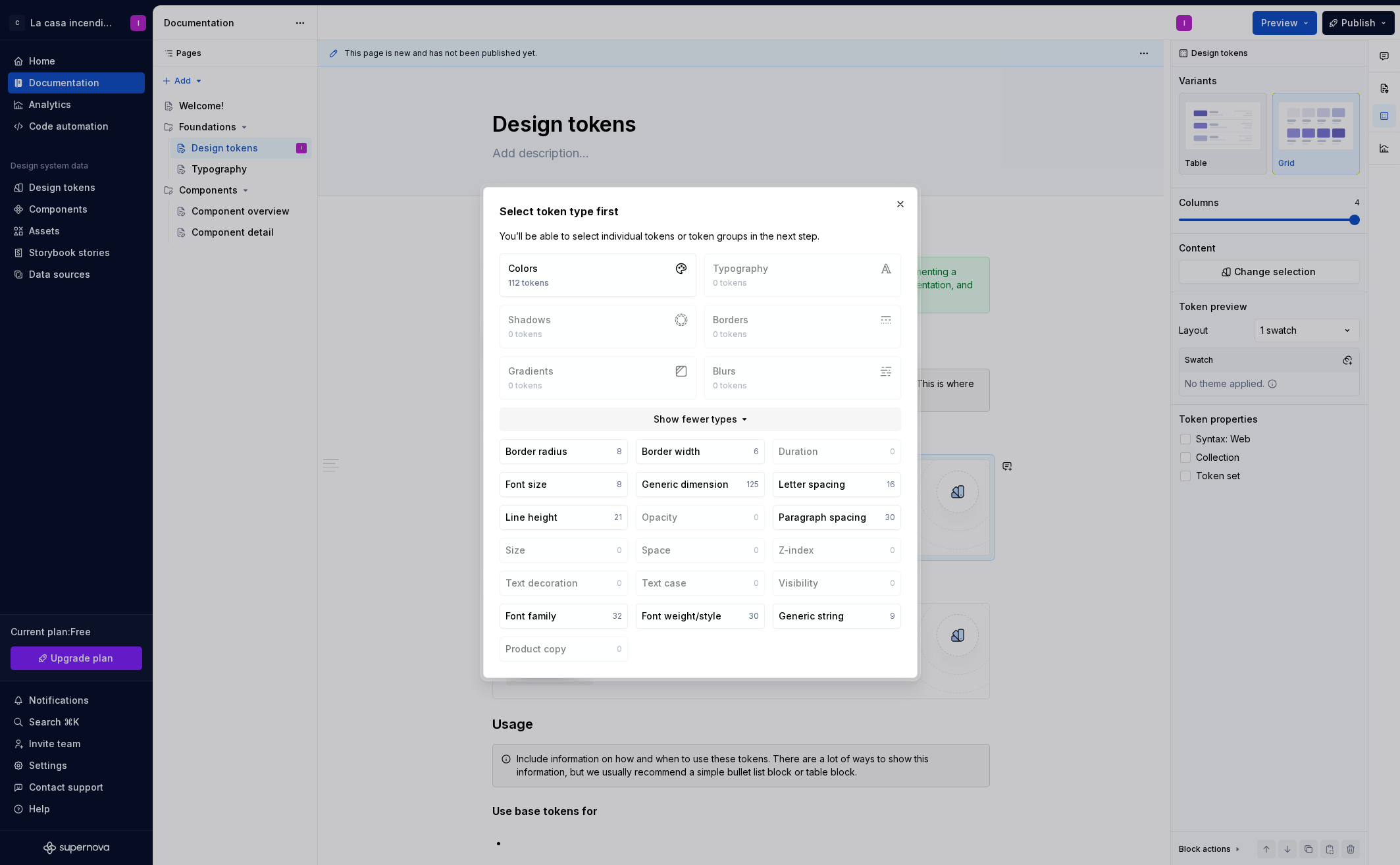
click at [749, 281] on div "Colors 112 tokens Typography 0 tokens Shadows 0 tokens Borders 0 tokens Gradien…" at bounding box center [700, 325] width 401 height 146
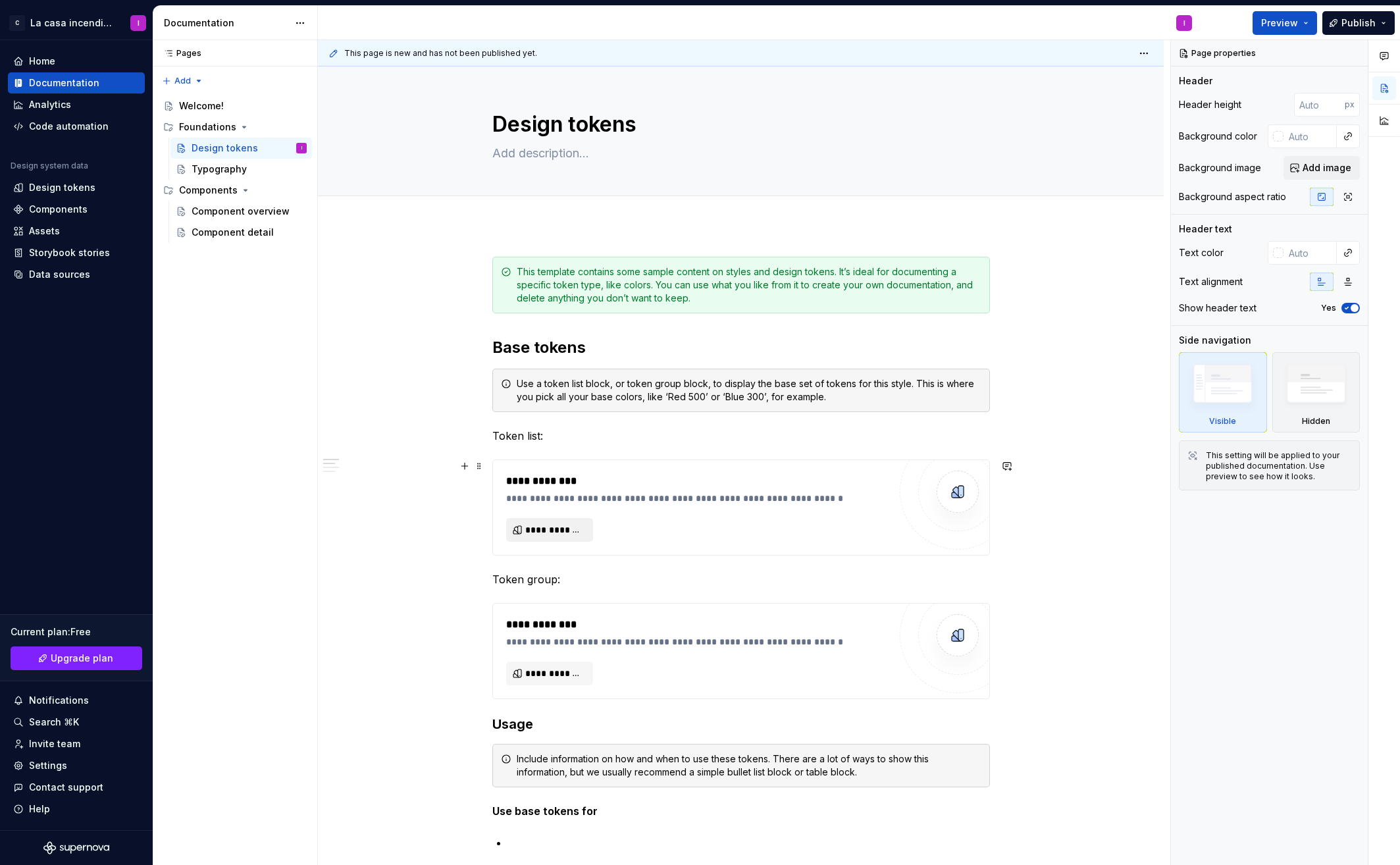
click at [558, 529] on span "**********" at bounding box center [554, 530] width 60 height 13
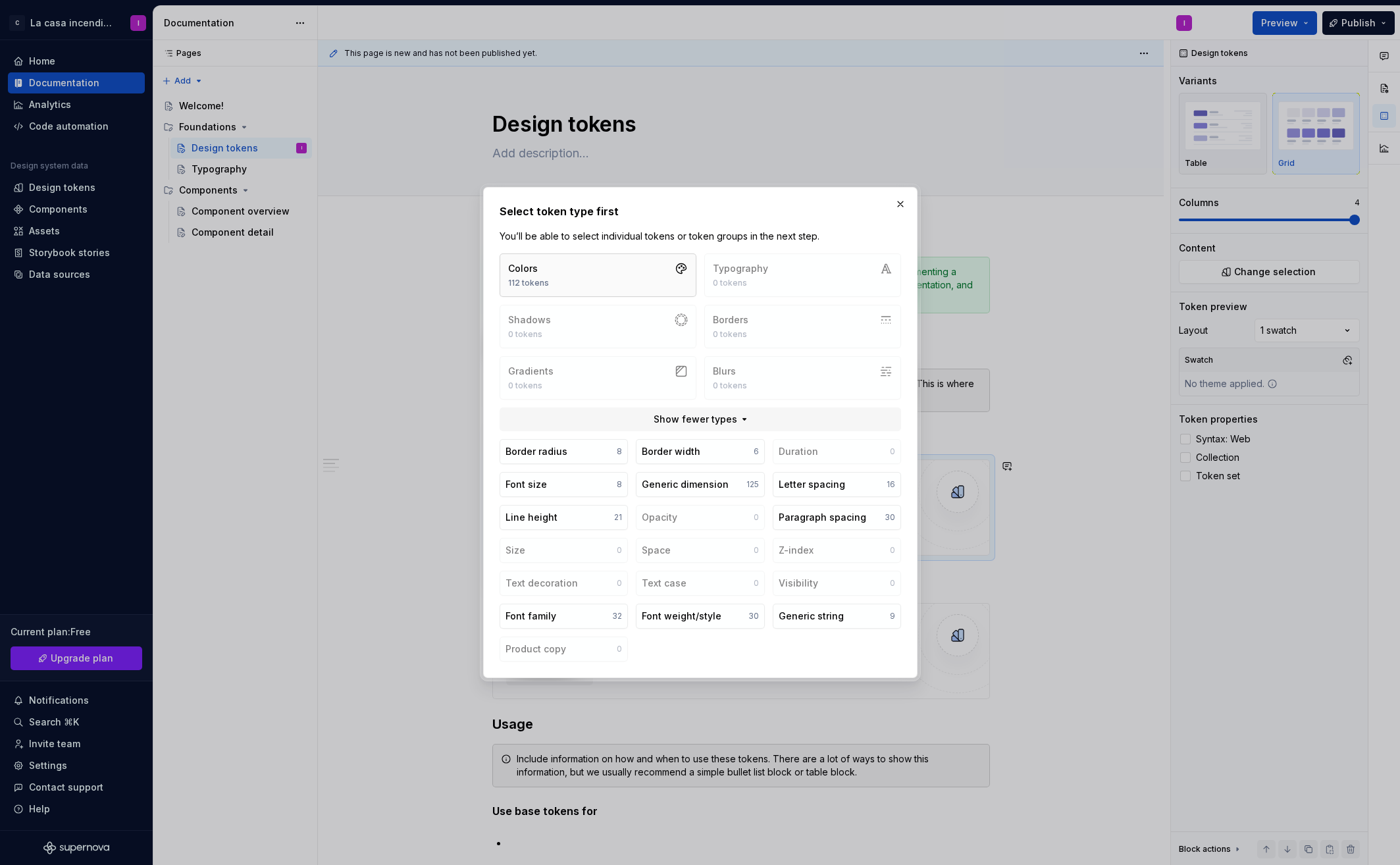
click at [561, 277] on button "Colors 112 tokens" at bounding box center [597, 274] width 197 height 43
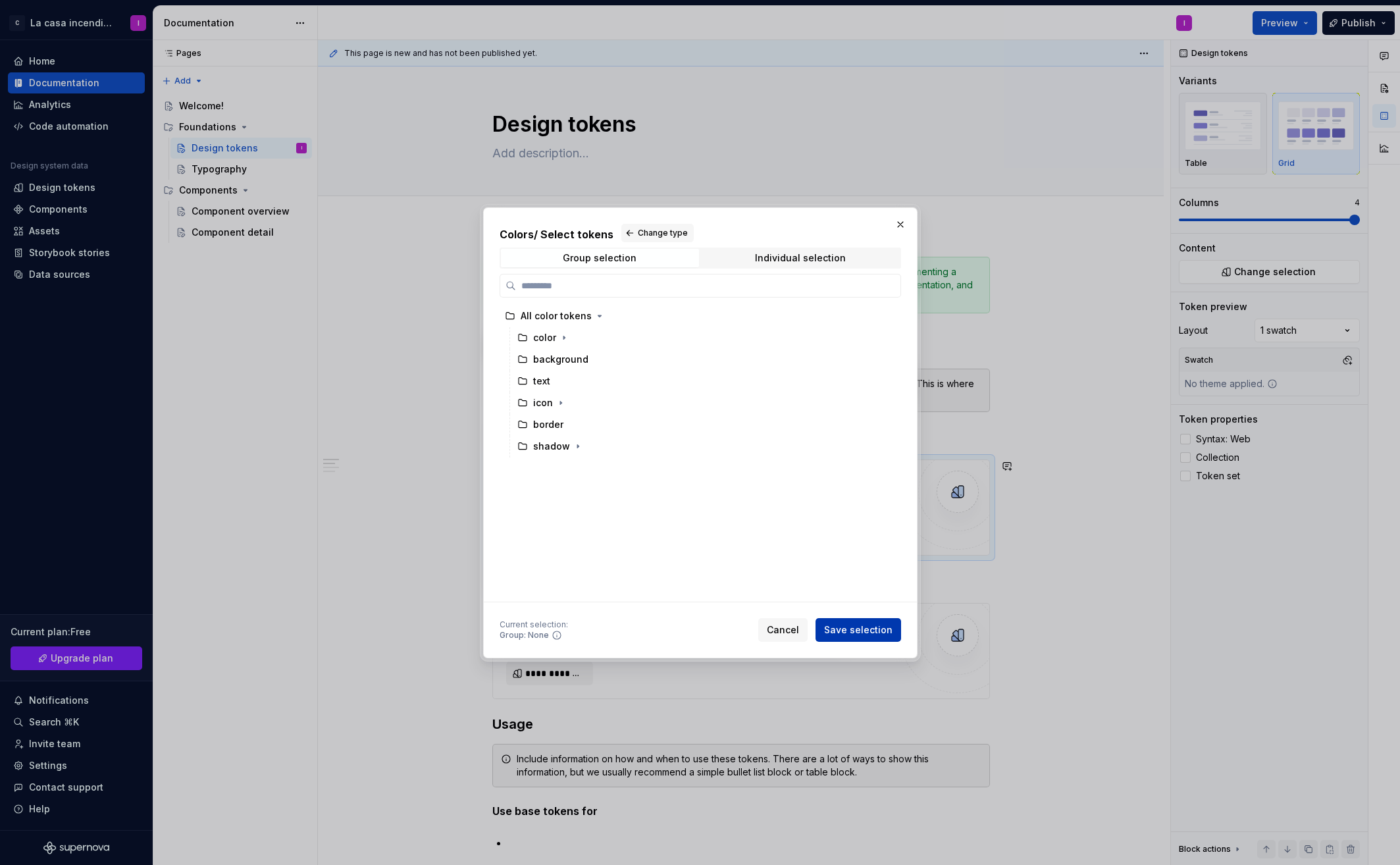
click at [866, 632] on span "Save selection" at bounding box center [858, 630] width 69 height 13
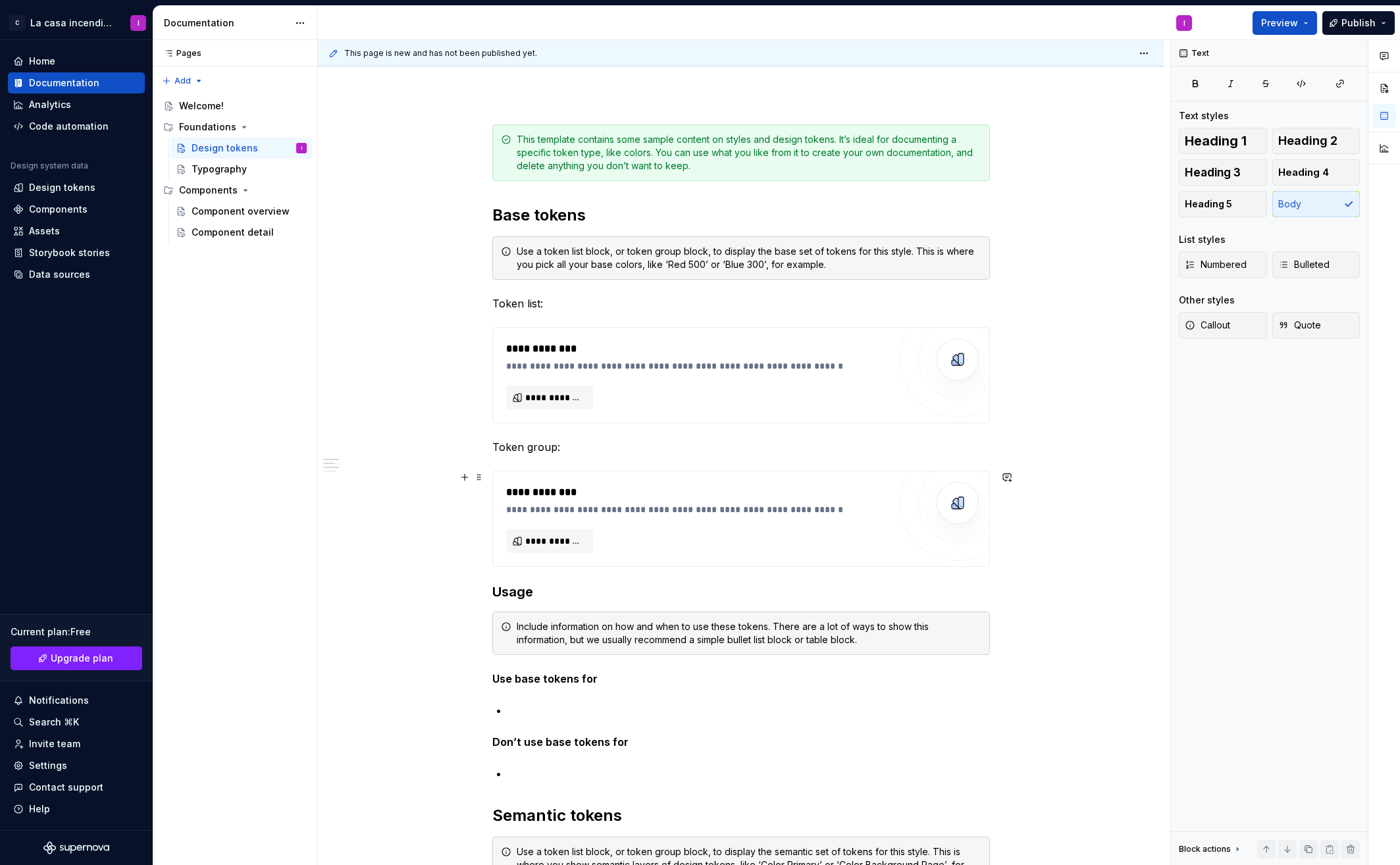
scroll to position [137, 0]
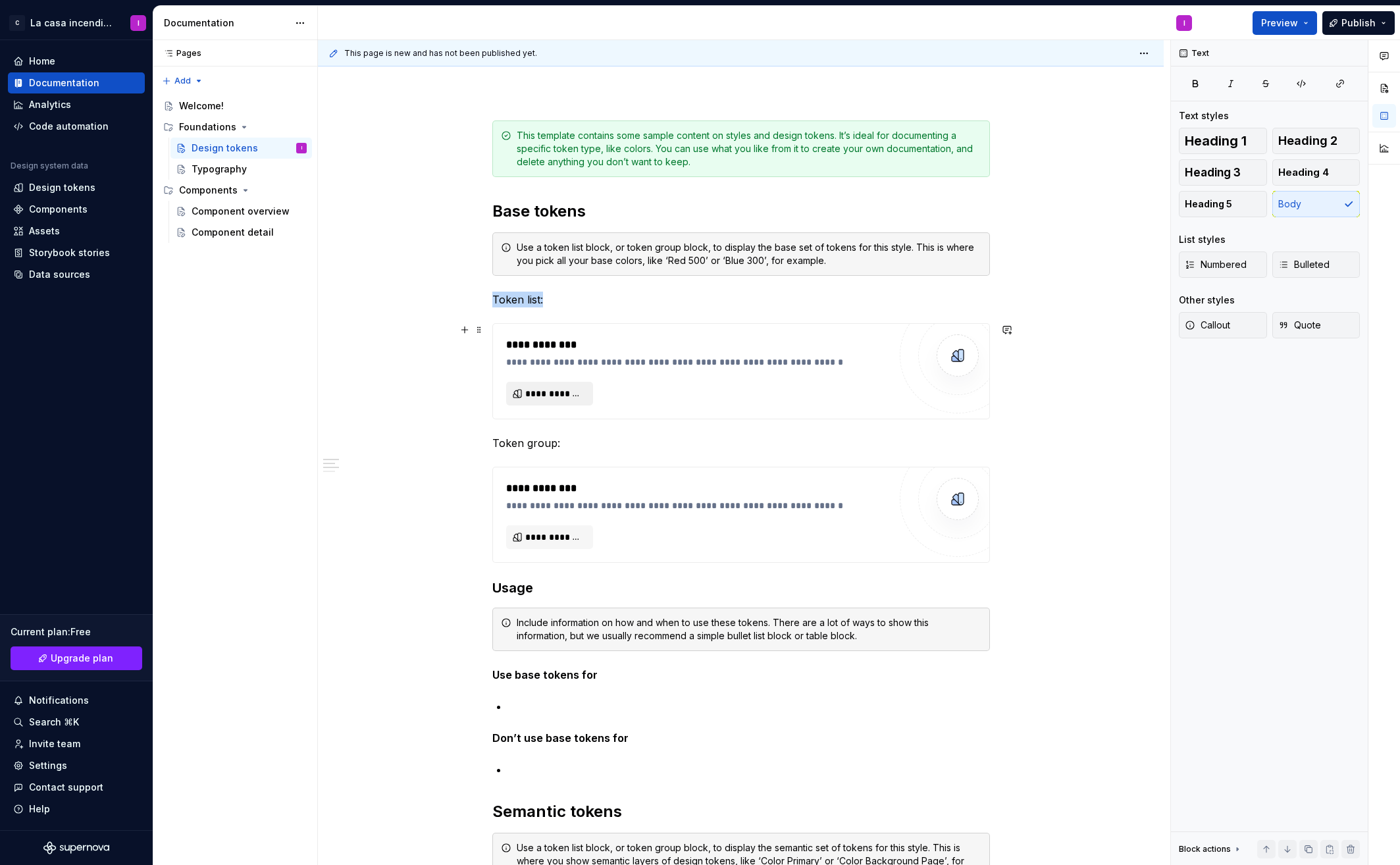
click at [571, 396] on span "**********" at bounding box center [554, 393] width 60 height 13
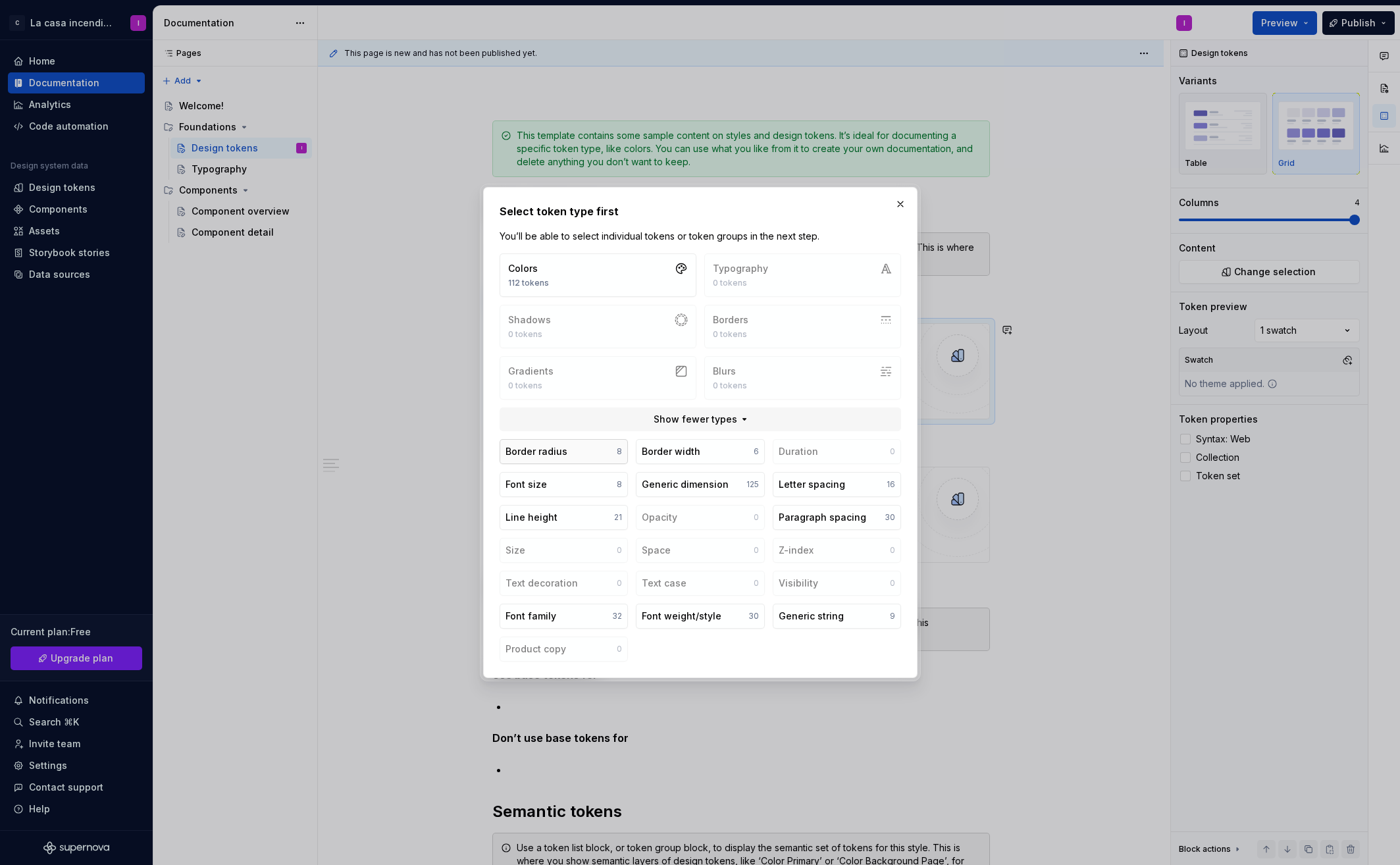
click at [596, 458] on button "Border radius 8" at bounding box center [563, 451] width 128 height 25
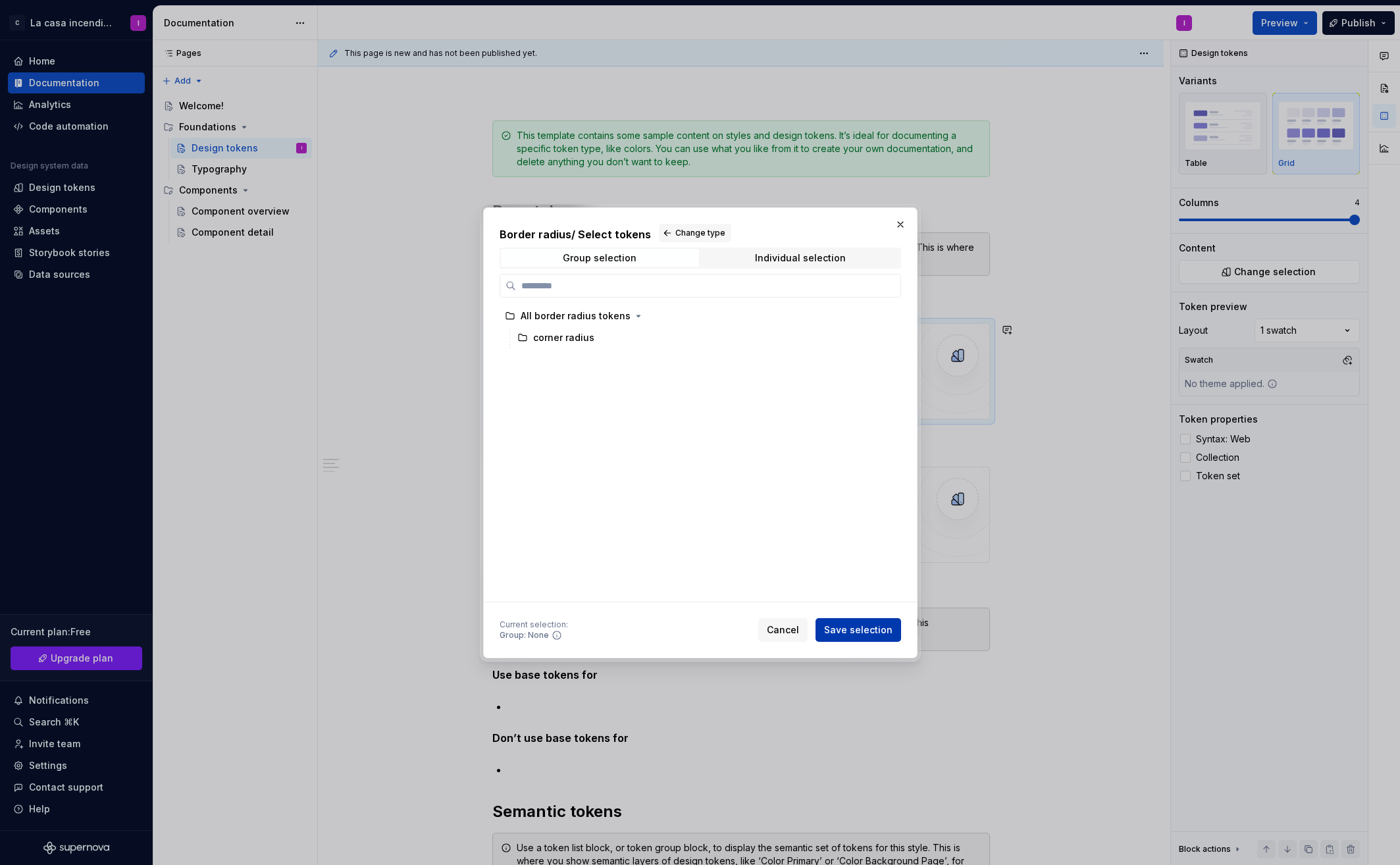
click at [868, 634] on span "Save selection" at bounding box center [858, 630] width 69 height 13
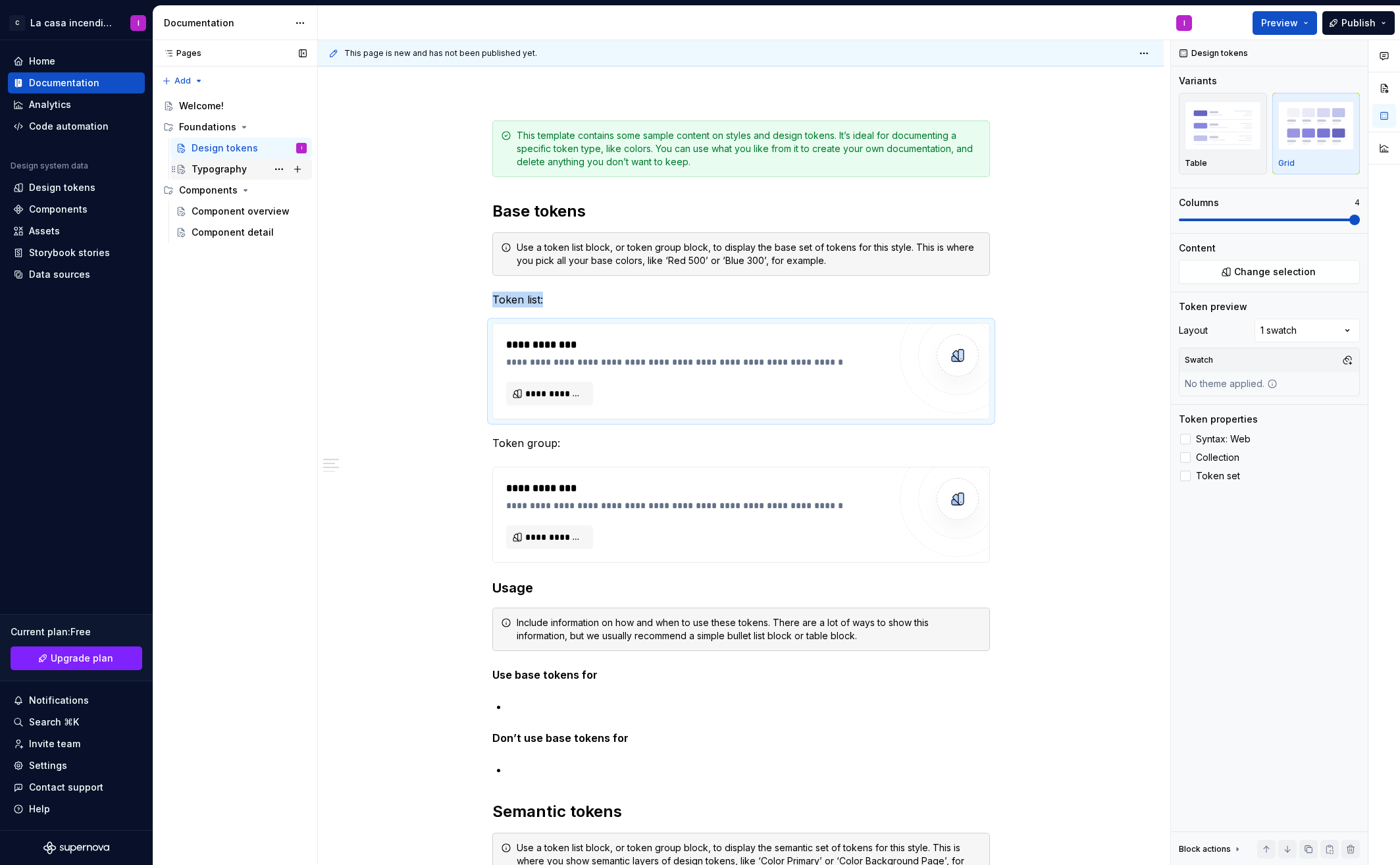
click at [224, 171] on div "Typography" at bounding box center [219, 169] width 55 height 13
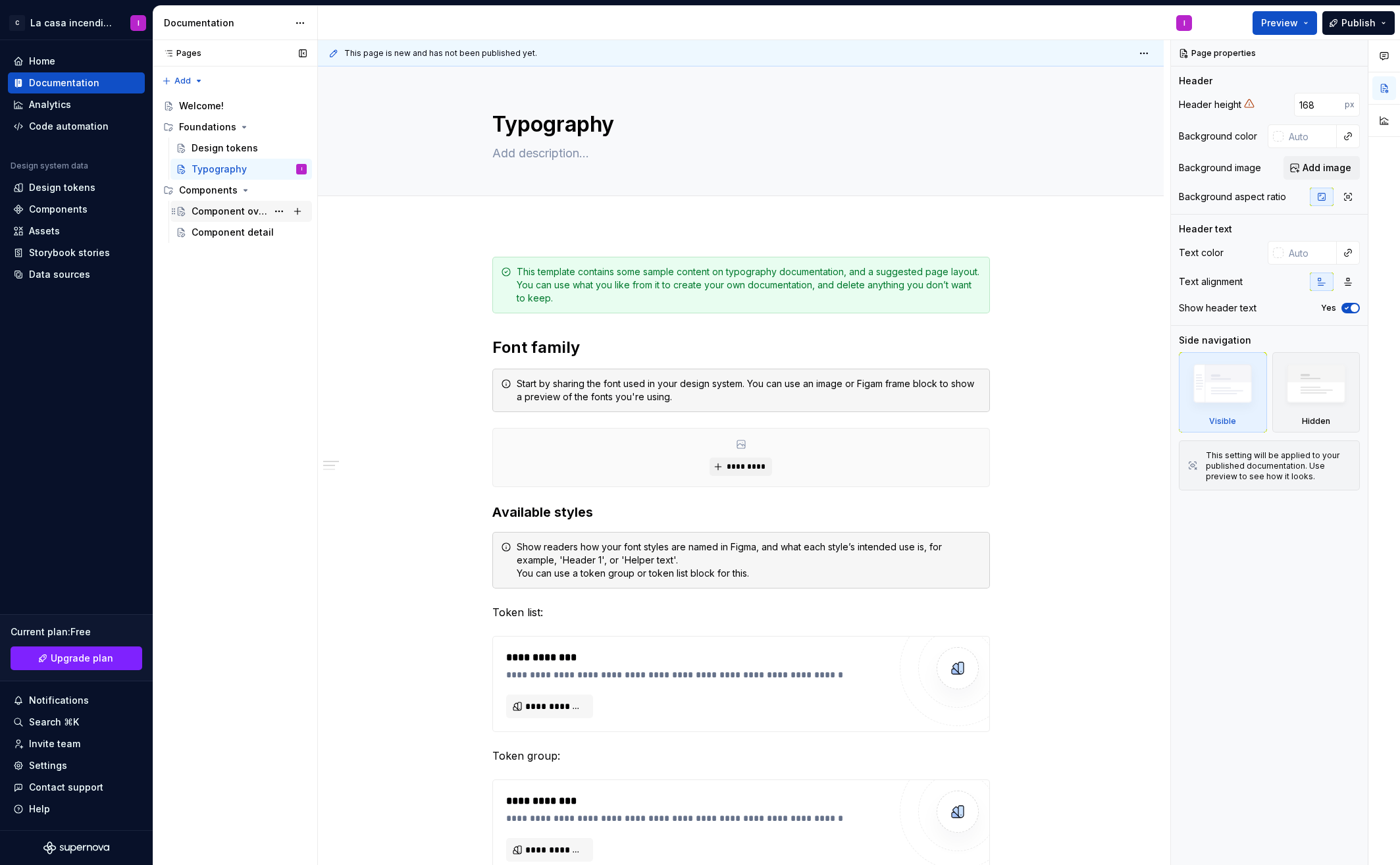
click at [223, 218] on div "Component overview" at bounding box center [249, 211] width 115 height 18
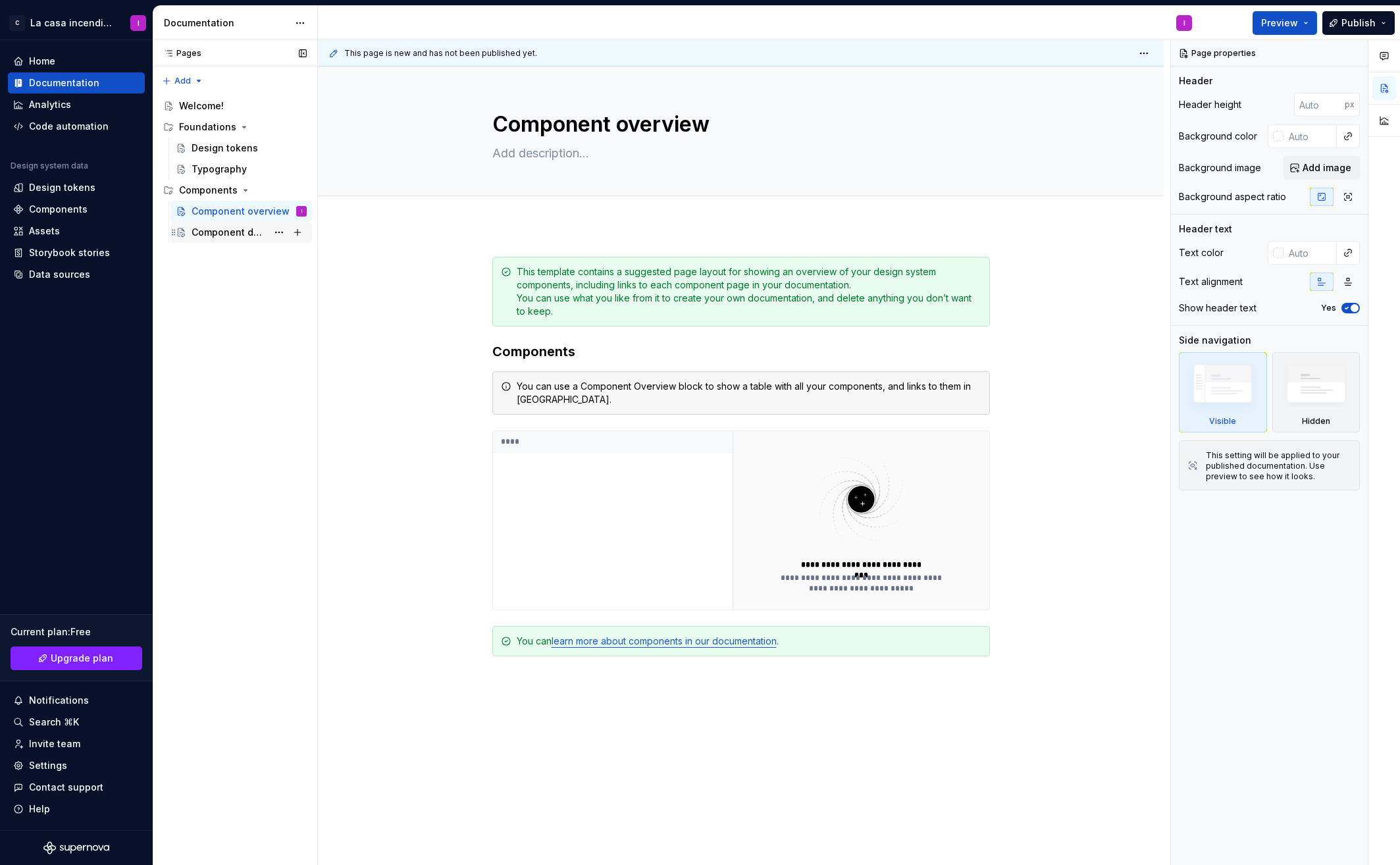
click at [230, 234] on div "Component detail" at bounding box center [229, 232] width 76 height 13
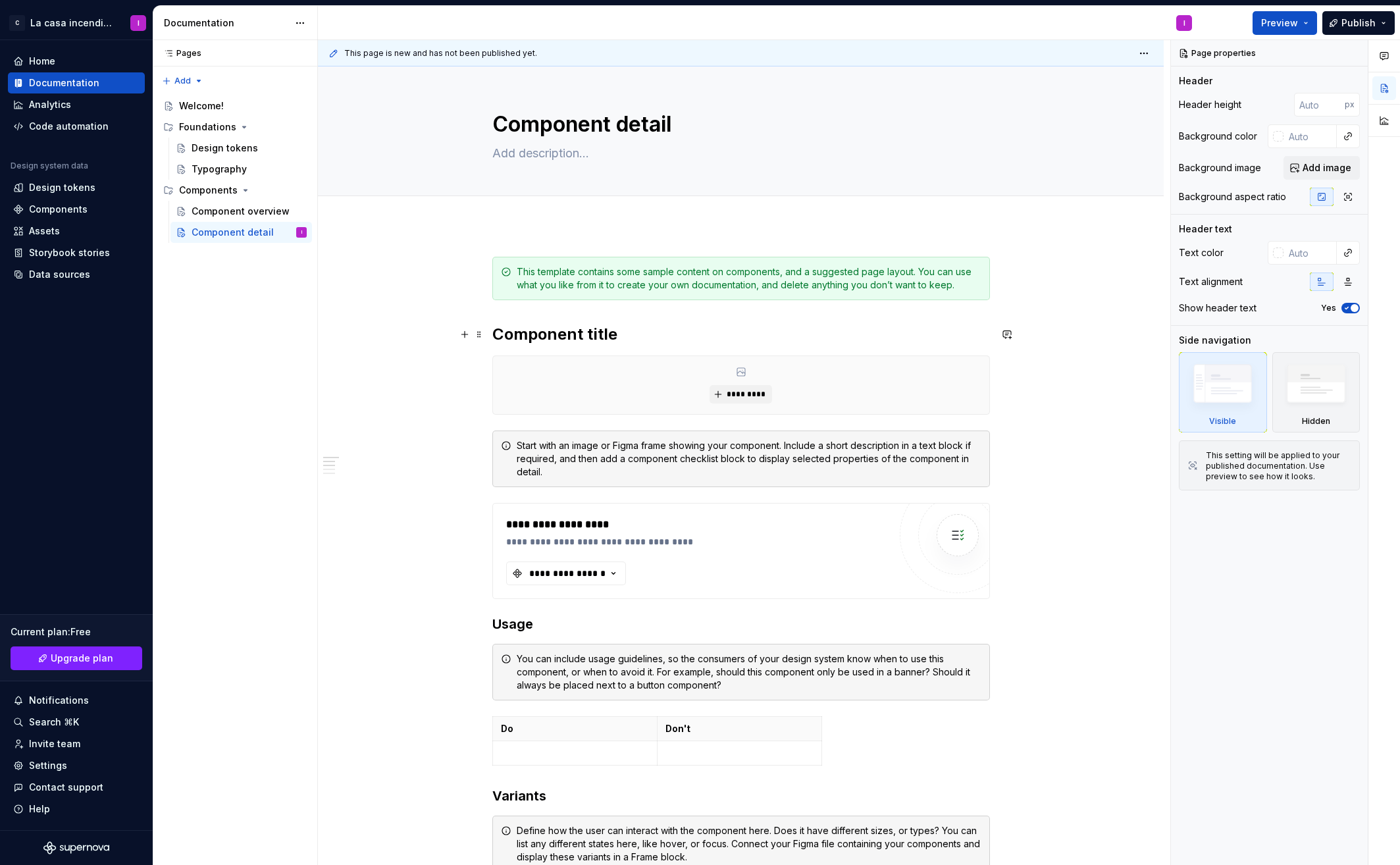
scroll to position [1, 0]
click at [41, 229] on div "Assets" at bounding box center [45, 231] width 31 height 13
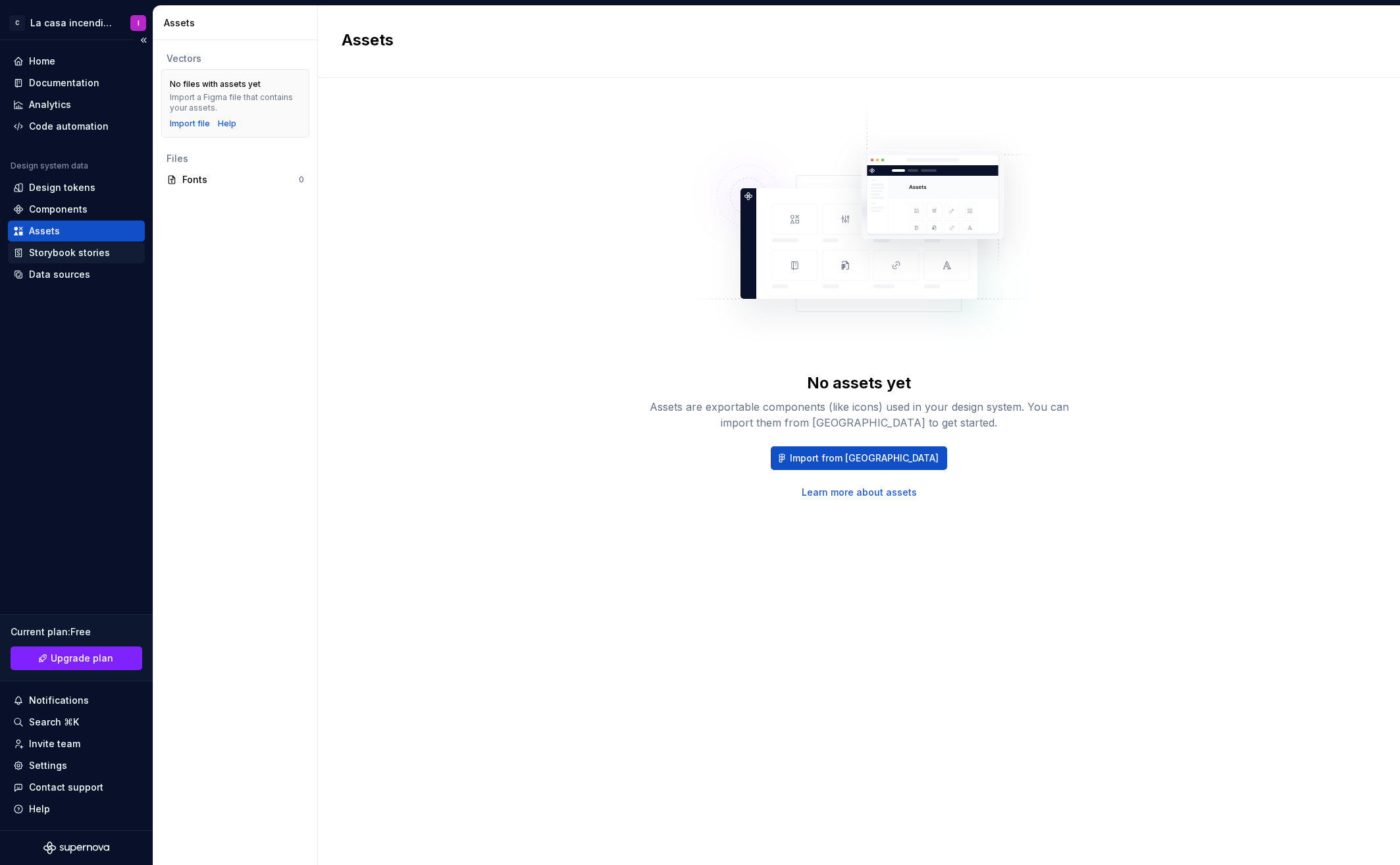
click at [65, 253] on div "Storybook stories" at bounding box center [70, 253] width 81 height 13
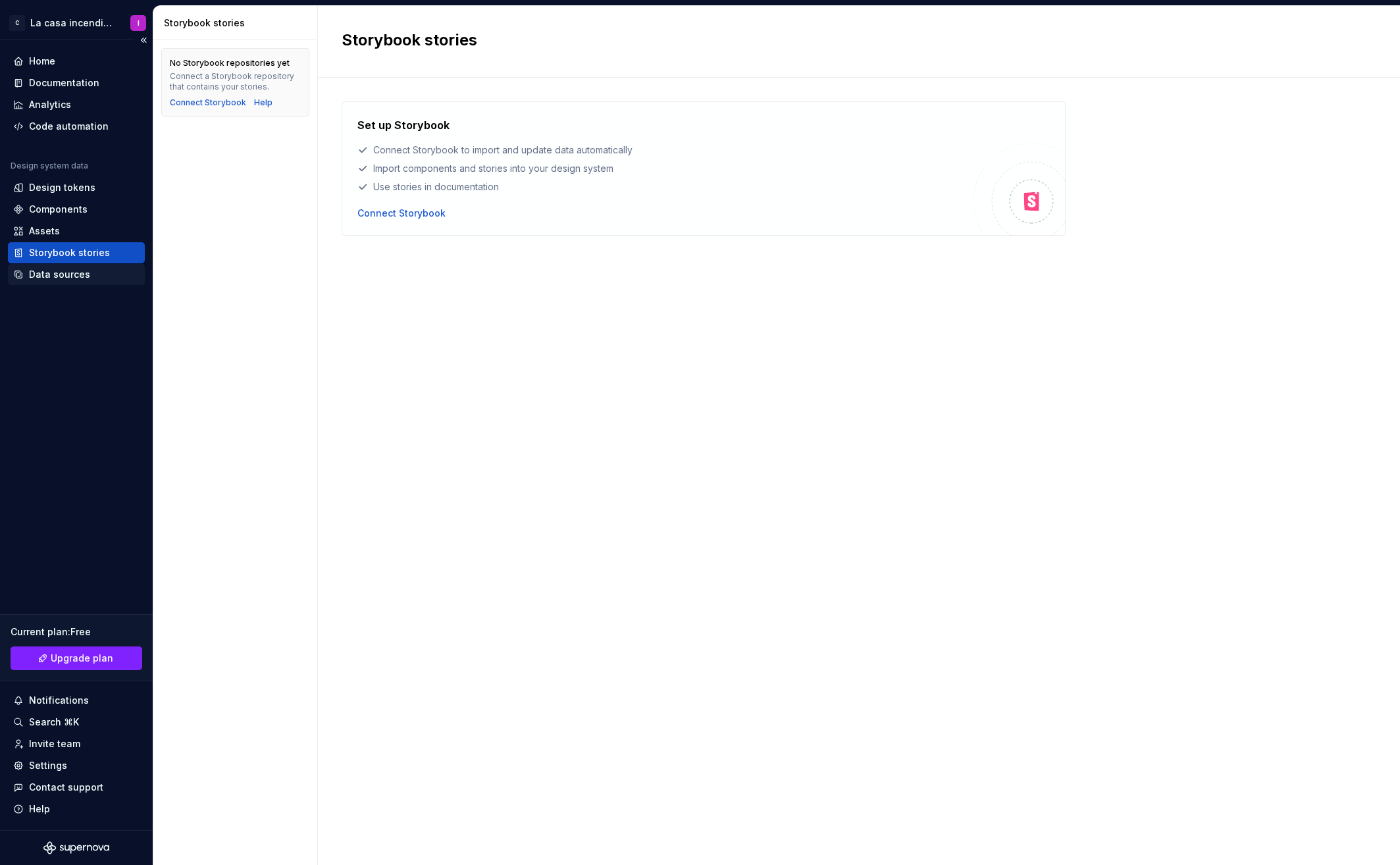
click at [52, 272] on div "Data sources" at bounding box center [60, 274] width 61 height 13
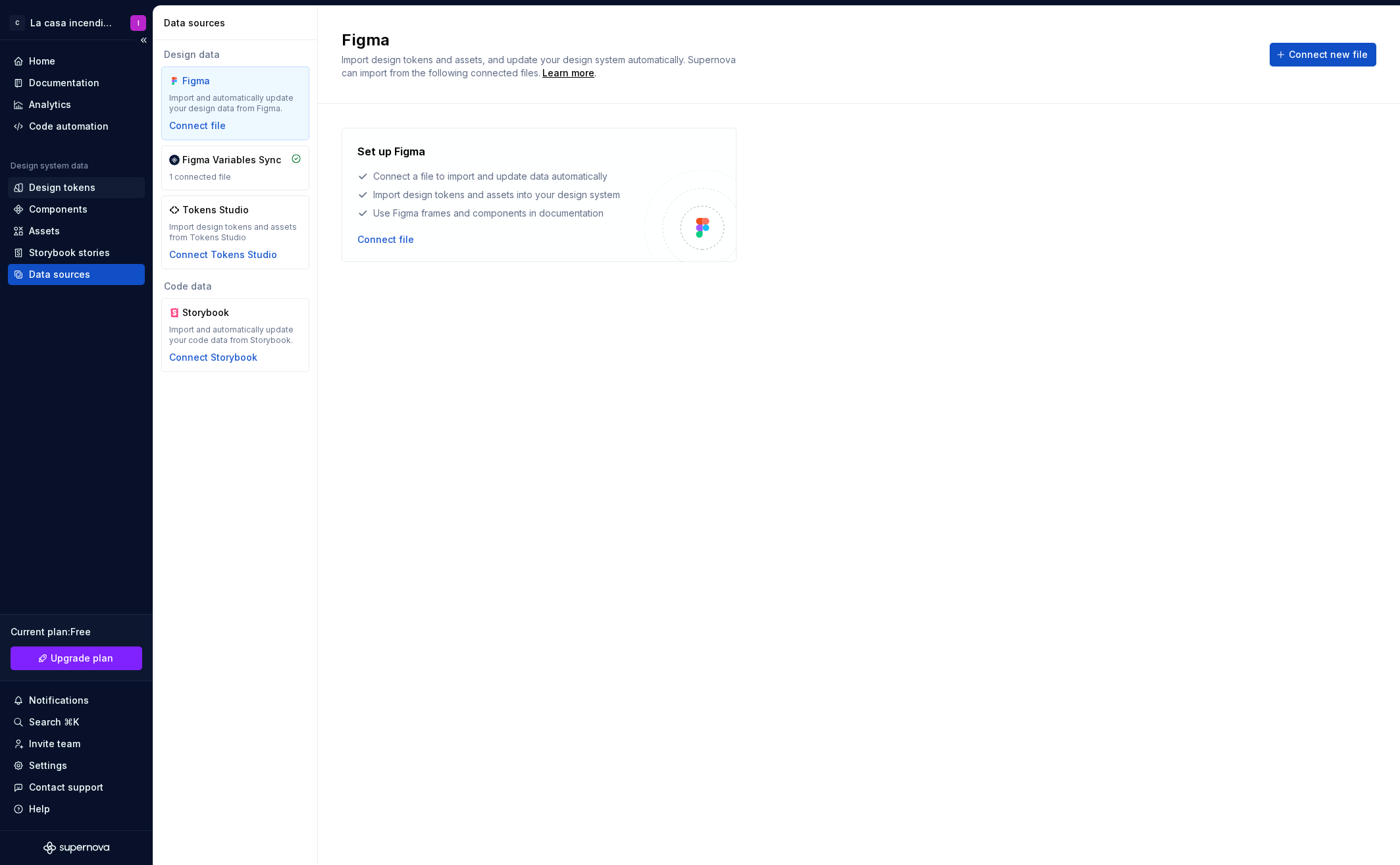
click at [43, 183] on div "Design tokens" at bounding box center [62, 187] width 67 height 13
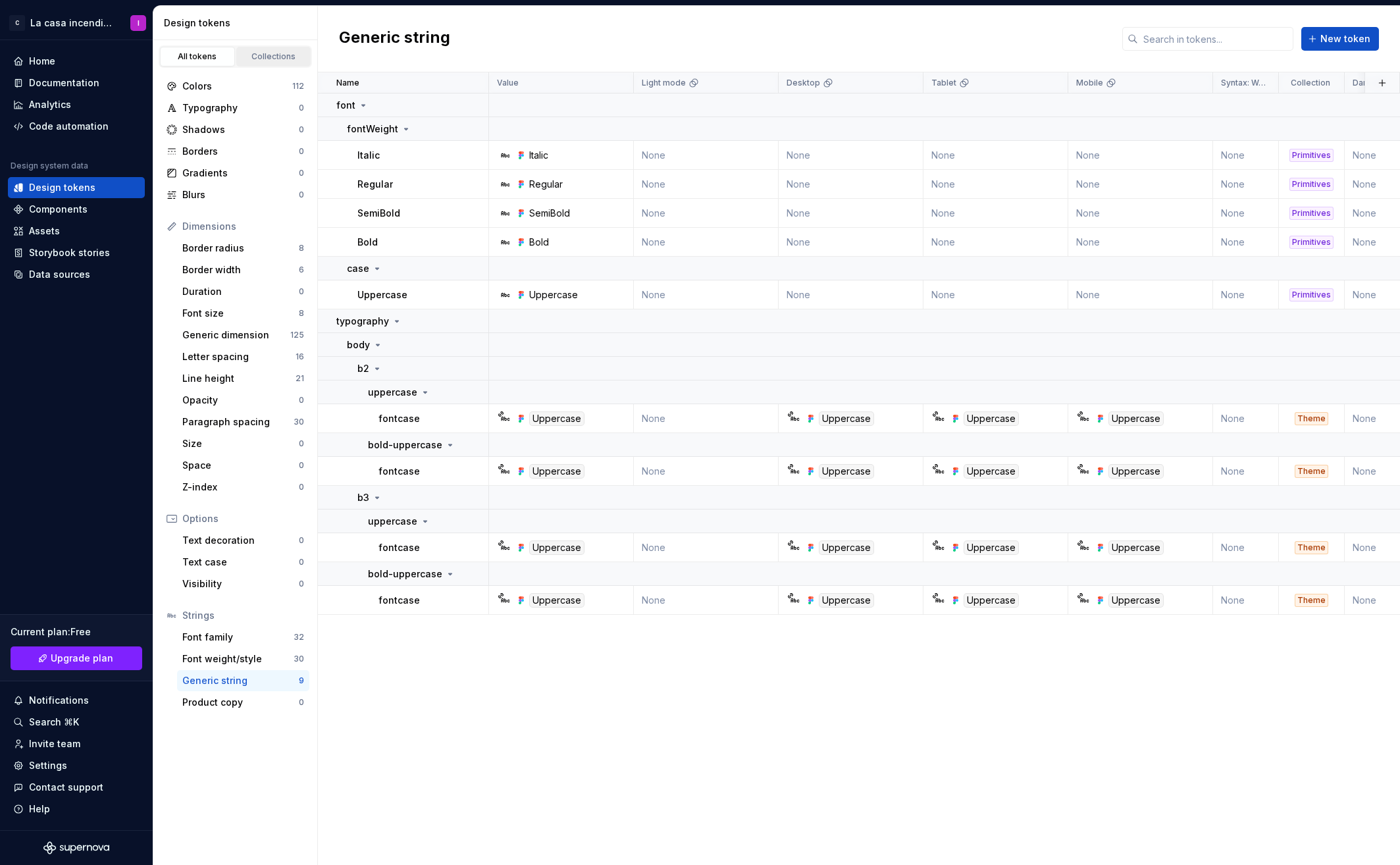
click at [269, 57] on div "Collections" at bounding box center [274, 56] width 66 height 10
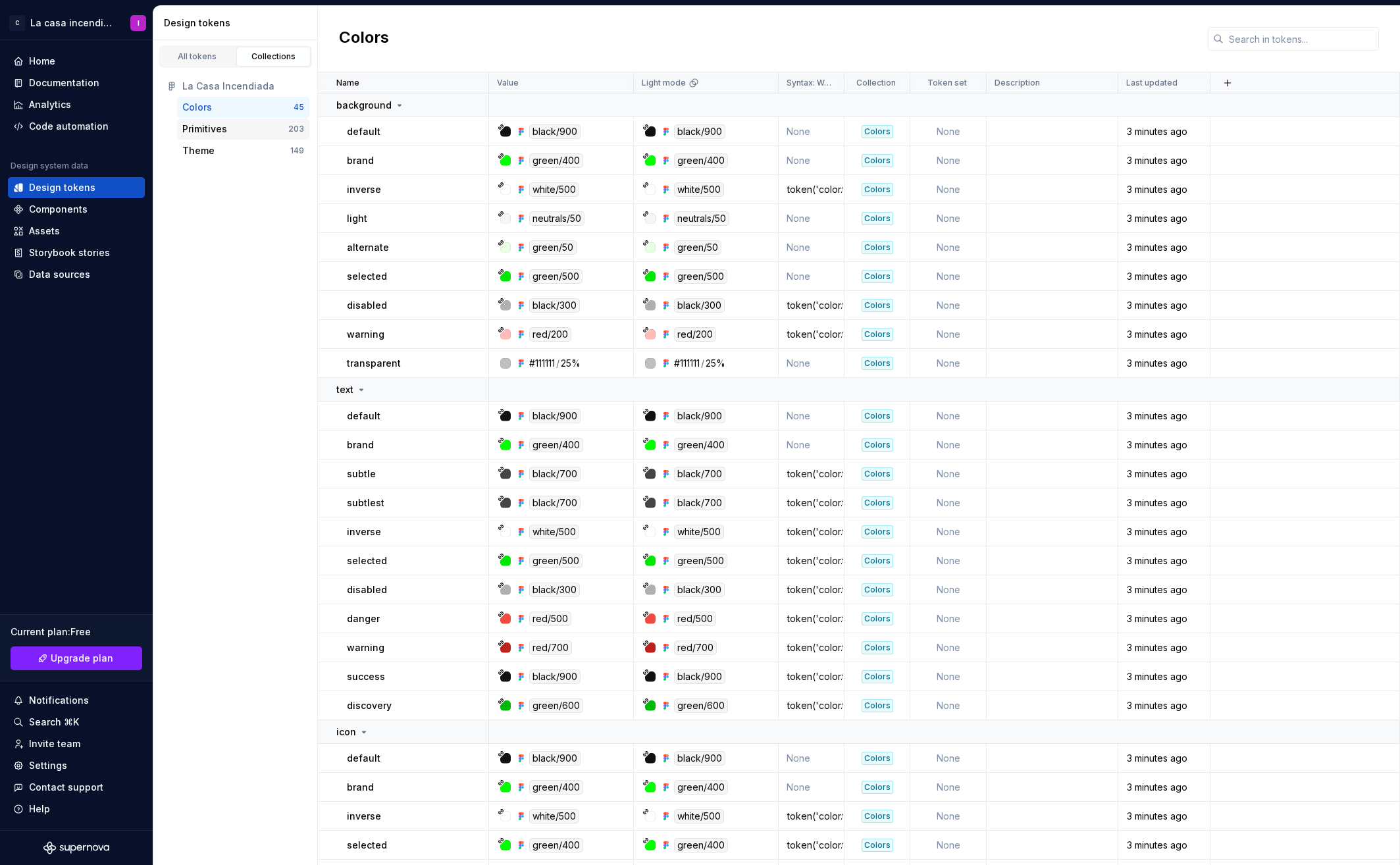
click at [212, 126] on div "Primitives" at bounding box center [204, 129] width 45 height 13
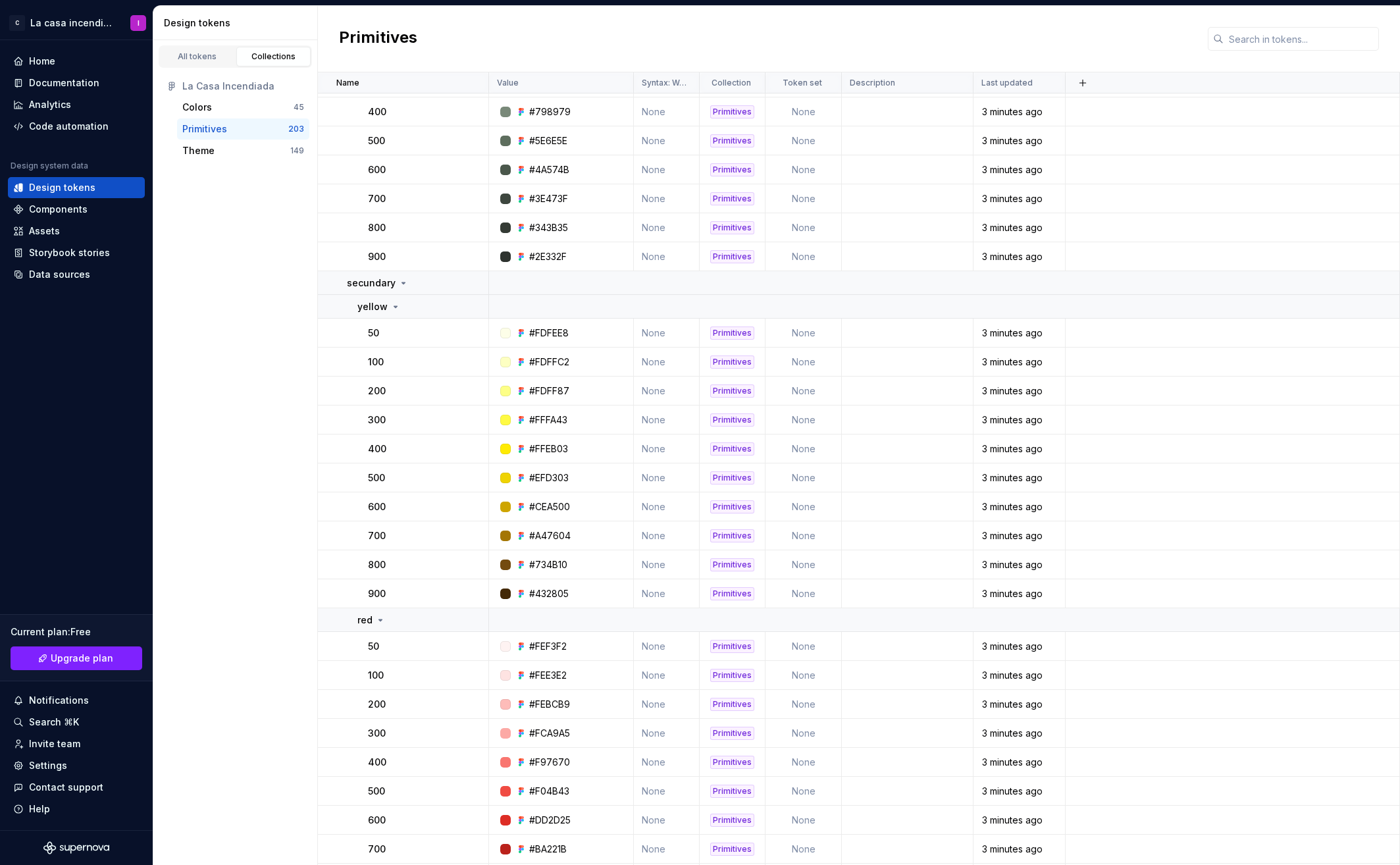
scroll to position [2579, 0]
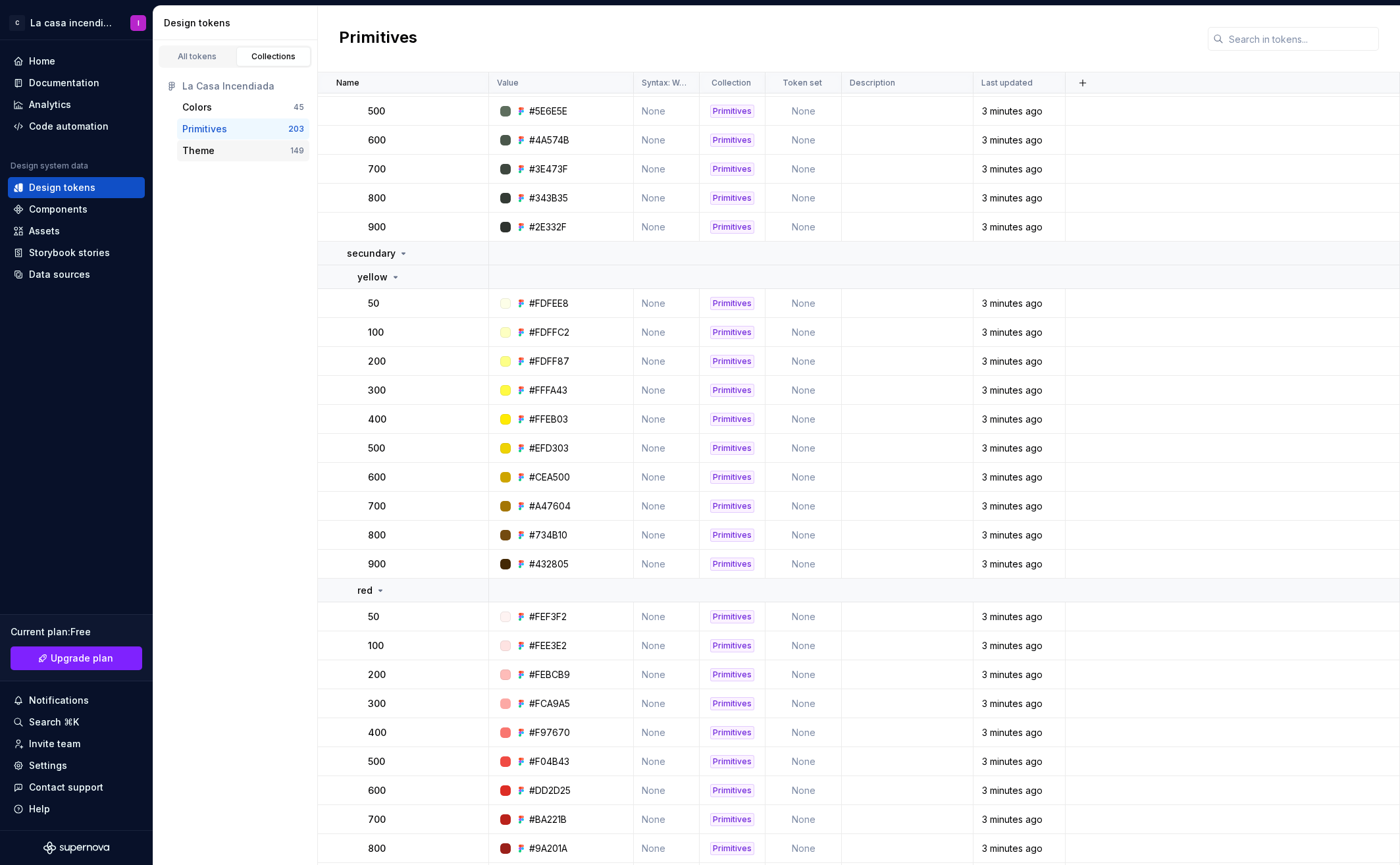
click at [191, 151] on div "Theme" at bounding box center [198, 150] width 32 height 13
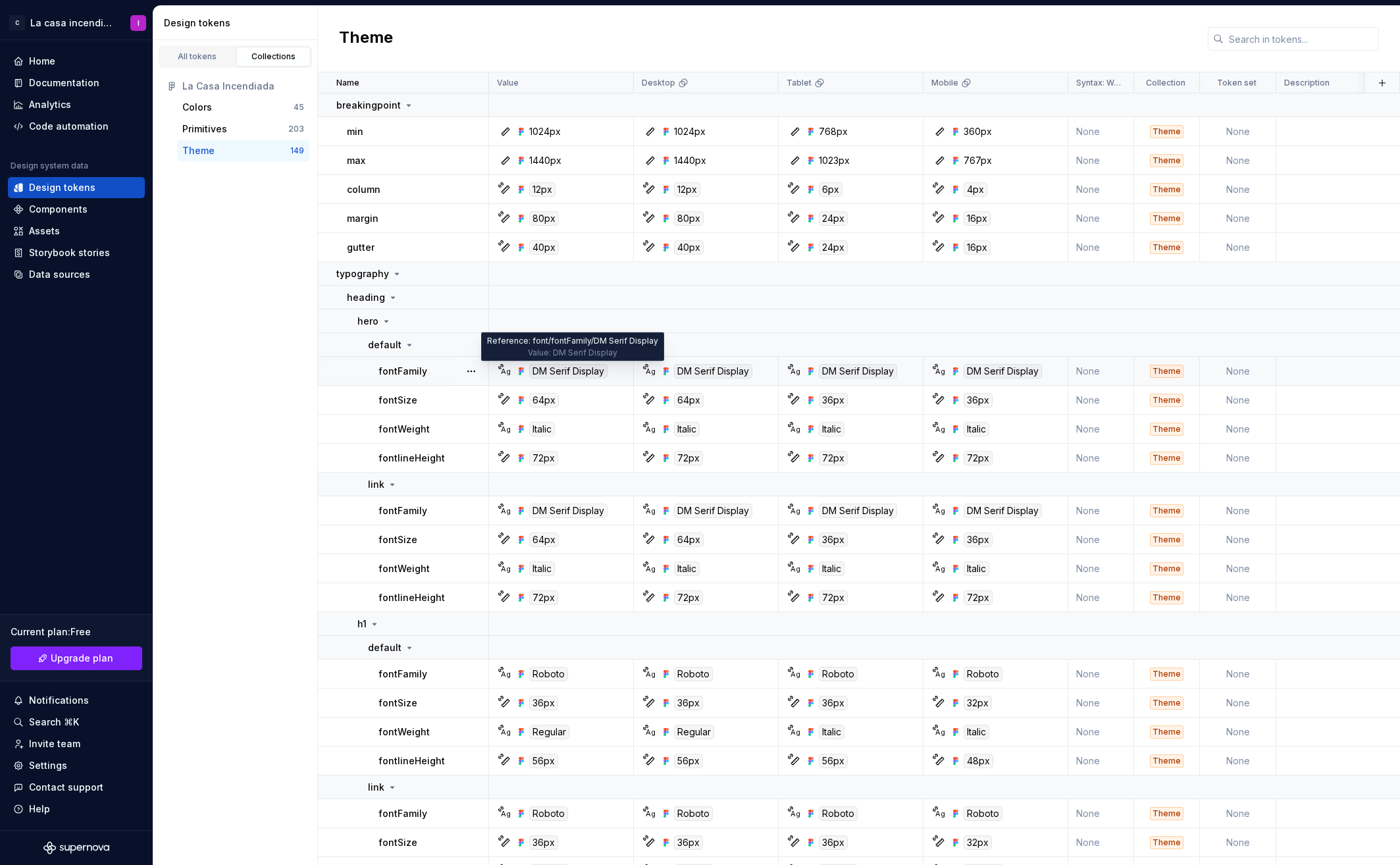
click at [574, 368] on div "DM Serif Display" at bounding box center [567, 371] width 78 height 15
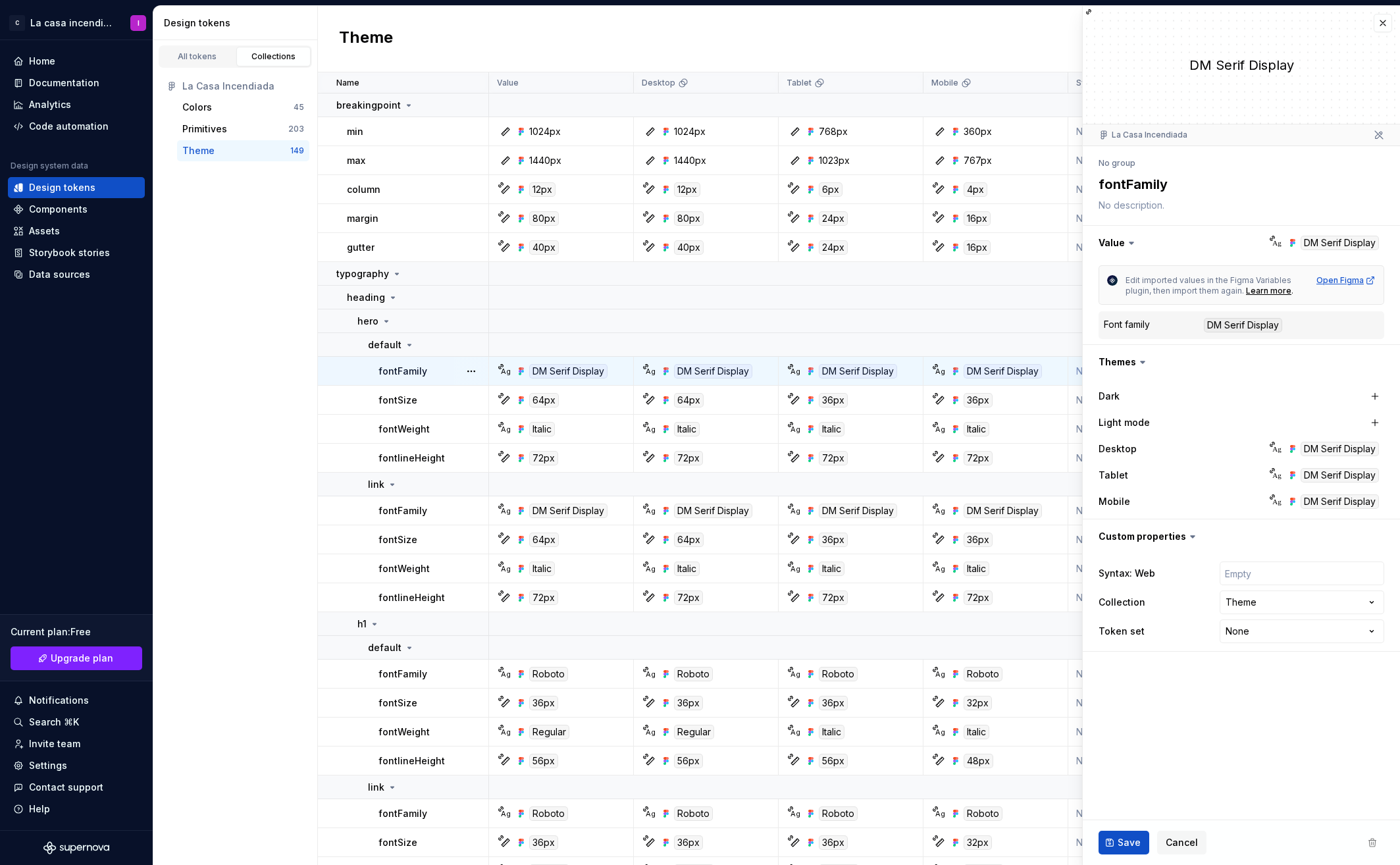
click at [1341, 279] on div "Open Figma" at bounding box center [1345, 279] width 60 height 10
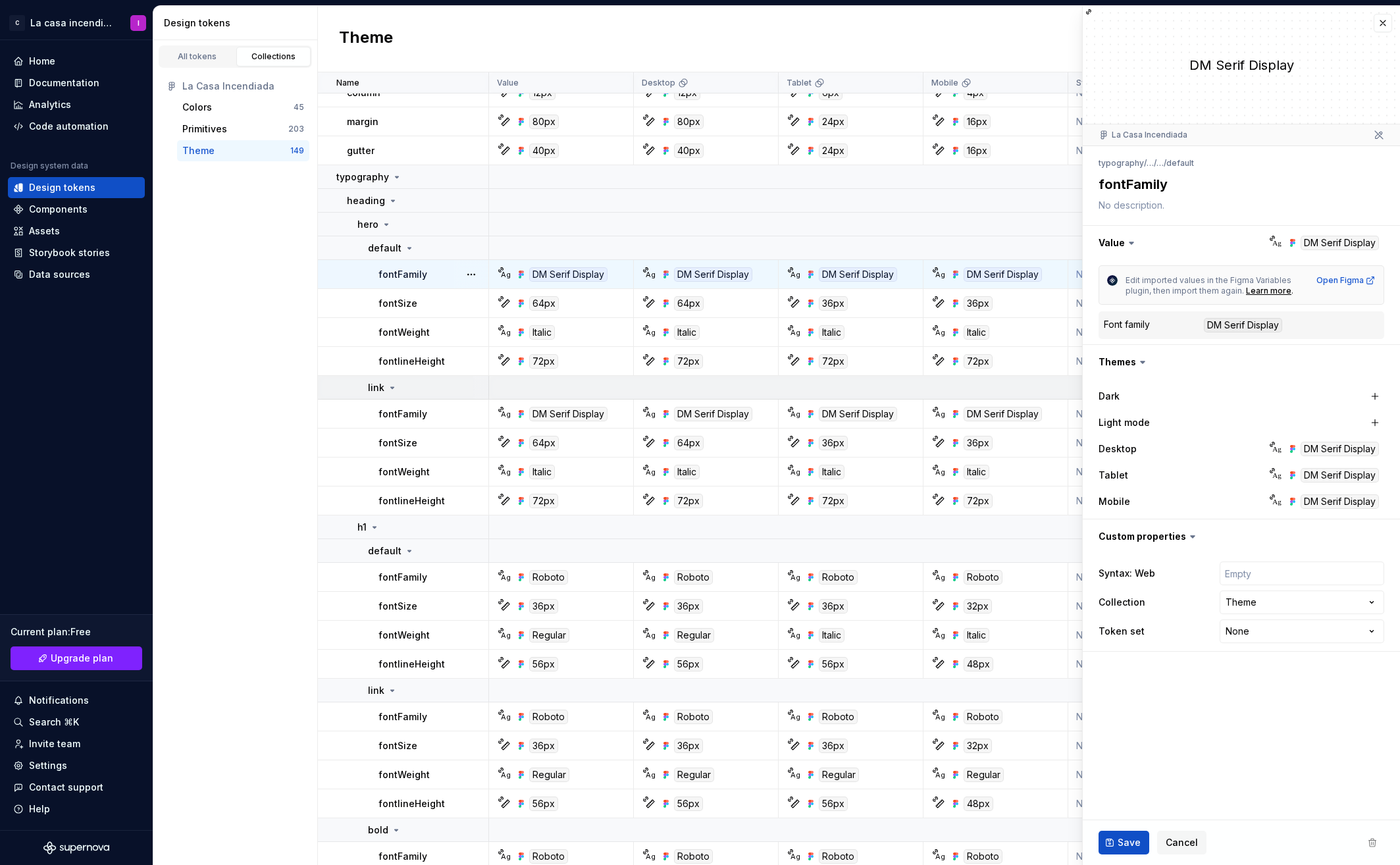
scroll to position [97, 0]
click at [1180, 845] on span "Cancel" at bounding box center [1181, 842] width 32 height 13
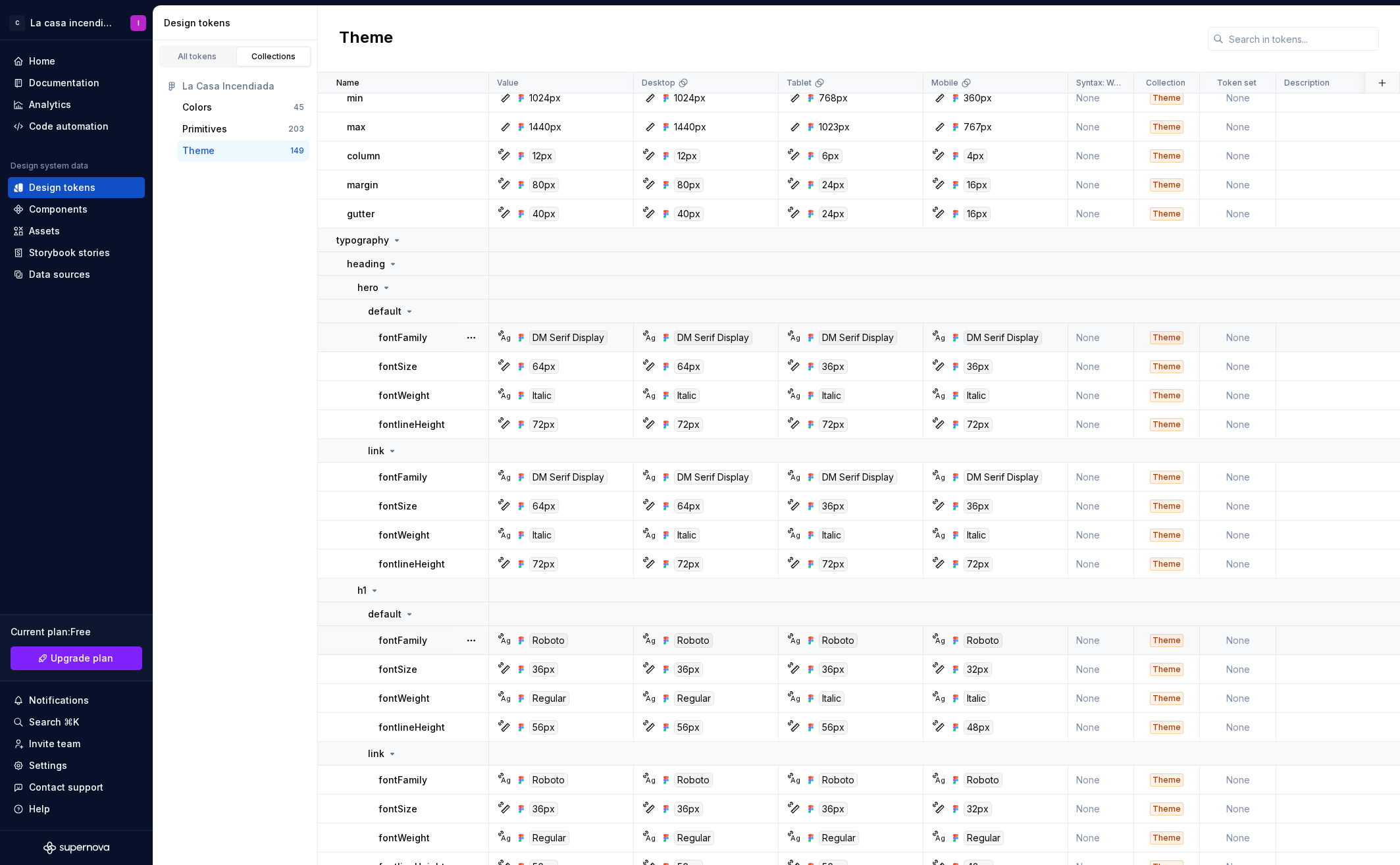
scroll to position [29, 0]
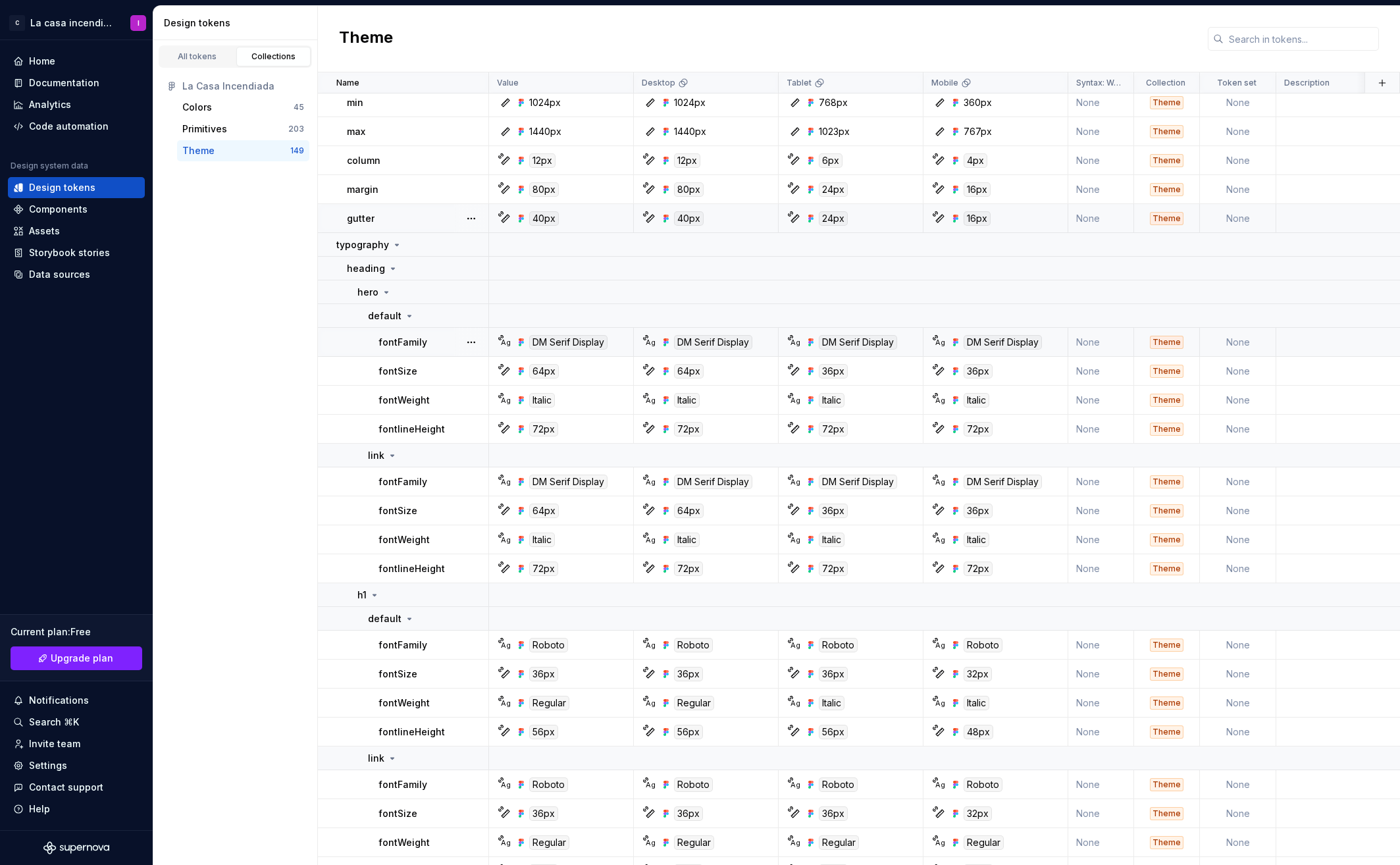
click at [1236, 212] on td "None" at bounding box center [1237, 219] width 76 height 29
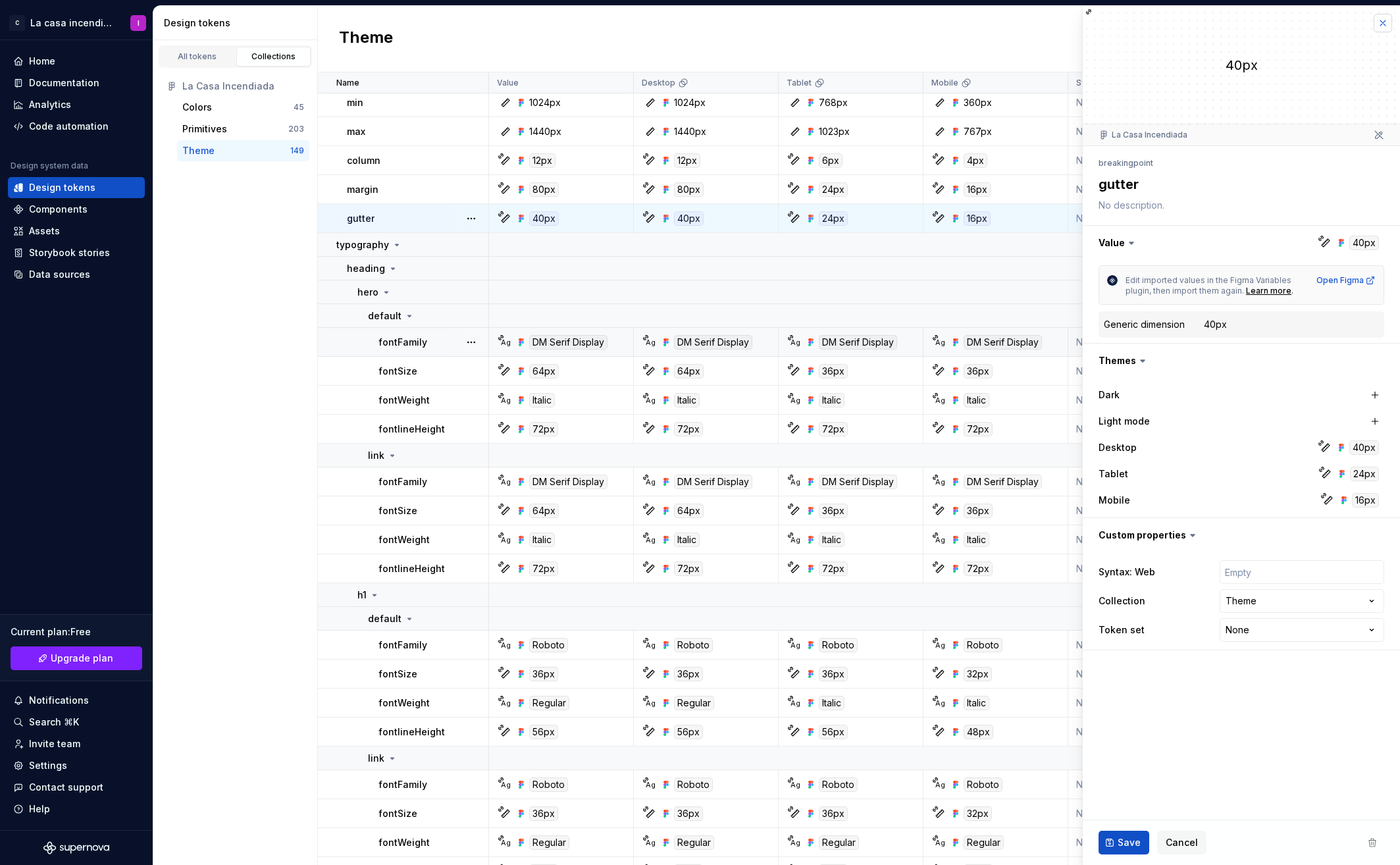
click at [1379, 22] on button "button" at bounding box center [1383, 23] width 18 height 18
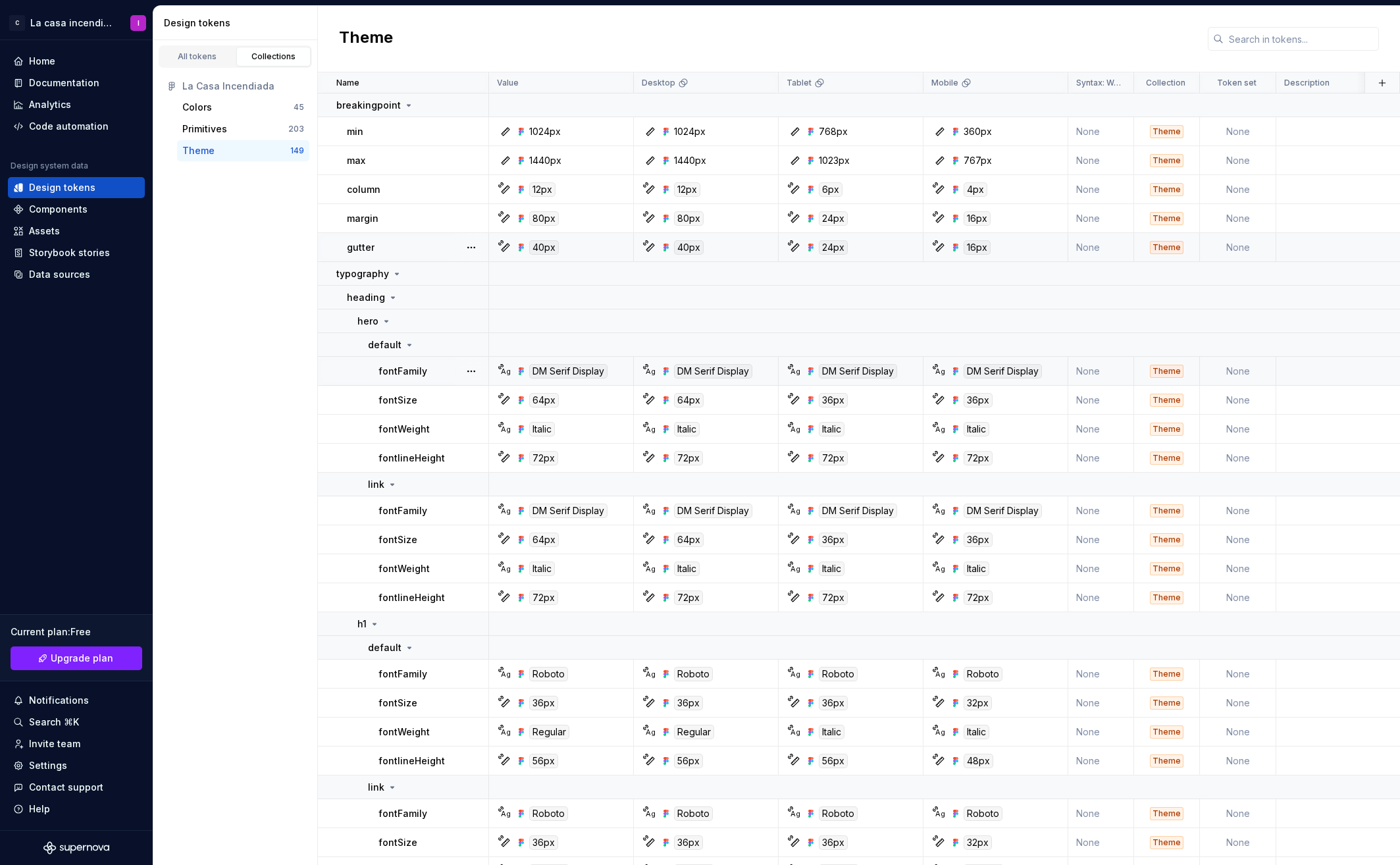
click at [281, 55] on div "Collections" at bounding box center [274, 56] width 66 height 10
click at [215, 128] on div "Primitives" at bounding box center [204, 129] width 45 height 13
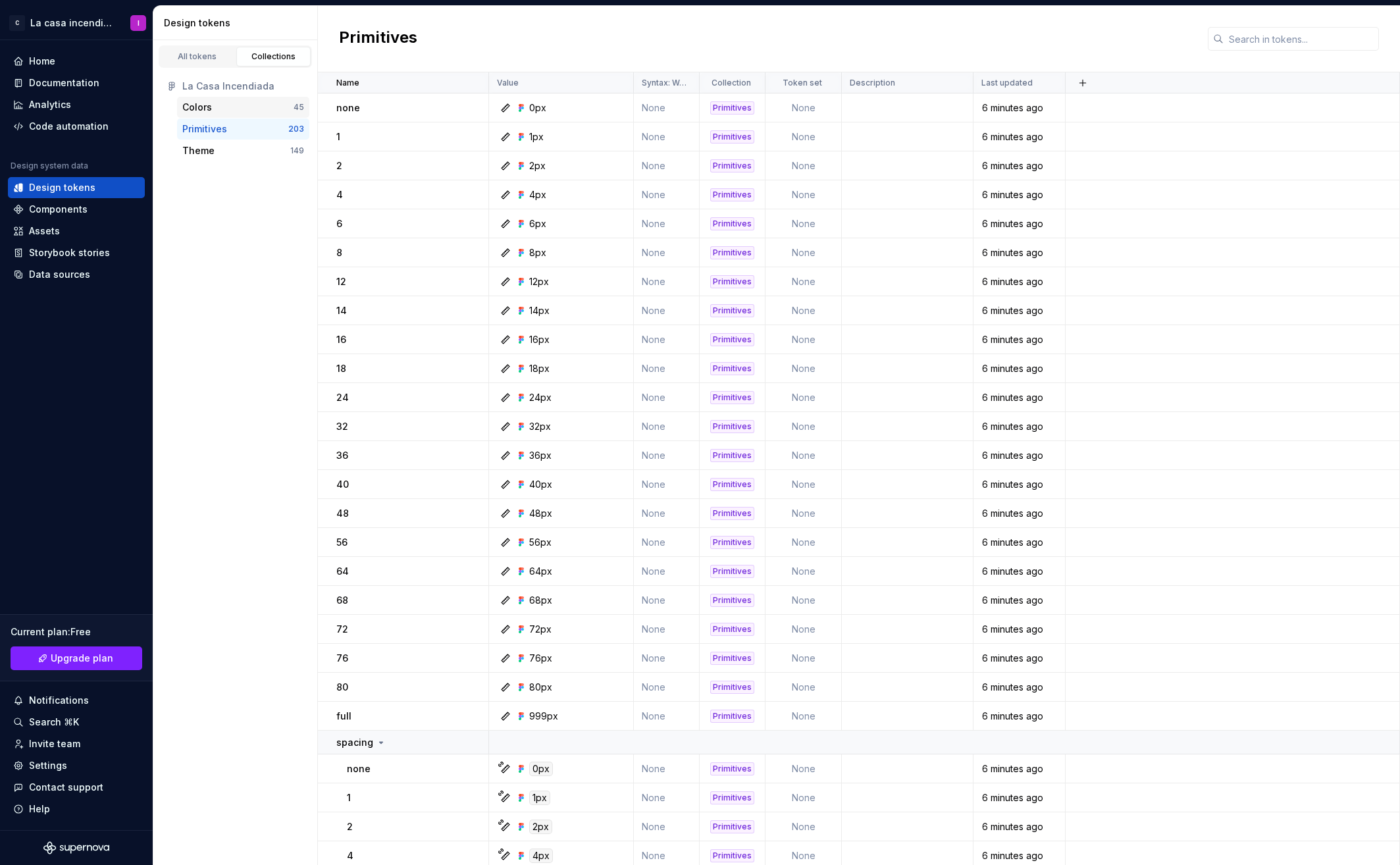
click at [207, 105] on div "Colors" at bounding box center [197, 107] width 29 height 13
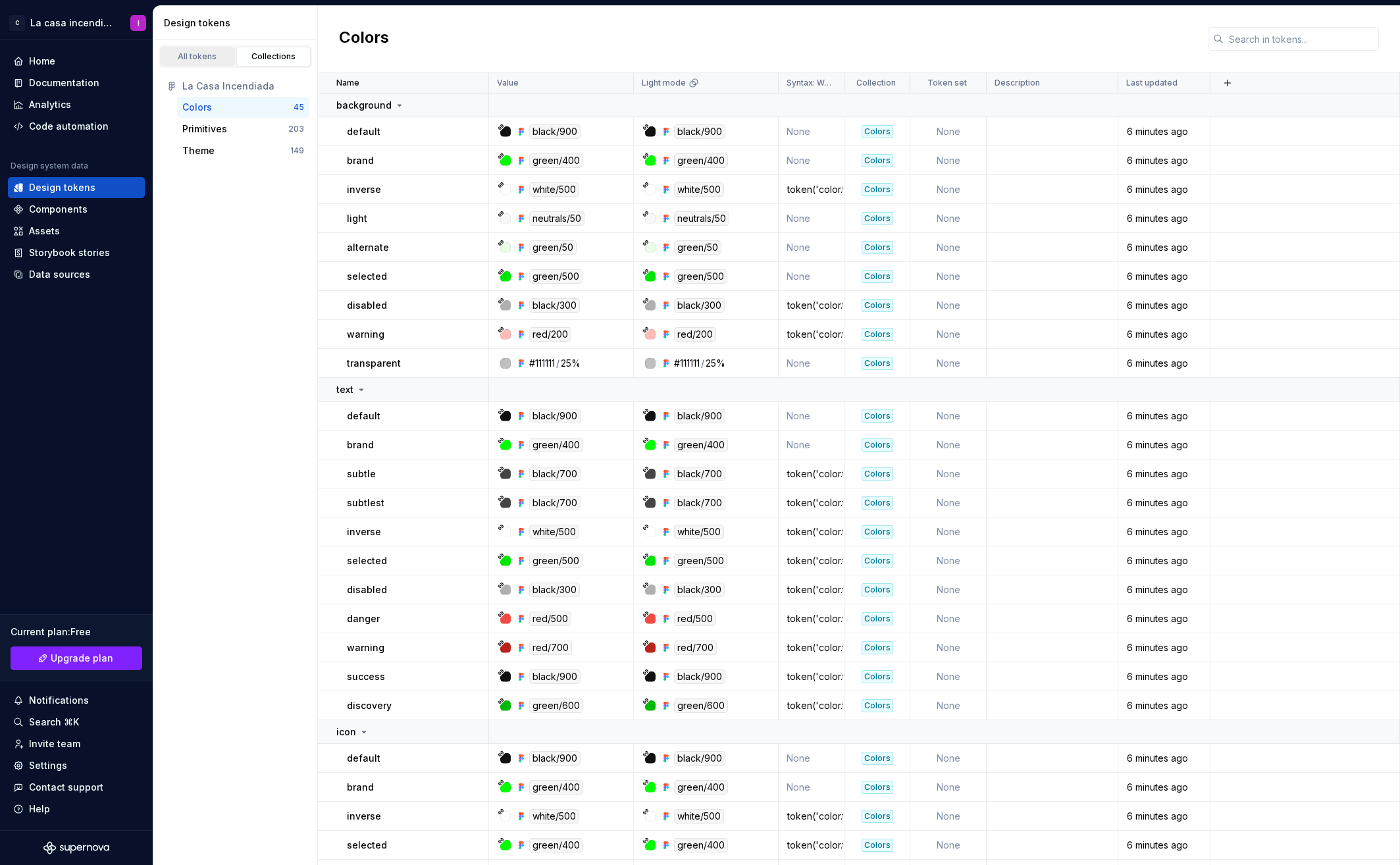
click at [204, 54] on div "All tokens" at bounding box center [198, 56] width 66 height 10
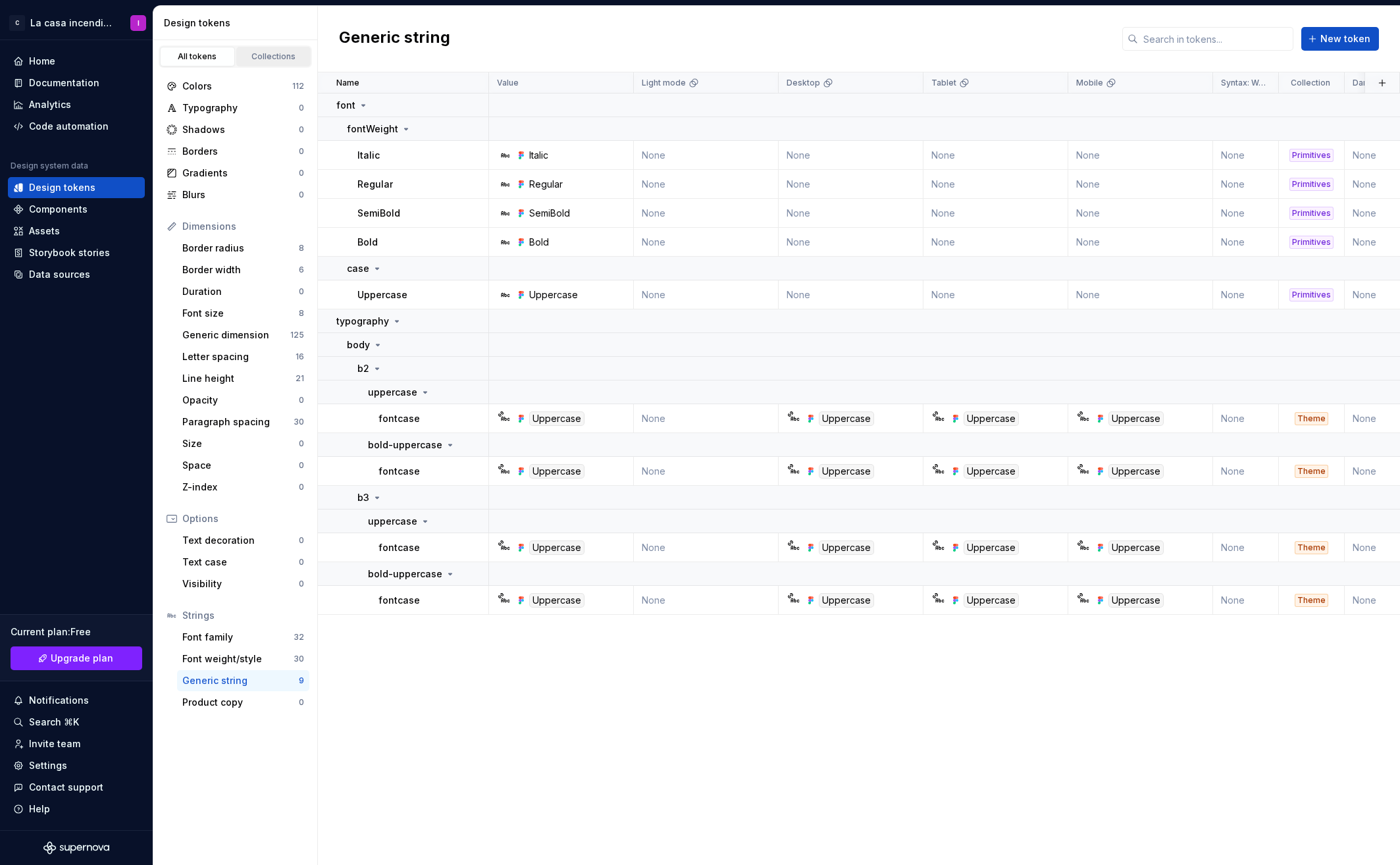
click at [270, 59] on div "Collections" at bounding box center [274, 56] width 66 height 10
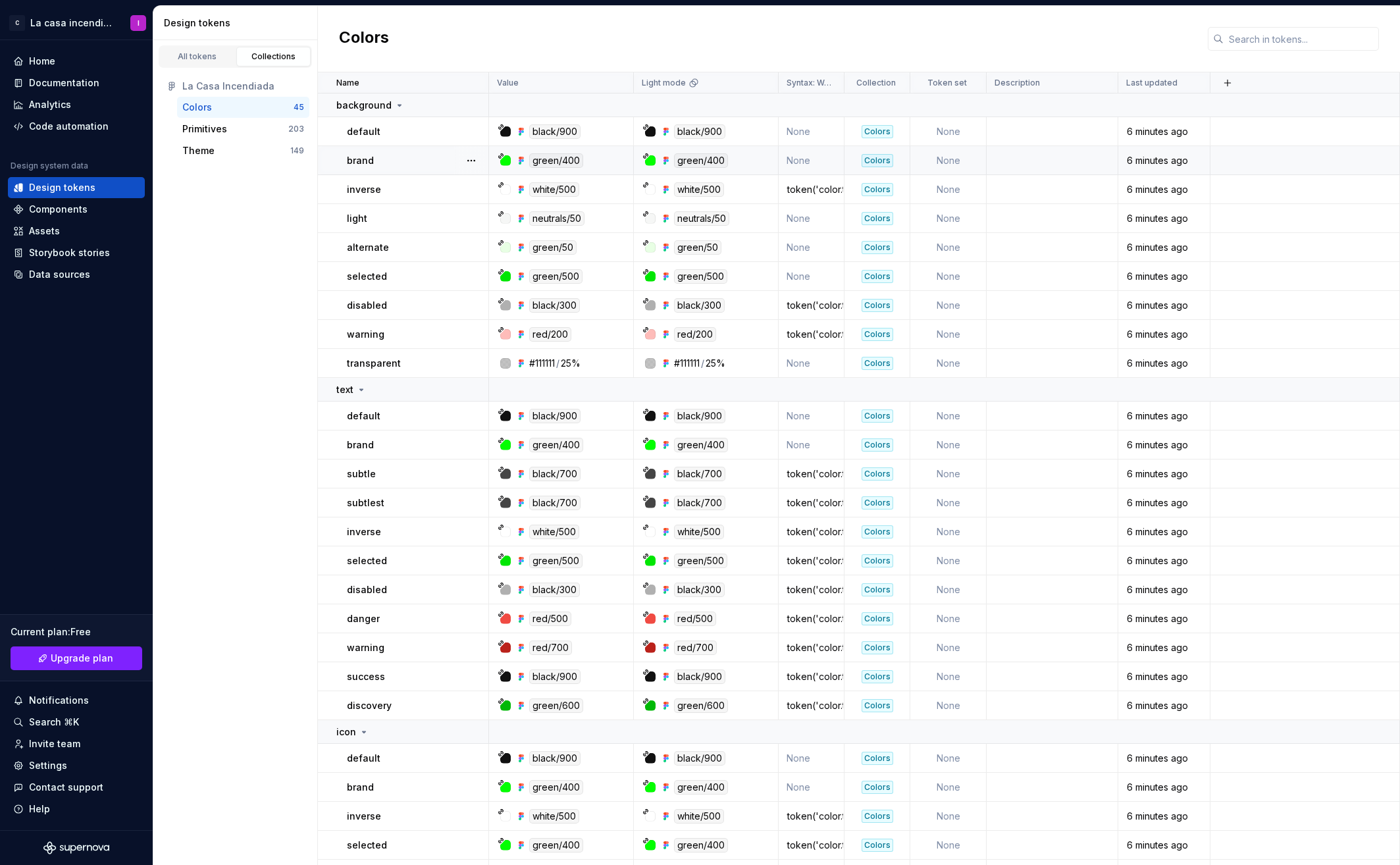
click at [502, 161] on div at bounding box center [505, 159] width 10 height 10
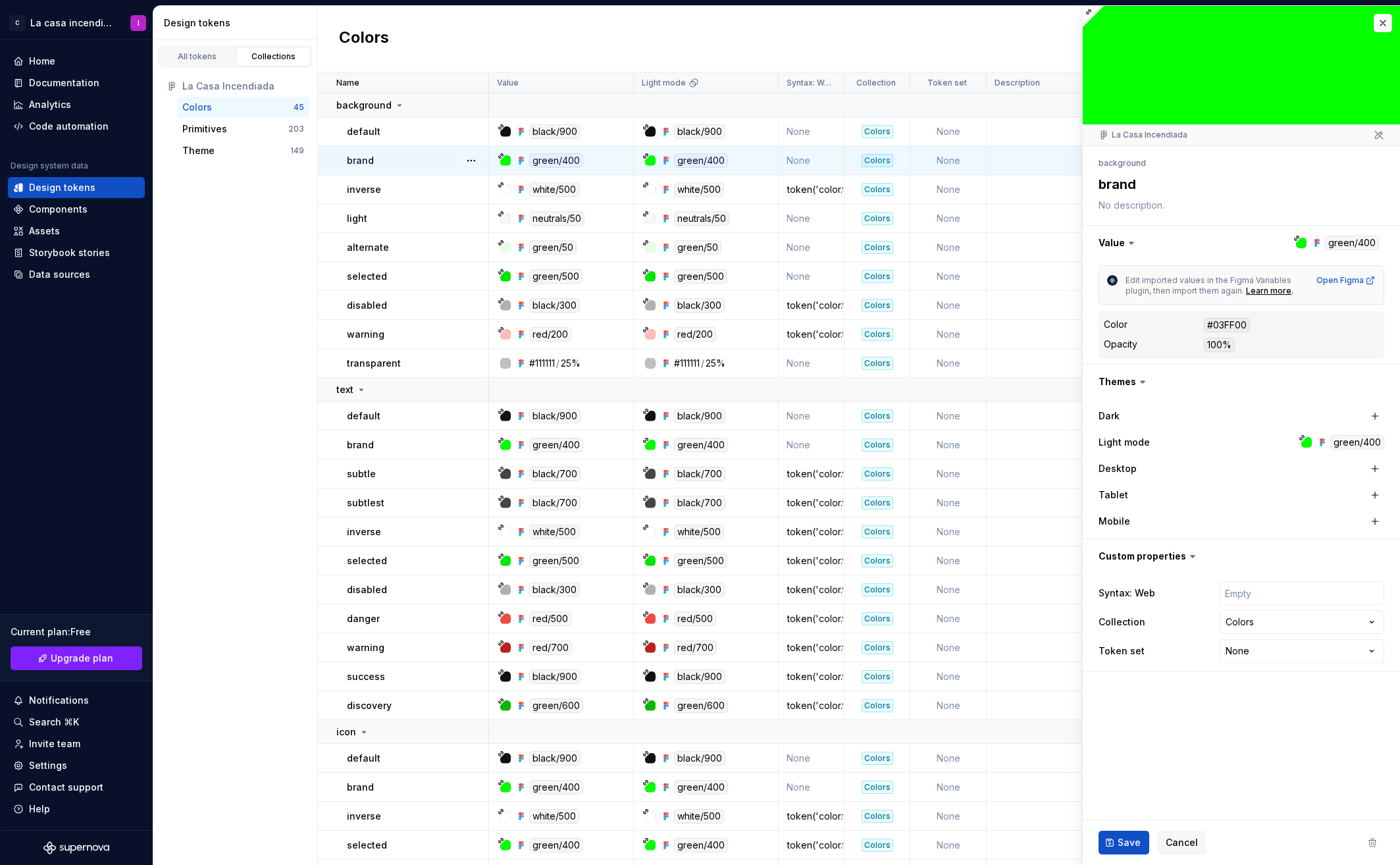
type textarea "*"
click at [1088, 13] on icon at bounding box center [1088, 12] width 5 height 5
click at [1254, 625] on html "C La casa incendiada I Home Documentation Analytics Code automation Design syst…" at bounding box center [700, 432] width 1400 height 865
click at [1148, 703] on html "C La casa incendiada I Home Documentation Analytics Code automation Design syst…" at bounding box center [700, 432] width 1400 height 865
click at [1246, 651] on html "C La casa incendiada I Home Documentation Analytics Code automation Design syst…" at bounding box center [700, 432] width 1400 height 865
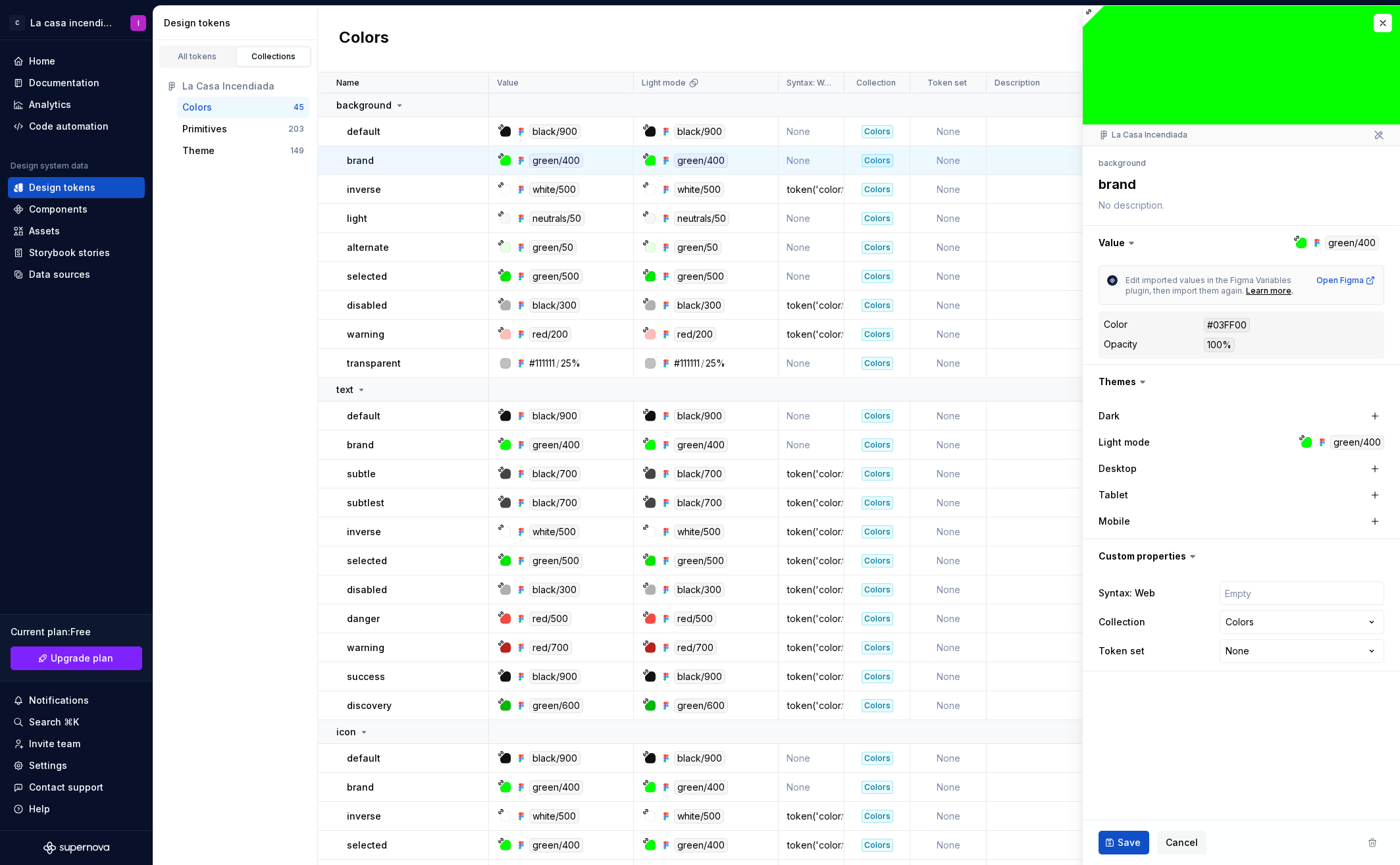
click at [1143, 718] on html "C La casa incendiada I Home Documentation Analytics Code automation Design syst…" at bounding box center [700, 432] width 1400 height 865
